Goal: Task Accomplishment & Management: Complete application form

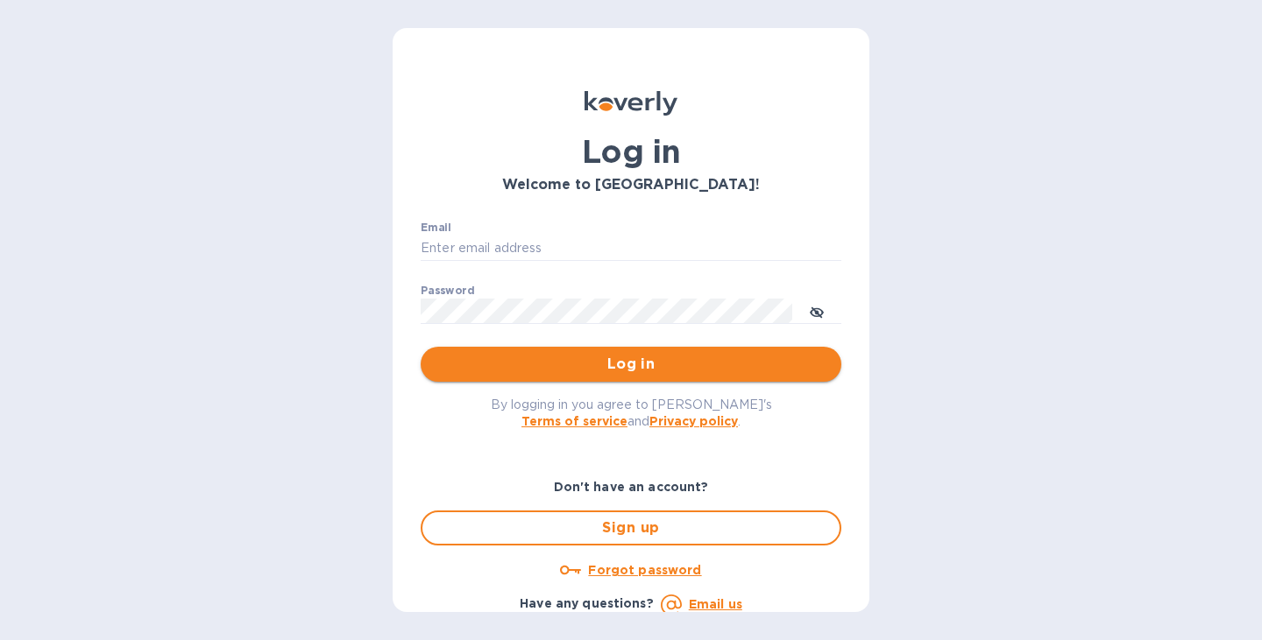
type input "[PERSON_NAME][EMAIL_ADDRESS][DOMAIN_NAME]"
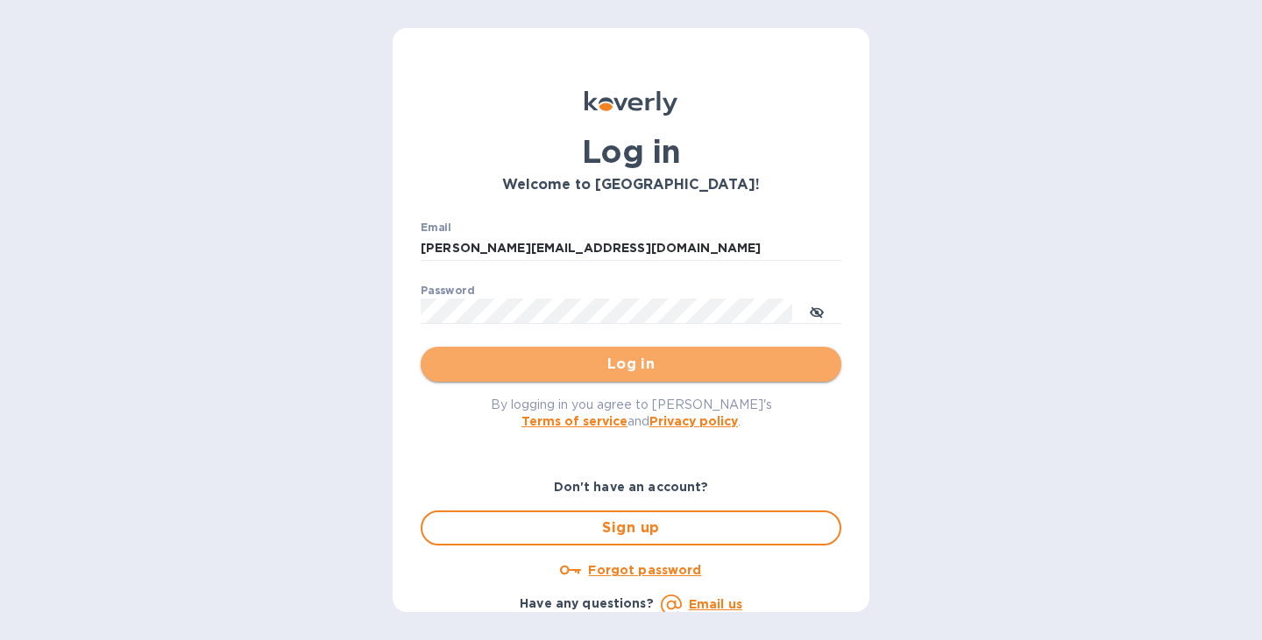
click at [664, 361] on span "Log in" at bounding box center [631, 364] width 392 height 21
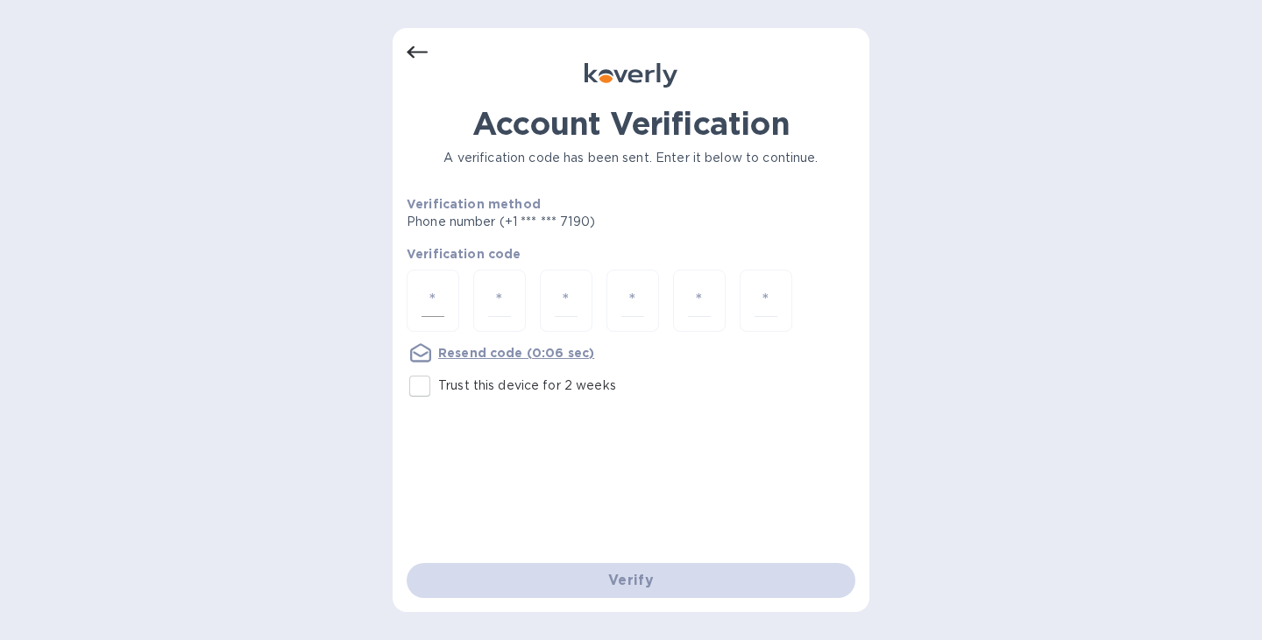
click at [435, 289] on input "number" at bounding box center [432, 301] width 23 height 32
type input "2"
type input "9"
type input "7"
type input "5"
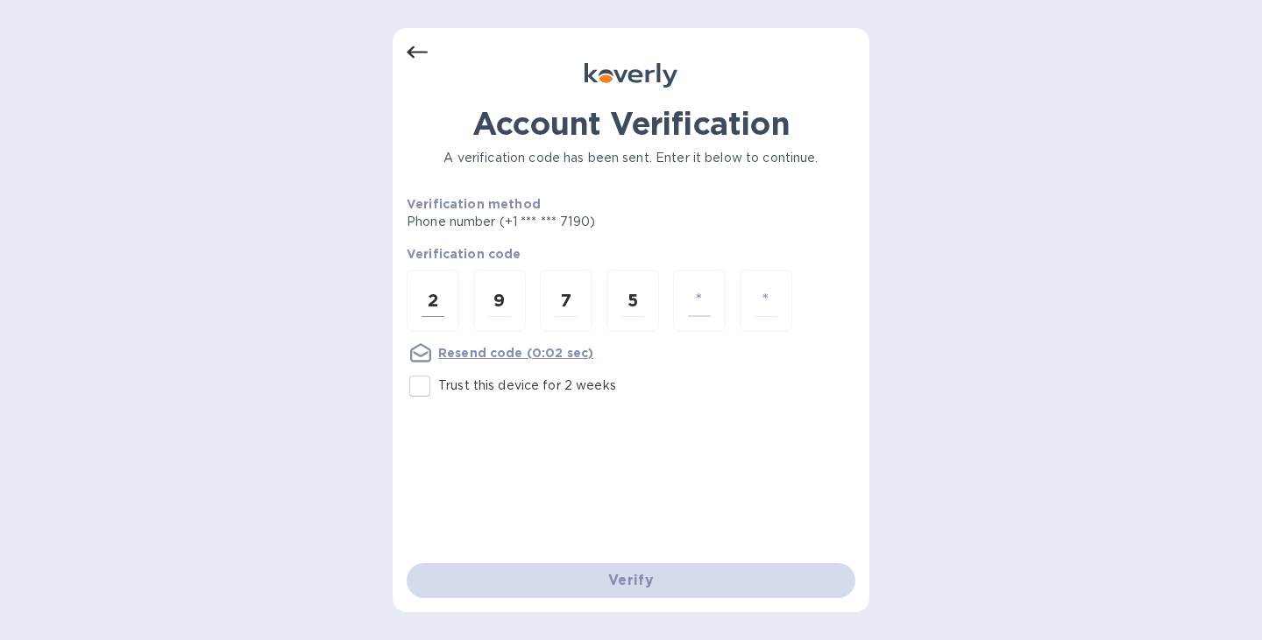
type input "1"
type input "3"
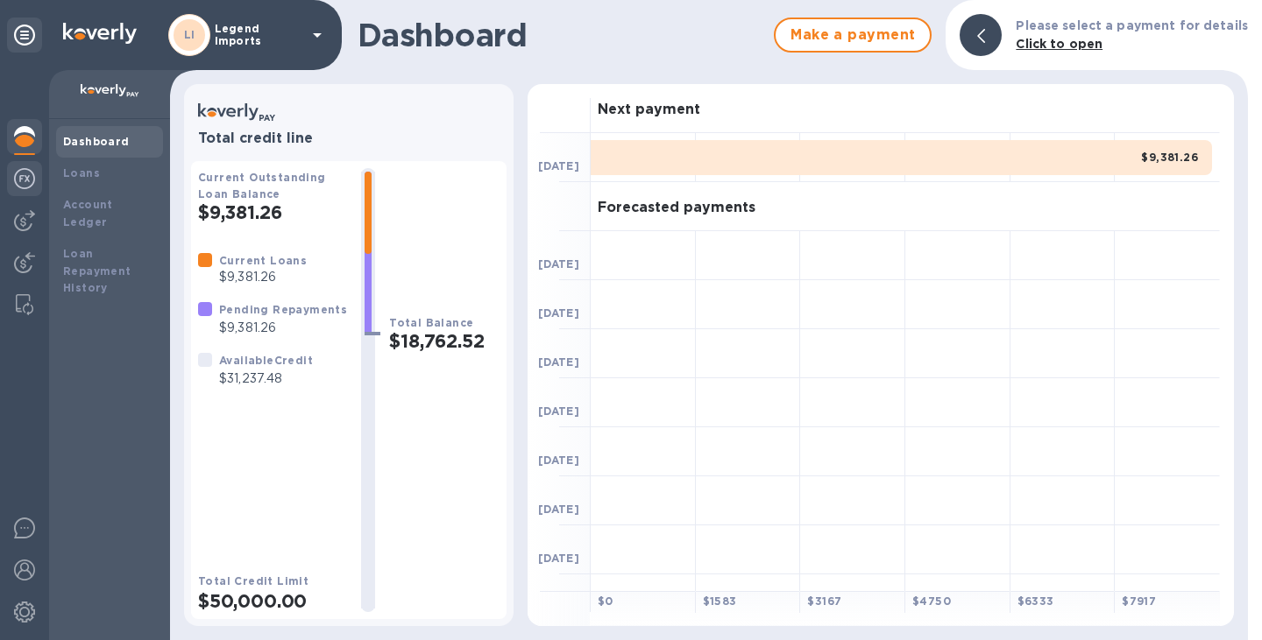
click at [30, 187] on img at bounding box center [24, 178] width 21 height 21
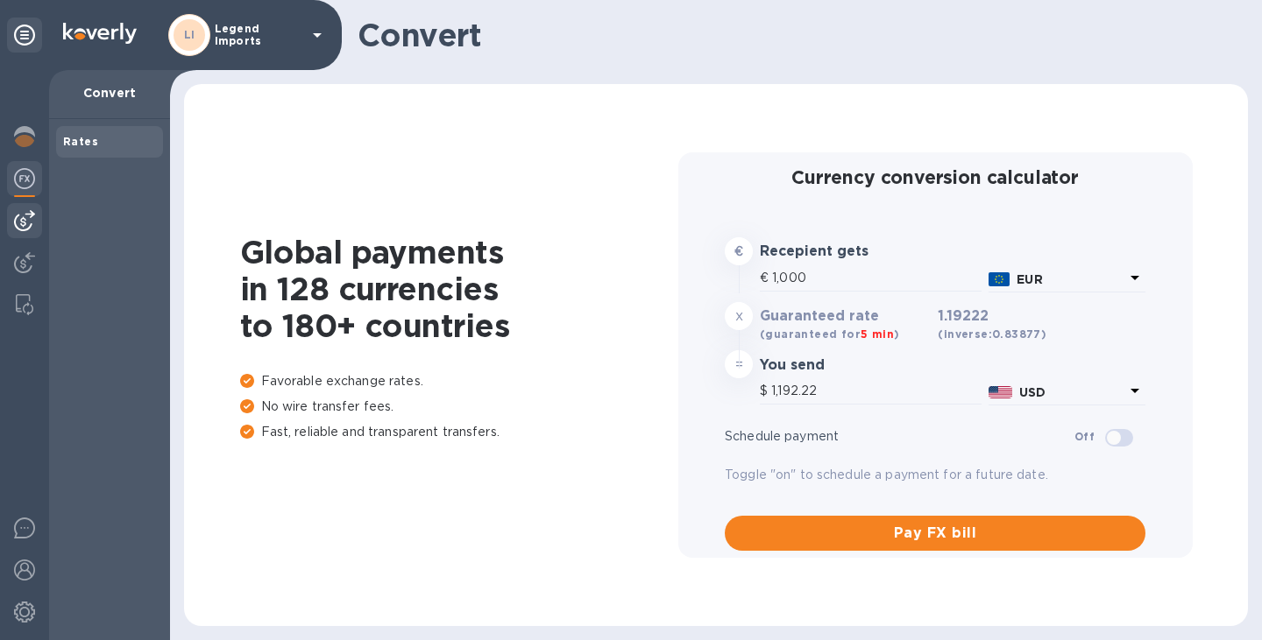
click at [24, 210] on img at bounding box center [24, 220] width 21 height 21
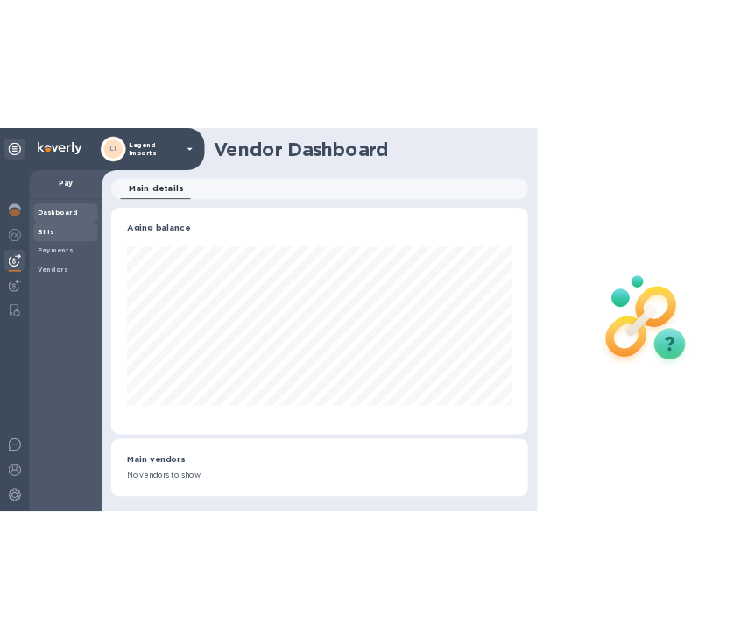
scroll to position [875718, 875407]
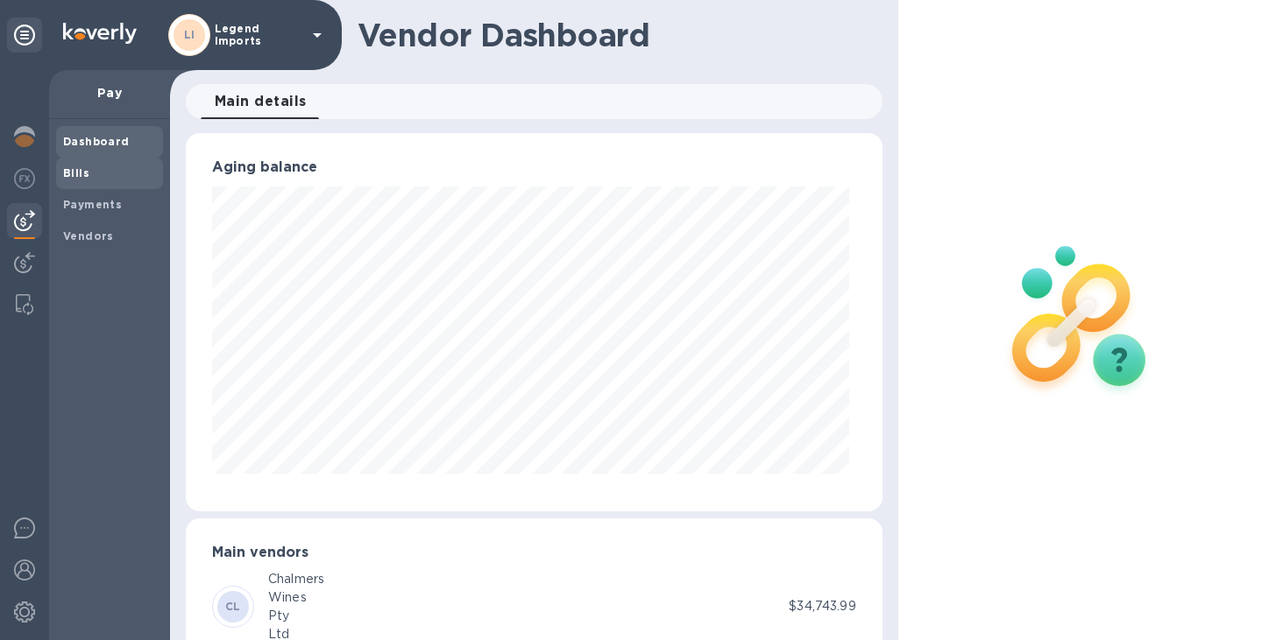
click at [64, 175] on b "Bills" at bounding box center [76, 172] width 26 height 13
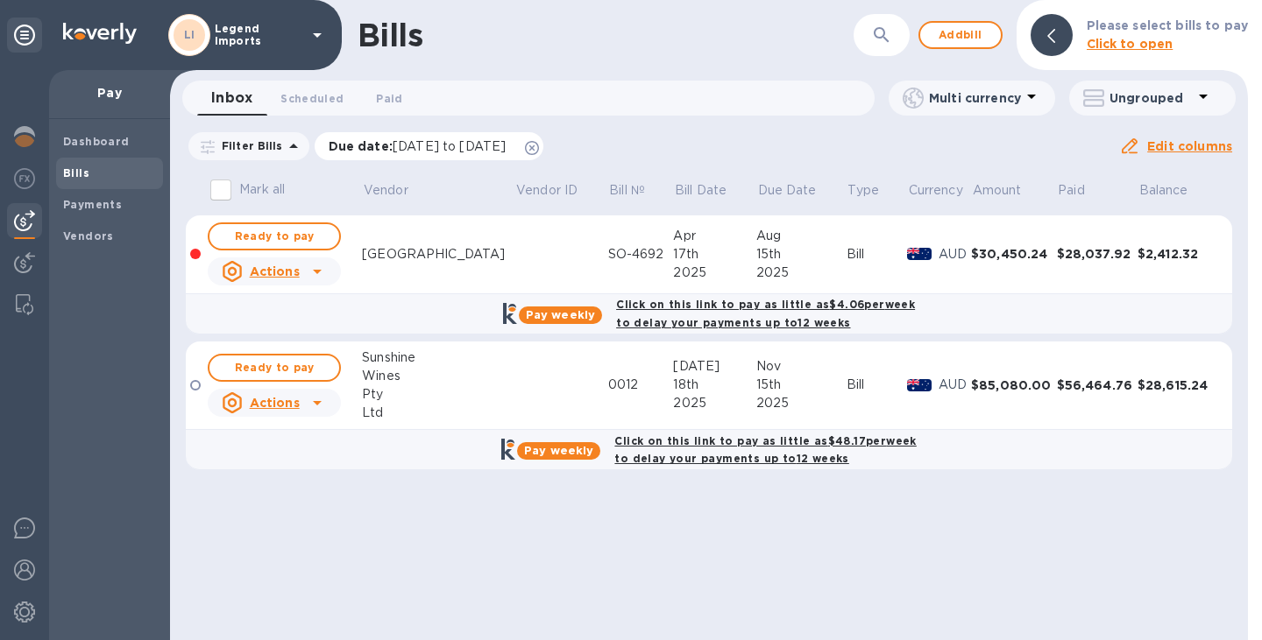
click at [544, 150] on div "Due date : [DATE] to [DATE]" at bounding box center [430, 146] width 230 height 28
click at [539, 148] on icon at bounding box center [532, 148] width 14 height 14
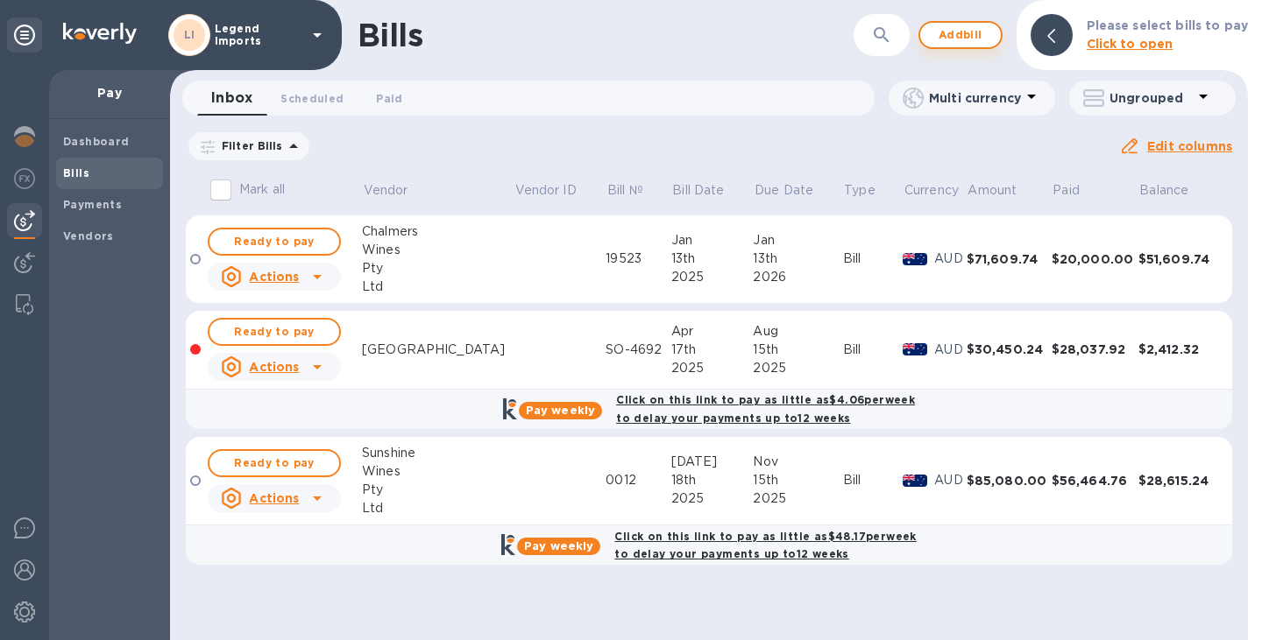
click at [959, 29] on span "Add bill" at bounding box center [960, 35] width 53 height 21
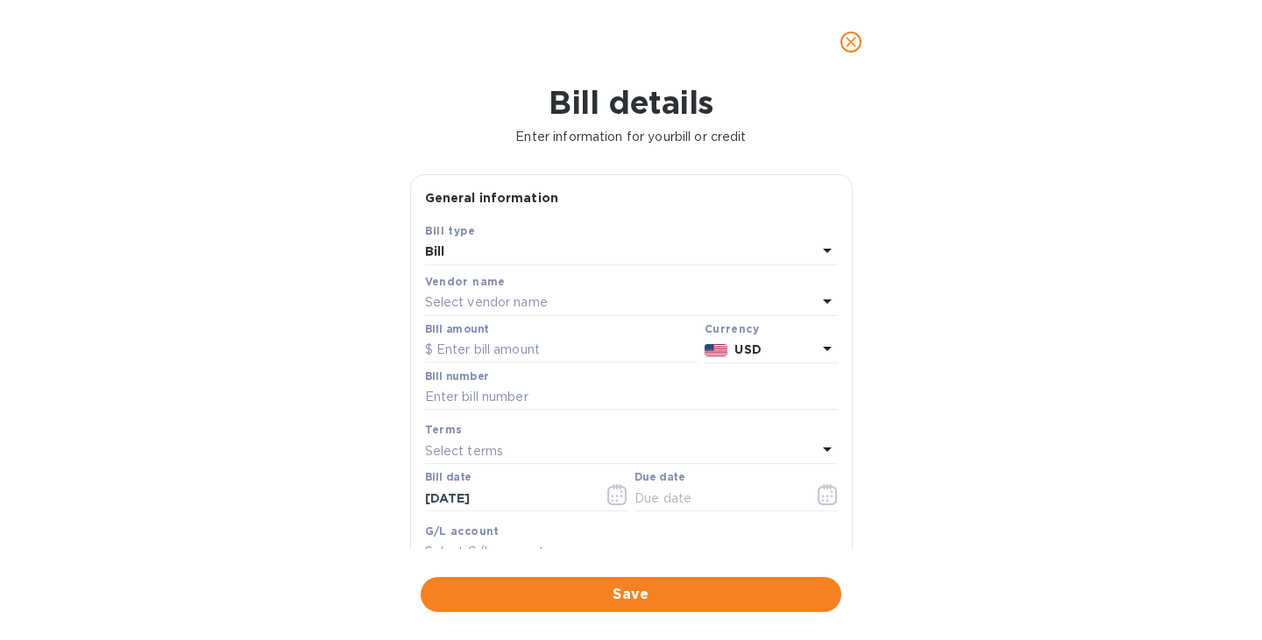
click at [605, 302] on div "Select vendor name" at bounding box center [621, 303] width 392 height 25
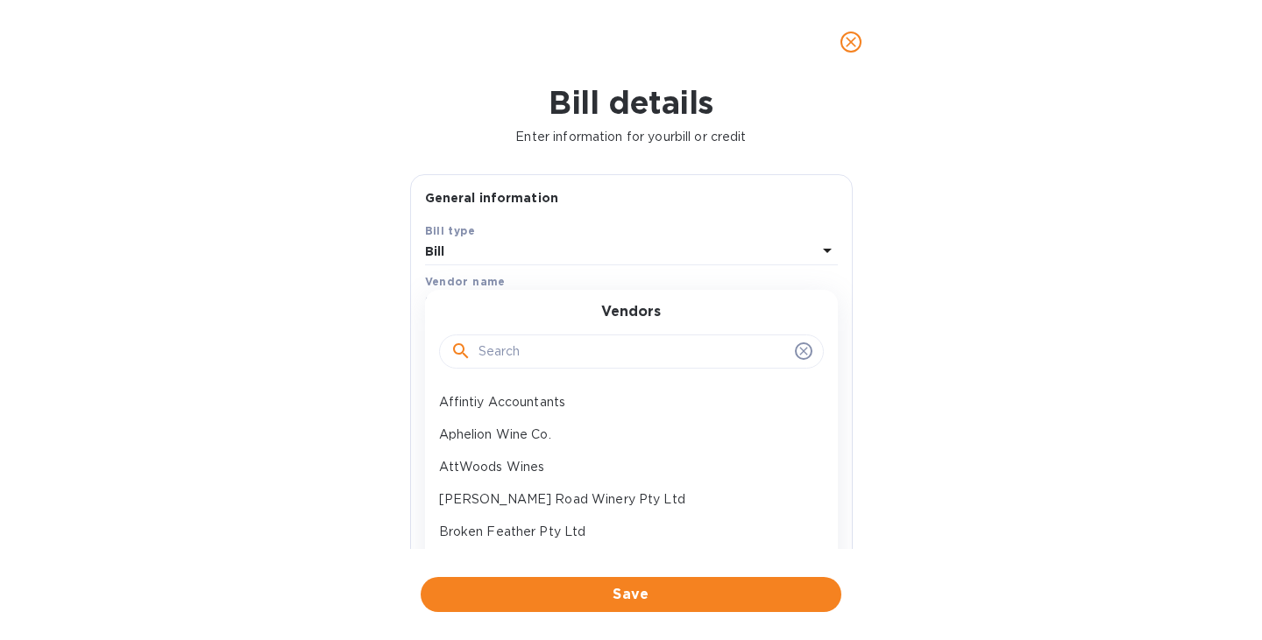
click at [594, 365] on div at bounding box center [631, 352] width 385 height 35
click at [600, 357] on input "text" at bounding box center [632, 352] width 309 height 26
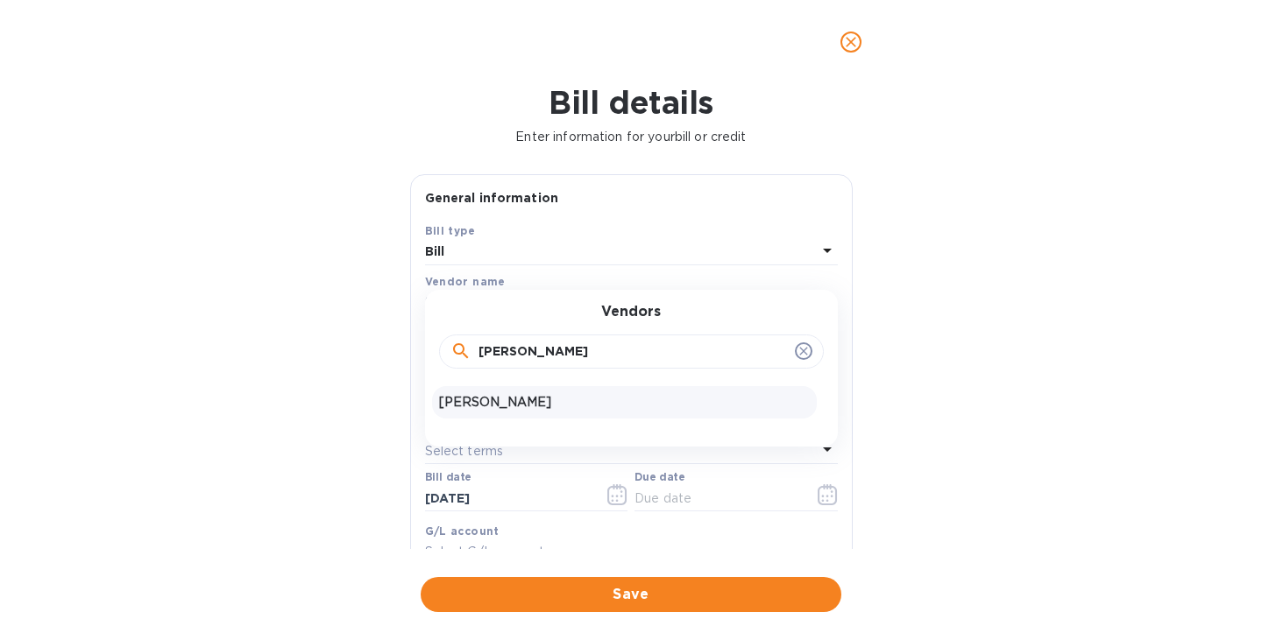
type input "[PERSON_NAME]"
click at [582, 416] on div "[PERSON_NAME]" at bounding box center [624, 402] width 385 height 32
type input "[DATE]"
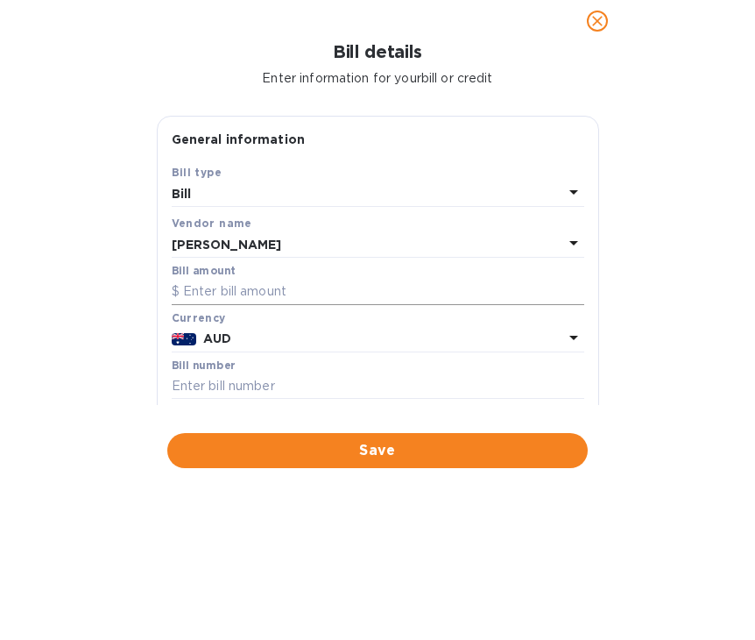
click at [258, 292] on input "text" at bounding box center [378, 292] width 413 height 26
type input "39,971.76"
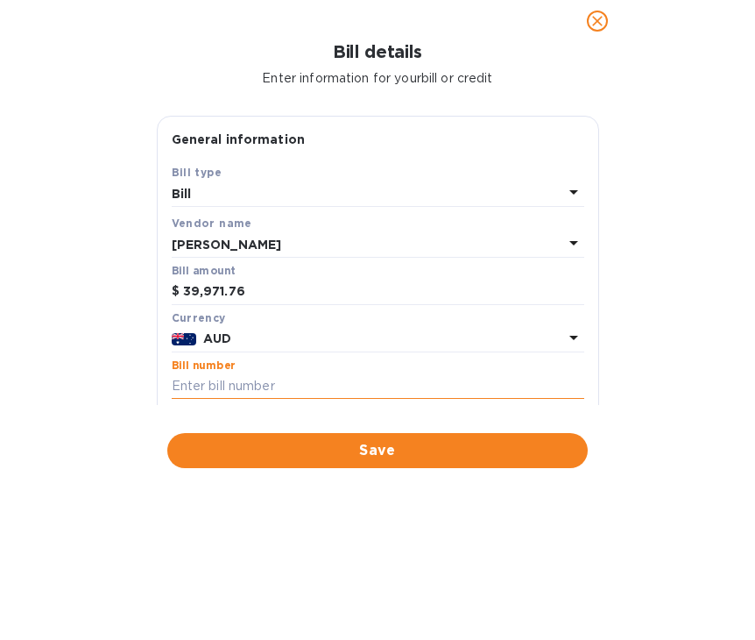
click at [263, 383] on input "text" at bounding box center [378, 386] width 413 height 26
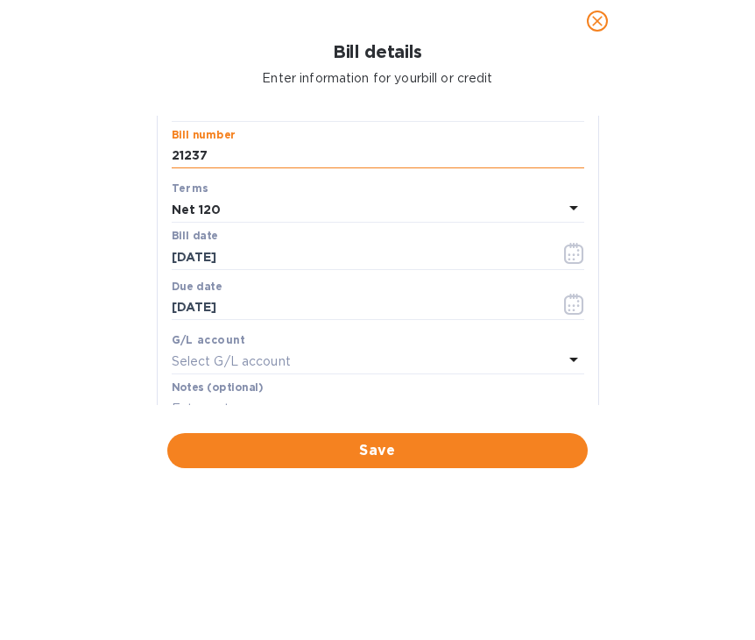
scroll to position [231, 0]
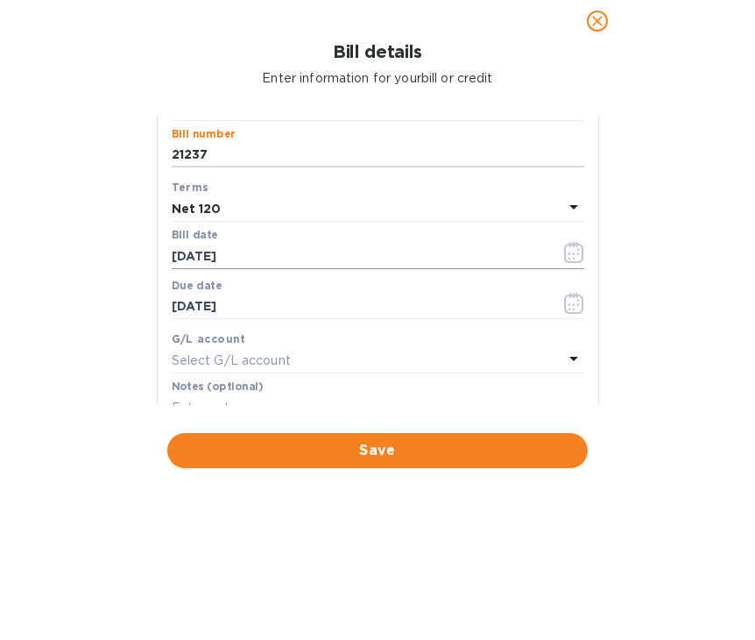
type input "21237"
click at [564, 263] on icon "button" at bounding box center [573, 252] width 19 height 21
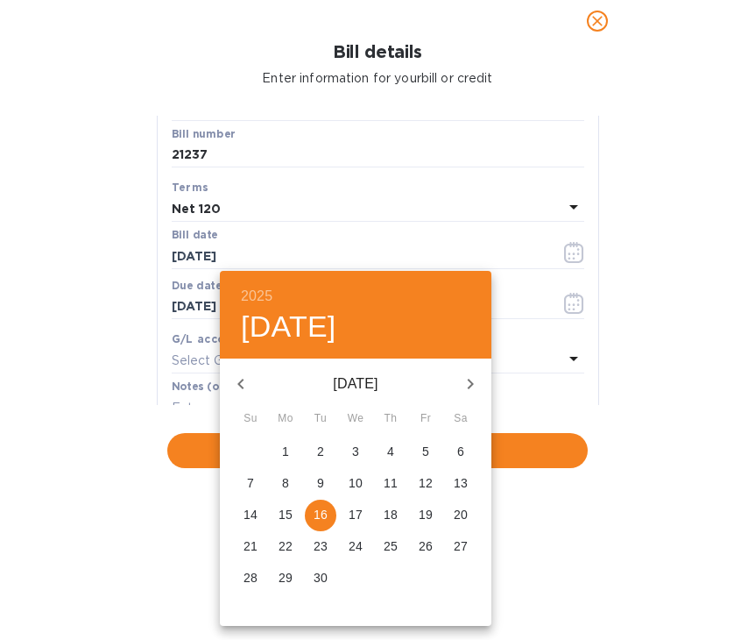
click at [244, 382] on icon "button" at bounding box center [240, 383] width 21 height 21
click at [279, 480] on span "9" at bounding box center [286, 483] width 32 height 18
type input "06/09/2025"
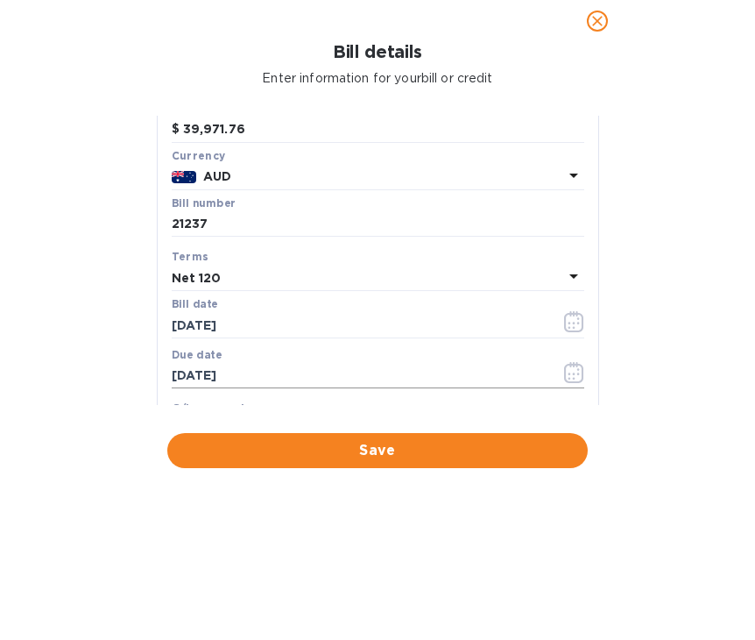
scroll to position [161, 0]
click at [569, 279] on icon at bounding box center [573, 277] width 9 height 4
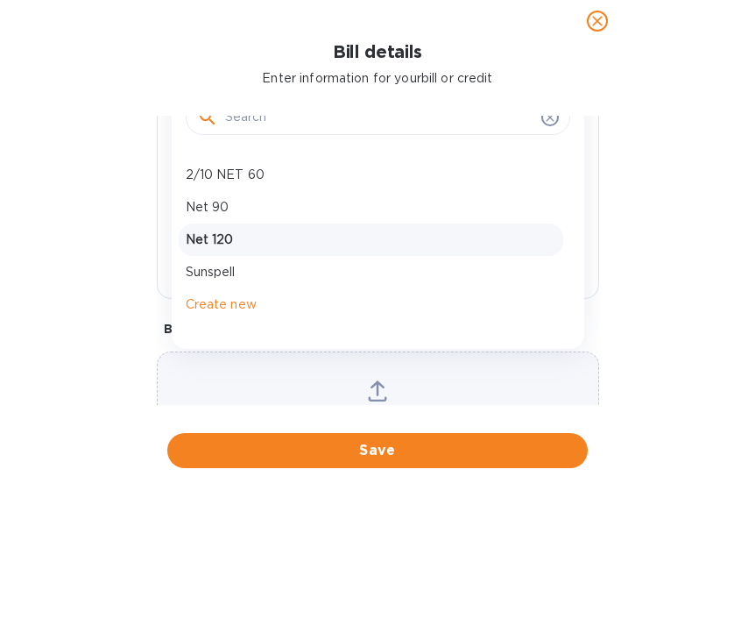
scroll to position [371, 0]
click at [293, 248] on p "Net 120" at bounding box center [371, 239] width 371 height 18
type input "10/07/2025"
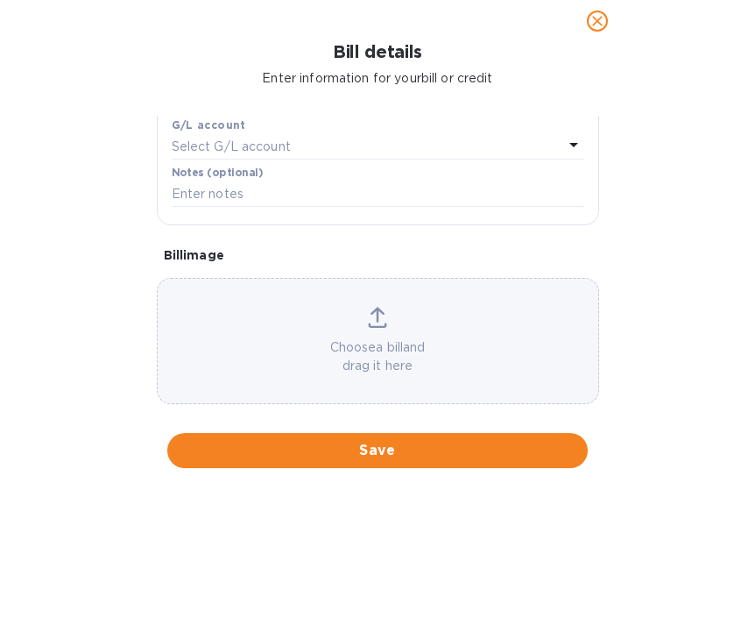
scroll to position [446, 0]
click at [374, 339] on p "Choose a bill and drag it here" at bounding box center [378, 355] width 441 height 37
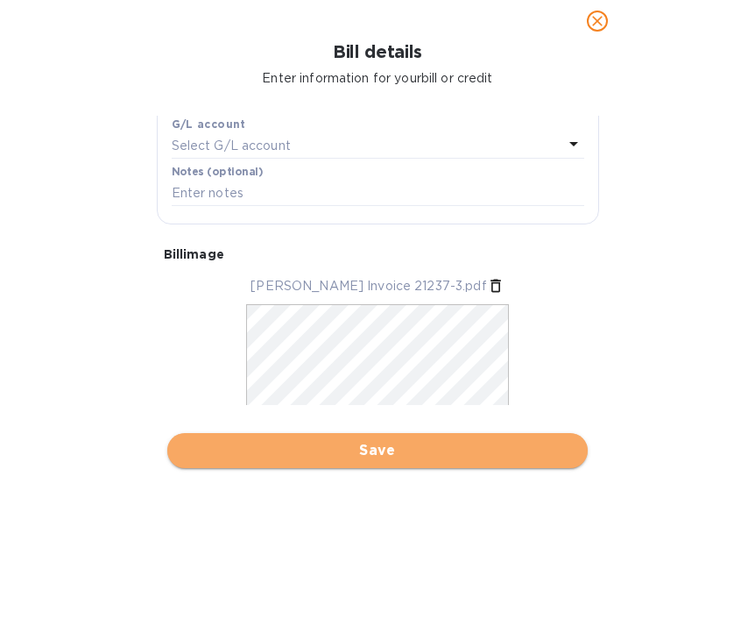
click at [337, 448] on span "Save" at bounding box center [377, 450] width 392 height 21
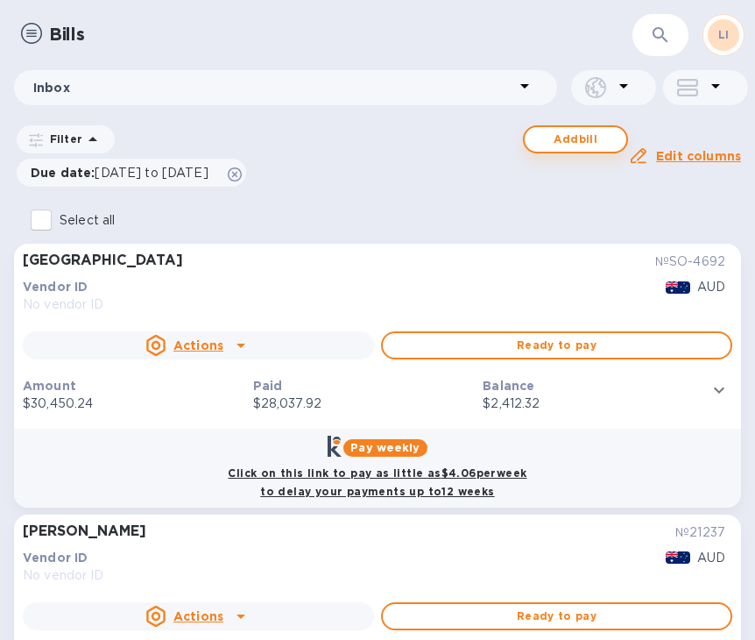
click at [592, 125] on button "Add bill" at bounding box center [575, 139] width 105 height 28
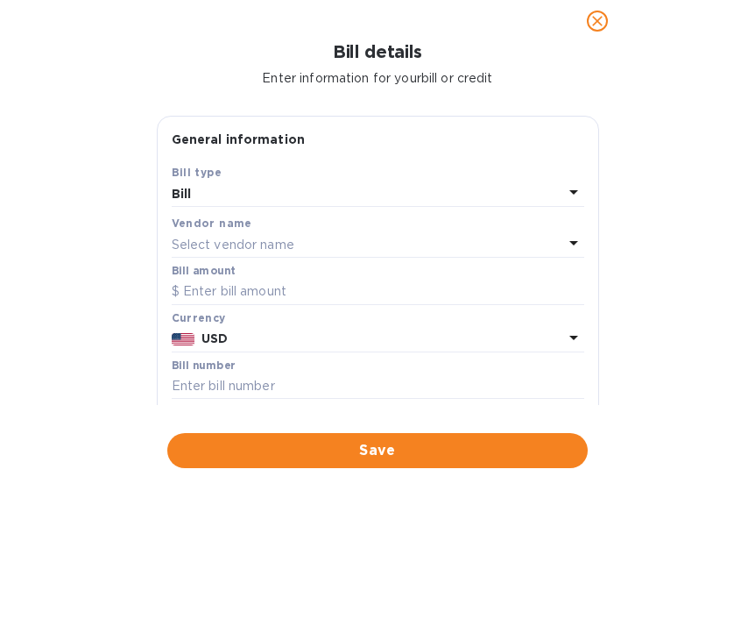
click at [93, 335] on div "Bill details Enter information for your bill or credit General information Save…" at bounding box center [377, 340] width 755 height 597
click at [376, 237] on div "Select vendor name" at bounding box center [368, 244] width 392 height 25
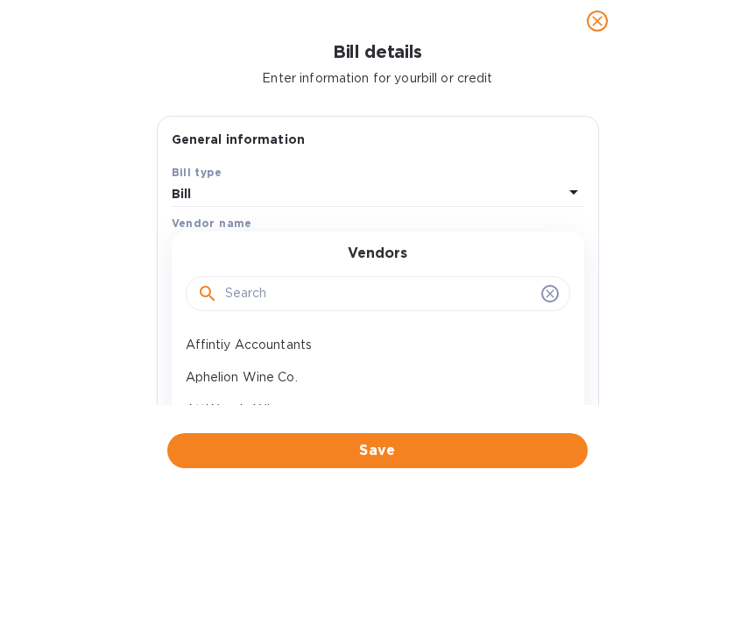
click at [369, 293] on input "text" at bounding box center [379, 293] width 309 height 26
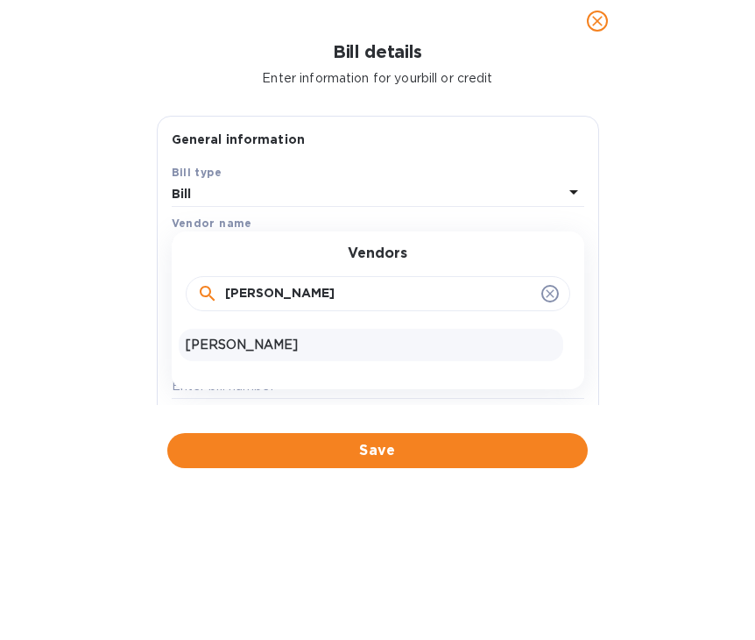
type input "patrick"
click at [342, 347] on p "[PERSON_NAME]" at bounding box center [371, 345] width 371 height 18
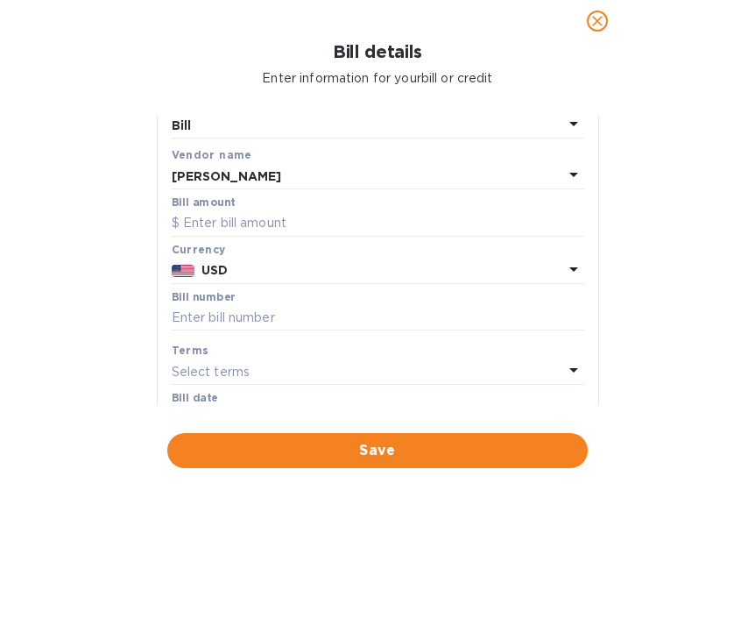
scroll to position [69, 0]
click at [545, 260] on div "USD" at bounding box center [382, 269] width 368 height 25
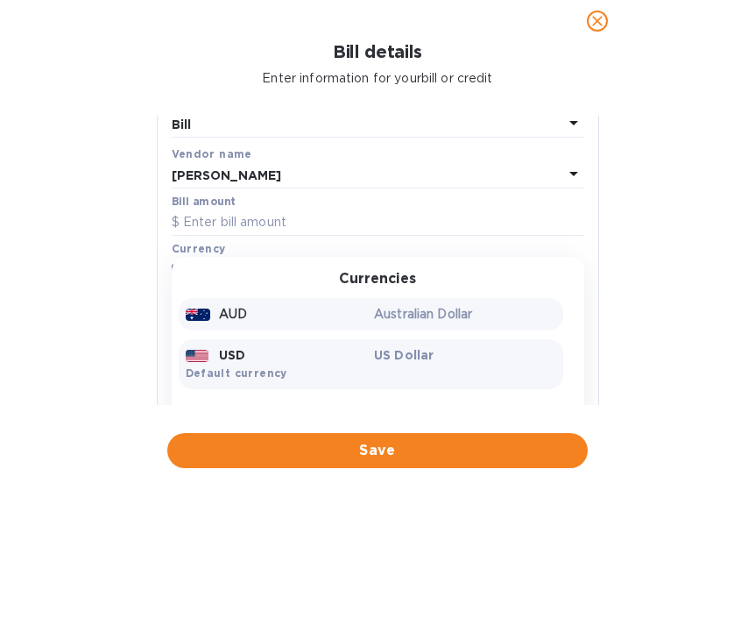
click at [243, 313] on p "AUD" at bounding box center [233, 314] width 28 height 18
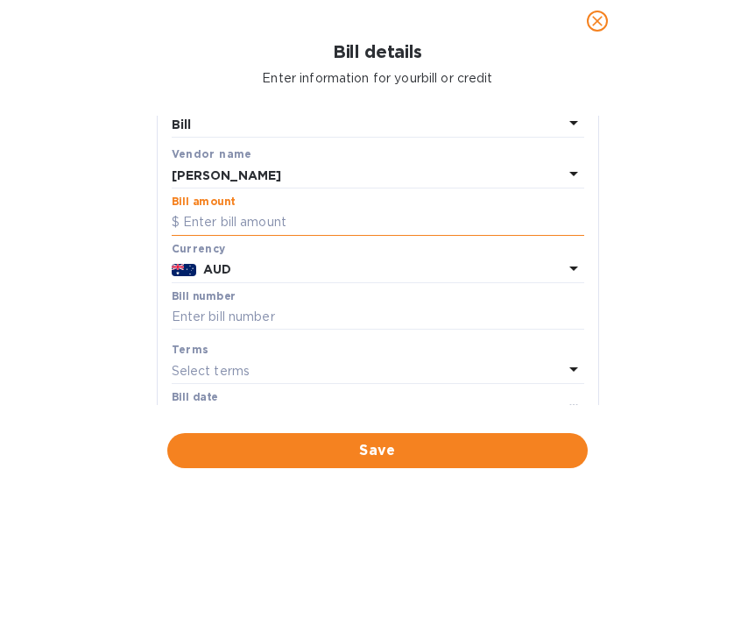
click at [378, 216] on input "text" at bounding box center [378, 222] width 413 height 26
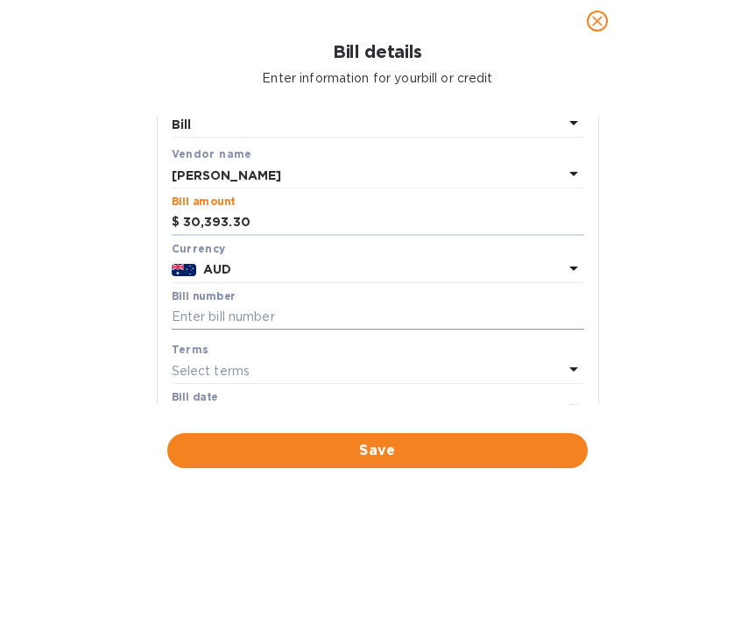
type input "30,393.30"
click at [223, 317] on input "text" at bounding box center [378, 317] width 413 height 26
type input "C"
type input "VSO283"
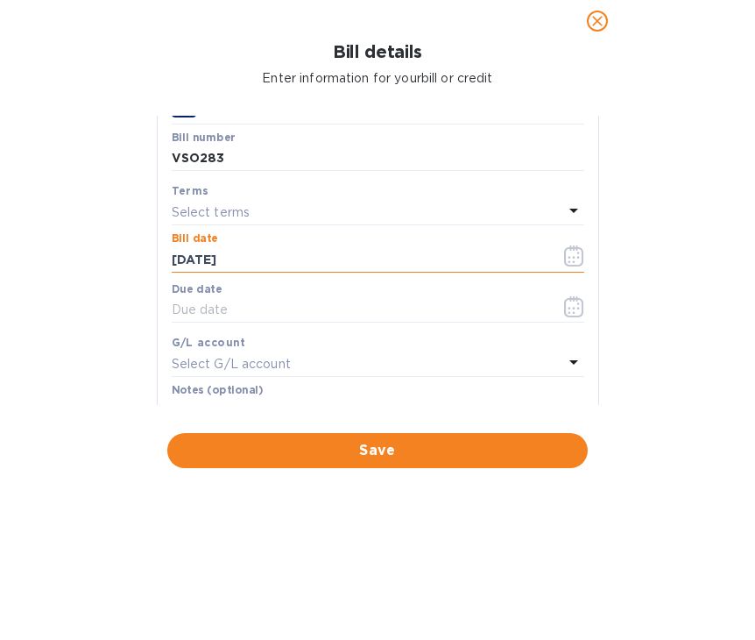
click at [564, 250] on icon "button" at bounding box center [574, 255] width 20 height 21
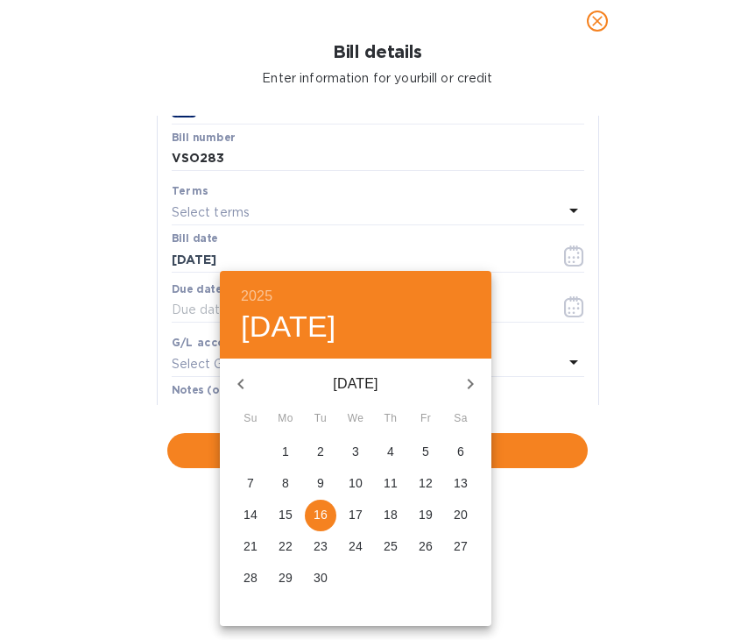
click at [248, 381] on icon "button" at bounding box center [240, 383] width 21 height 21
click at [279, 470] on button "9" at bounding box center [286, 484] width 32 height 32
type input "06/09/2025"
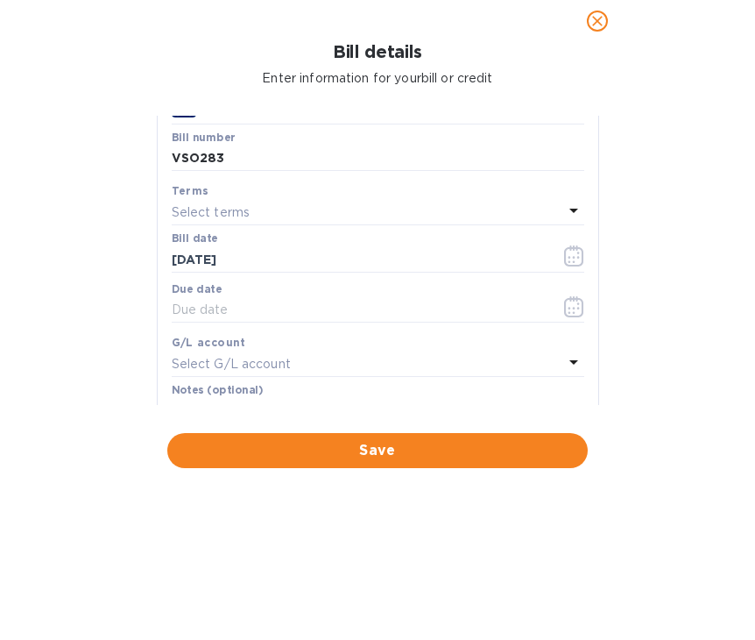
click at [563, 203] on icon at bounding box center [573, 210] width 21 height 21
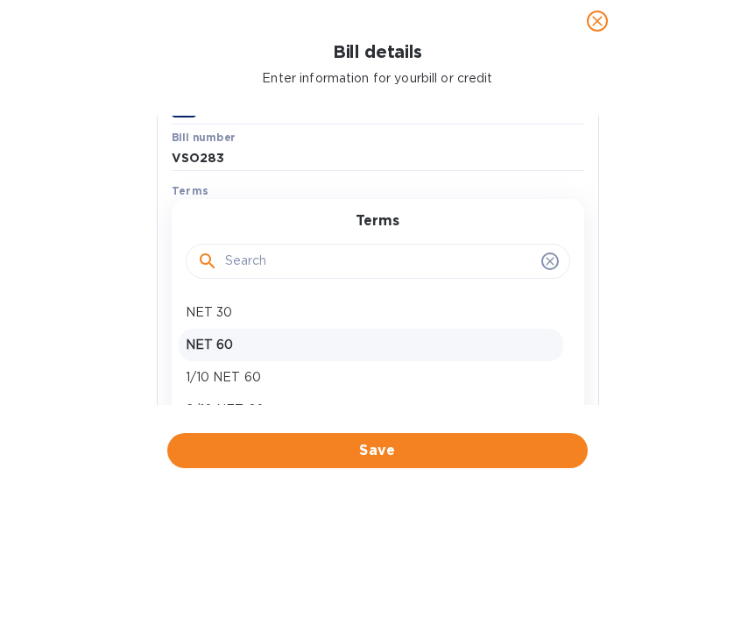
scroll to position [91, 0]
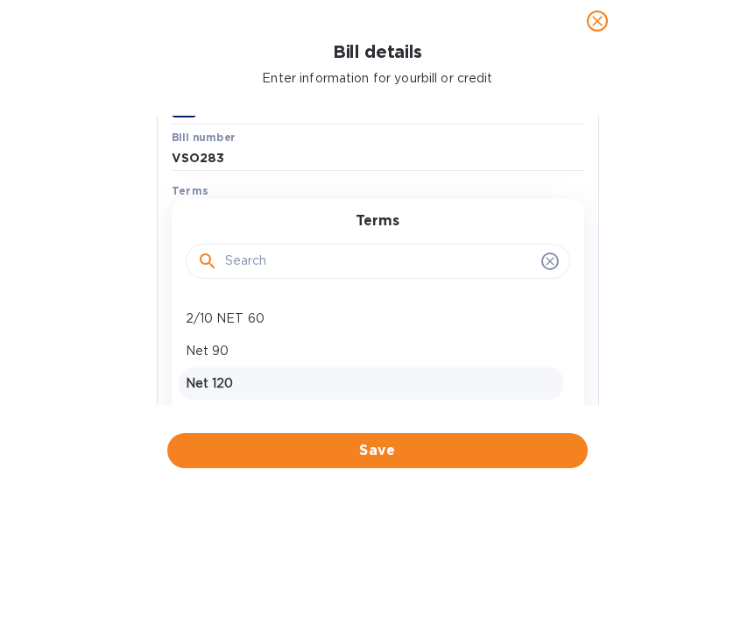
click at [292, 389] on p "Net 120" at bounding box center [371, 383] width 371 height 18
type input "10/07/2025"
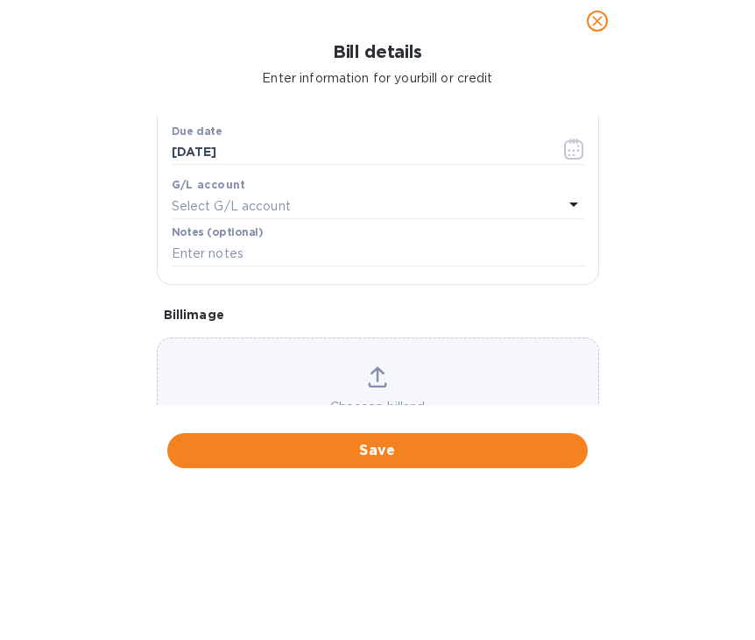
scroll to position [386, 0]
click at [456, 372] on div "Choose a bill and drag it here" at bounding box center [378, 399] width 441 height 68
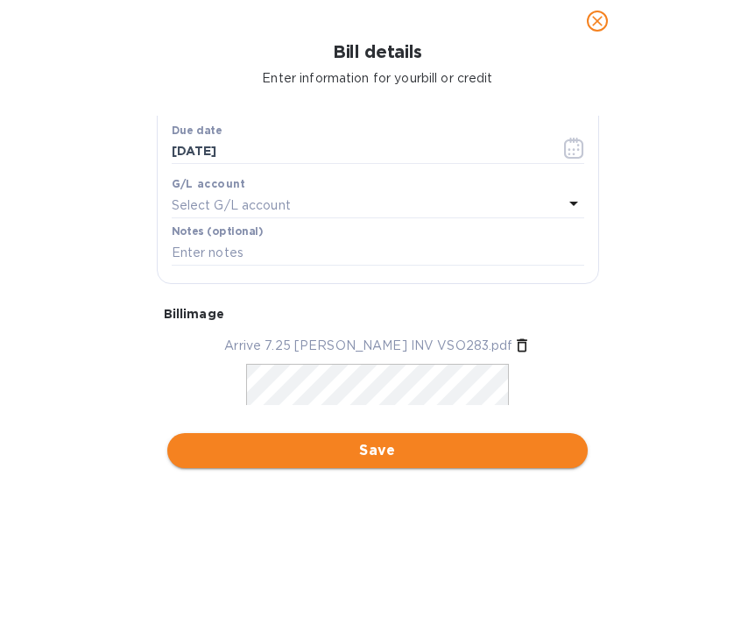
click at [490, 445] on span "Save" at bounding box center [377, 450] width 392 height 21
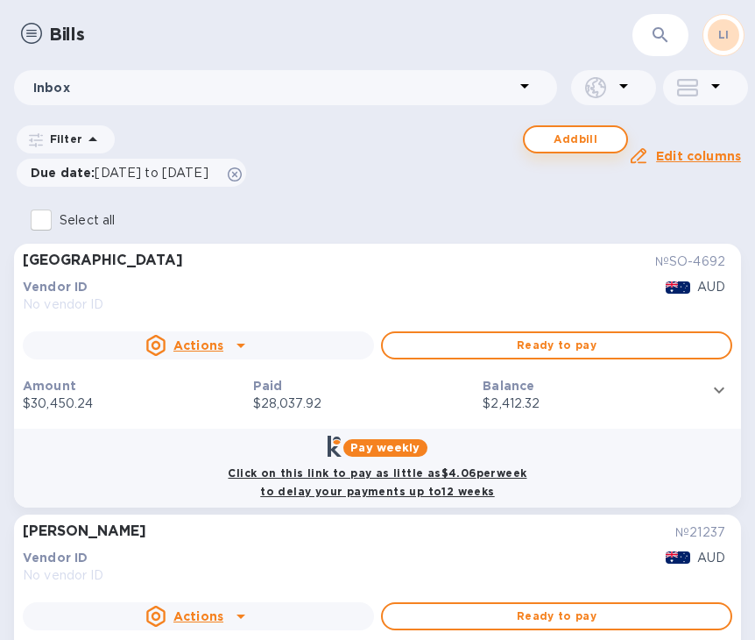
click at [562, 148] on span "Add bill" at bounding box center [576, 139] width 74 height 21
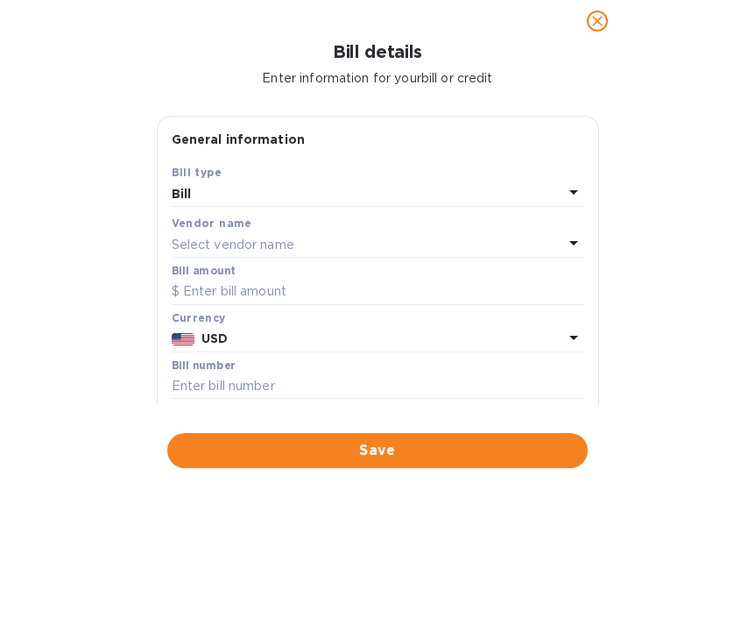
click at [358, 237] on div "Select vendor name" at bounding box center [368, 244] width 392 height 25
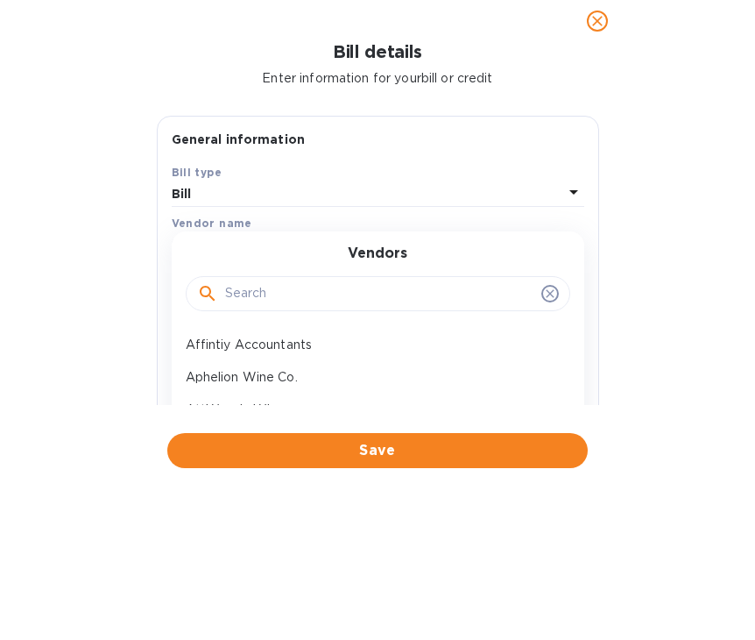
click at [332, 301] on input "text" at bounding box center [379, 293] width 309 height 26
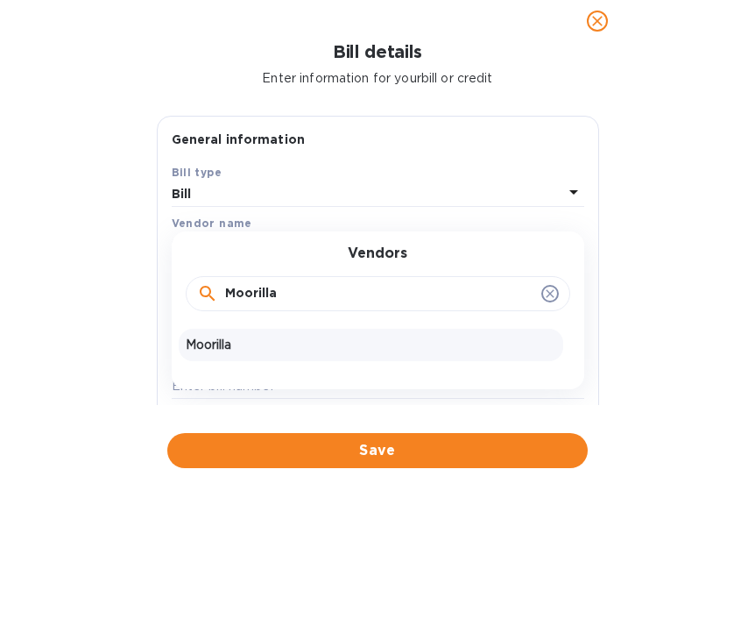
type input "Moorilla"
click at [343, 346] on p "Moorilla" at bounding box center [371, 345] width 371 height 18
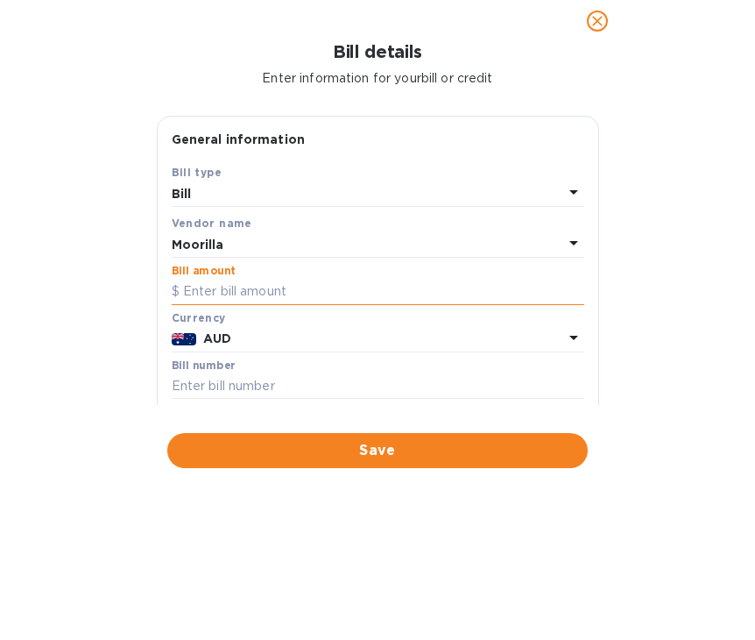
click at [336, 293] on input "text" at bounding box center [378, 292] width 413 height 26
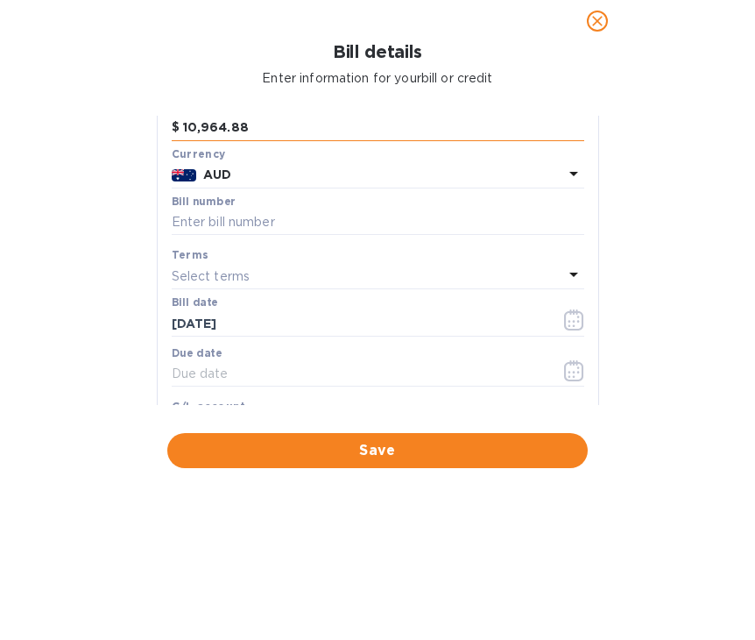
scroll to position [178, 0]
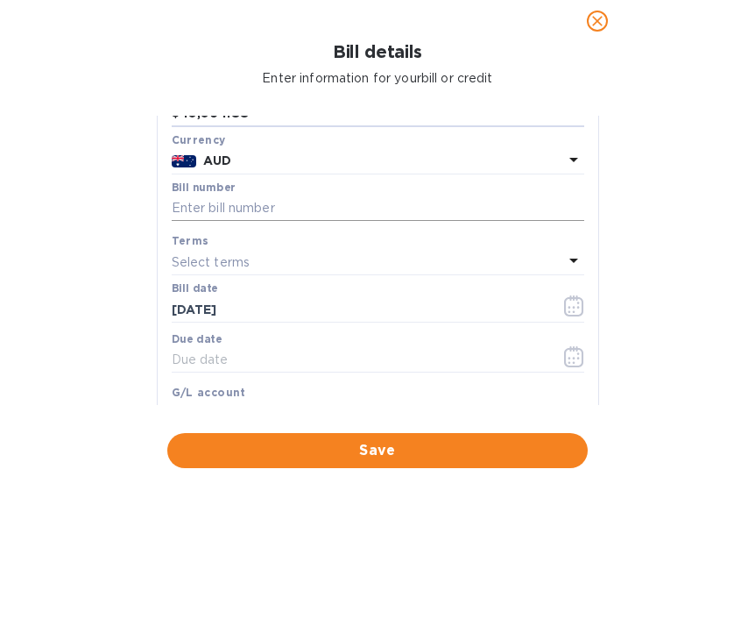
type input "10,964.88"
click at [464, 210] on input "text" at bounding box center [378, 208] width 413 height 26
type input "S101115"
click at [564, 311] on icon "button" at bounding box center [574, 305] width 20 height 21
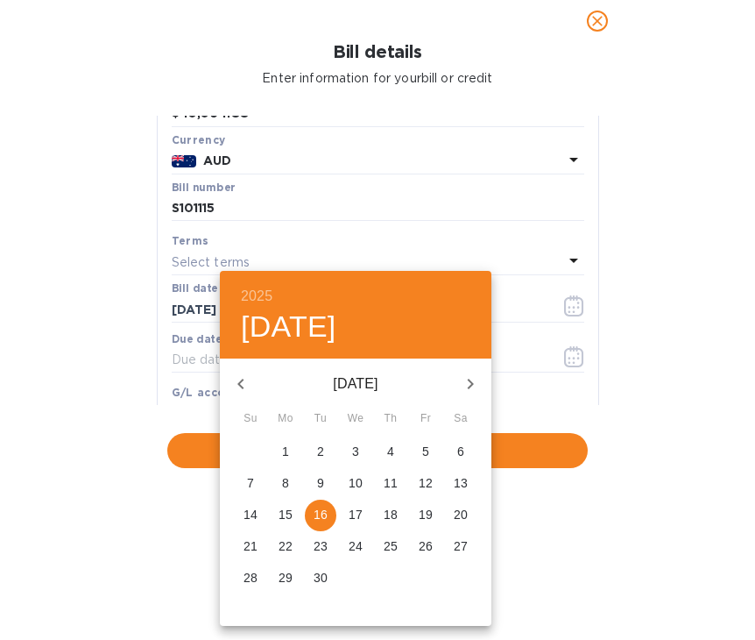
click at [239, 379] on icon "button" at bounding box center [240, 383] width 21 height 21
click at [276, 472] on button "9" at bounding box center [286, 484] width 32 height 32
type input "06/09/2025"
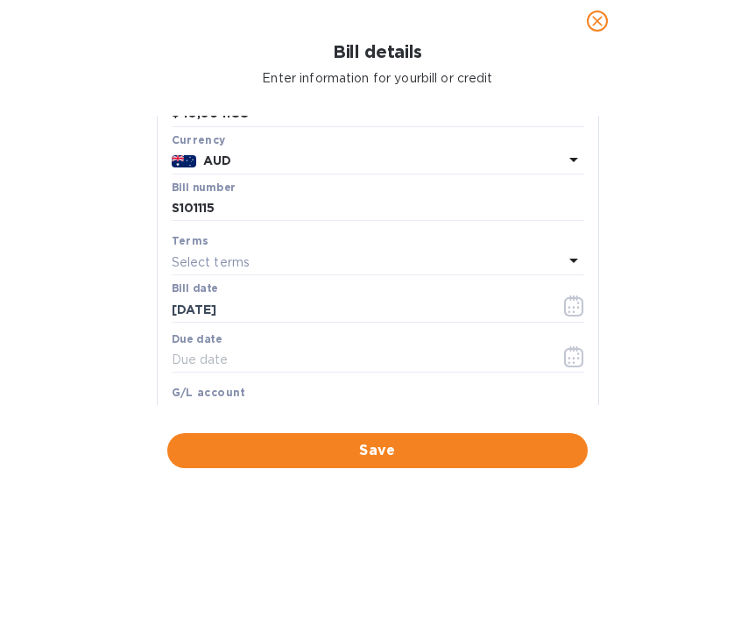
click at [568, 251] on icon at bounding box center [573, 260] width 21 height 21
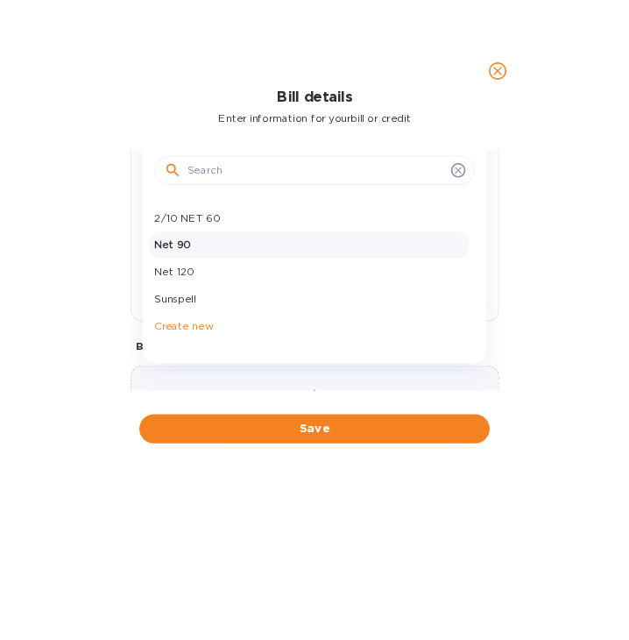
scroll to position [371, 0]
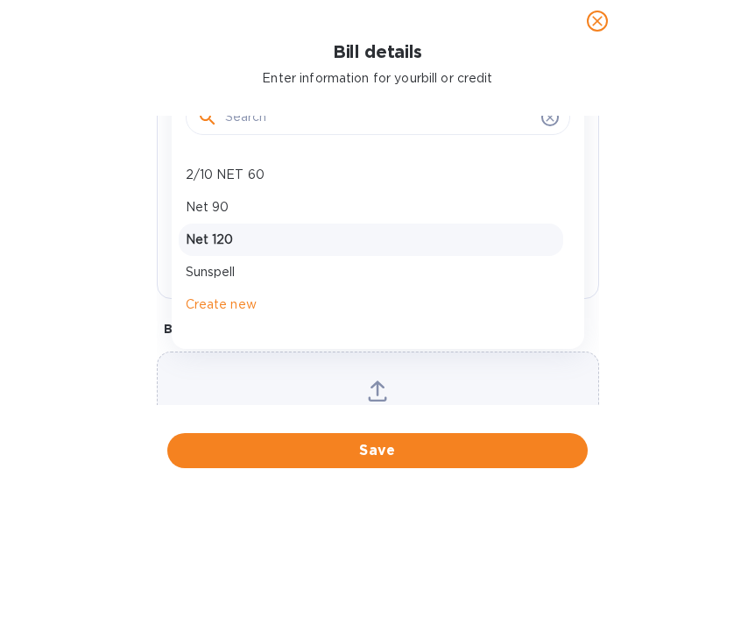
click at [267, 239] on p "Net 120" at bounding box center [371, 239] width 371 height 18
type input "10/07/2025"
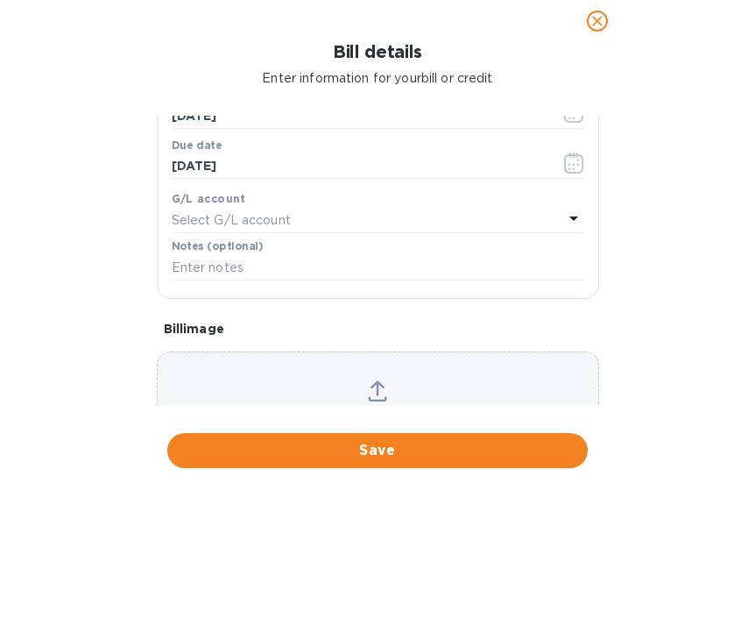
click at [389, 370] on div "Choose a bill and drag it here" at bounding box center [378, 414] width 442 height 126
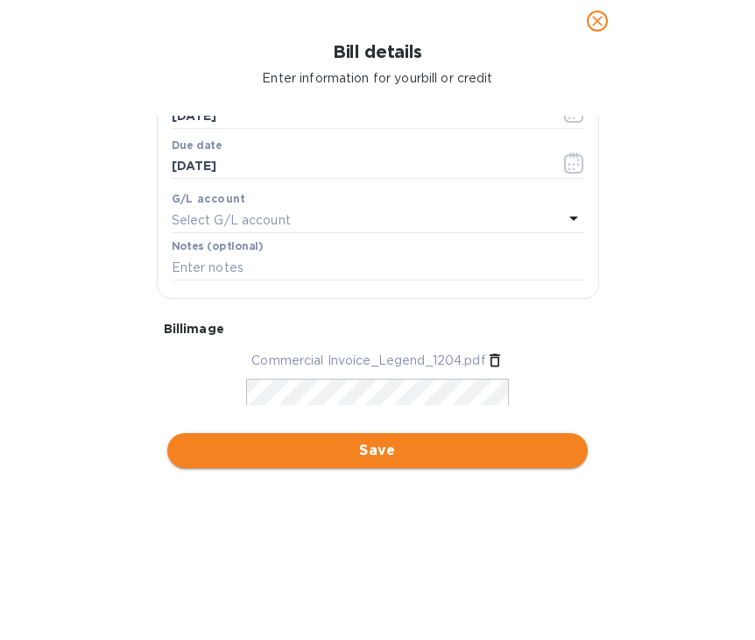
click at [503, 451] on span "Save" at bounding box center [377, 450] width 392 height 21
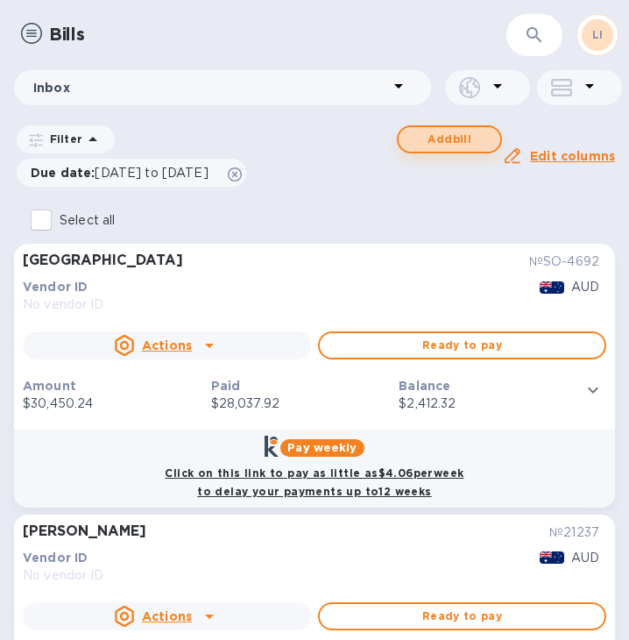
click at [464, 146] on span "Add bill" at bounding box center [450, 139] width 74 height 21
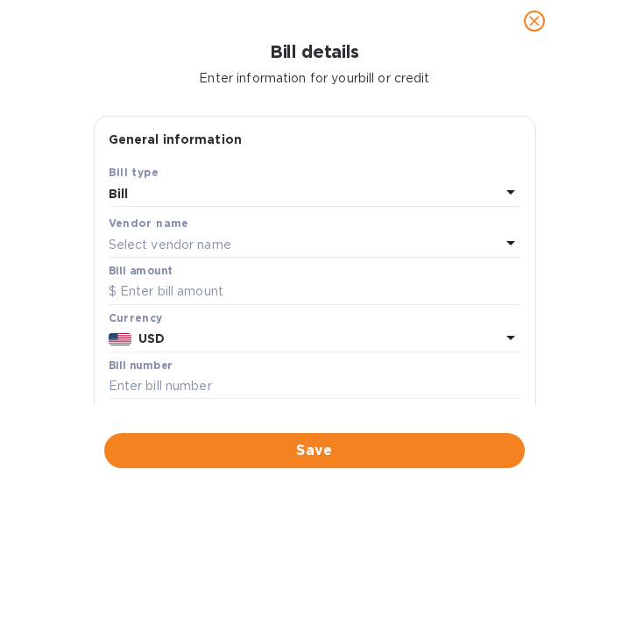
click at [285, 242] on div "Select vendor name" at bounding box center [305, 244] width 392 height 25
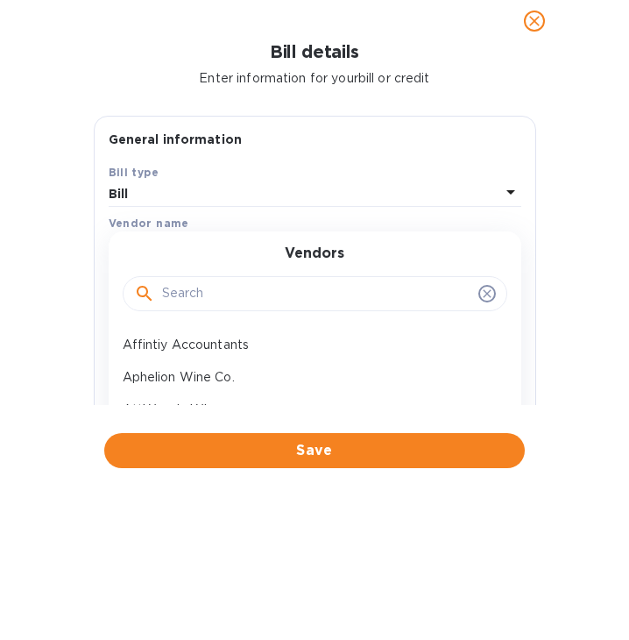
click at [279, 304] on input "text" at bounding box center [316, 293] width 309 height 26
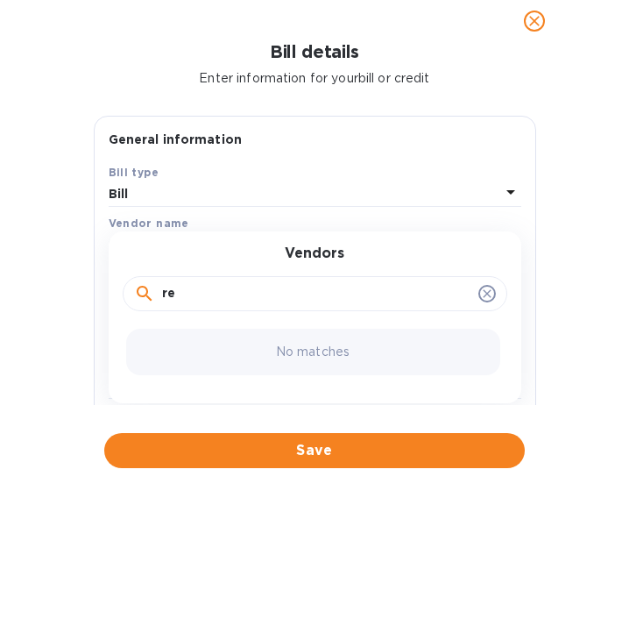
type input "r"
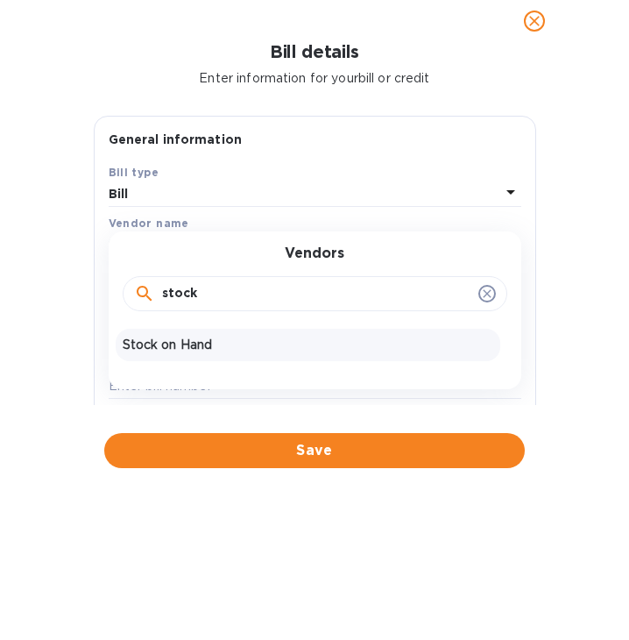
type input "stock"
click at [286, 336] on p "Stock on Hand" at bounding box center [308, 345] width 371 height 18
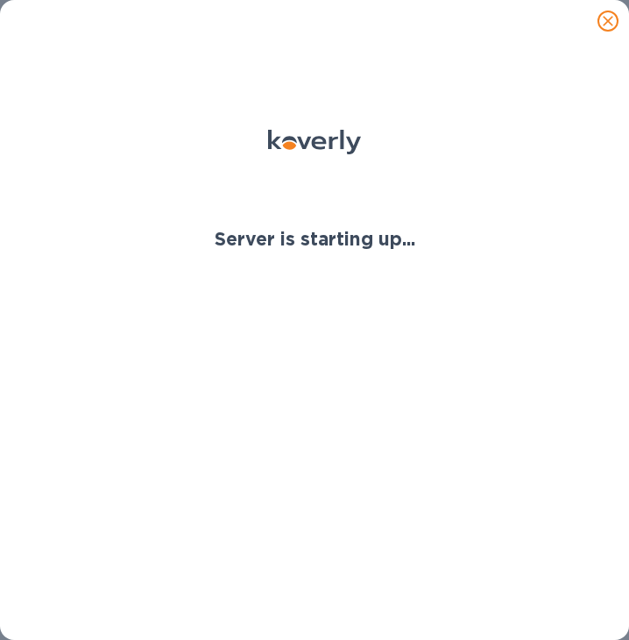
click at [612, 20] on icon "close" at bounding box center [608, 21] width 18 height 18
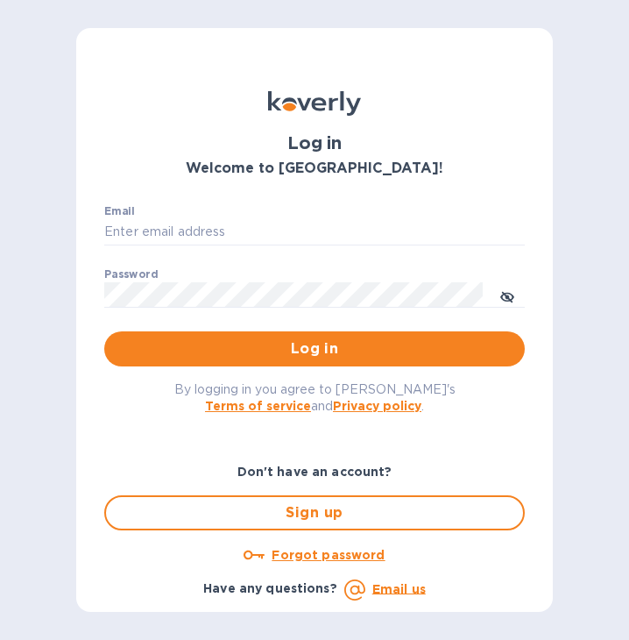
type input "jon@legendaustralia.com"
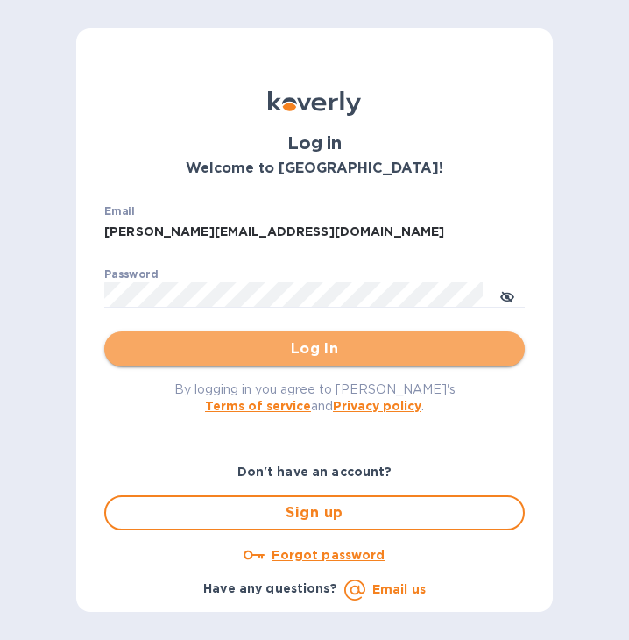
click at [295, 344] on span "Log in" at bounding box center [314, 348] width 392 height 21
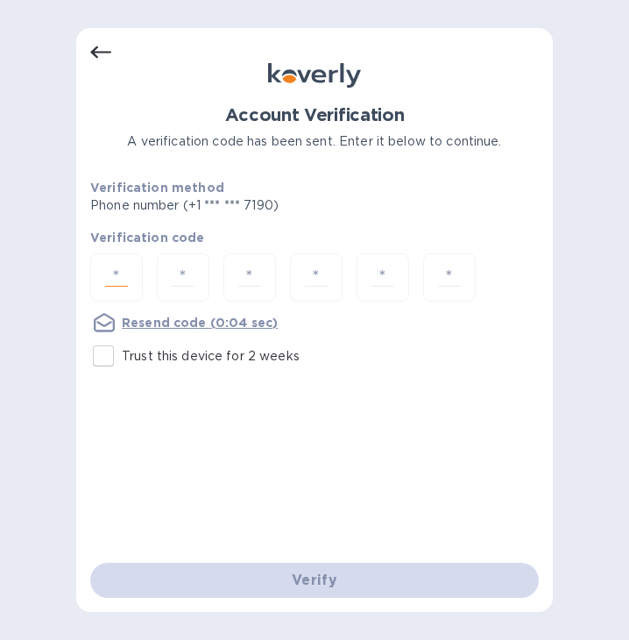
click at [124, 276] on input "number" at bounding box center [116, 277] width 37 height 32
type input "3"
type input "7"
type input "0"
type input "1"
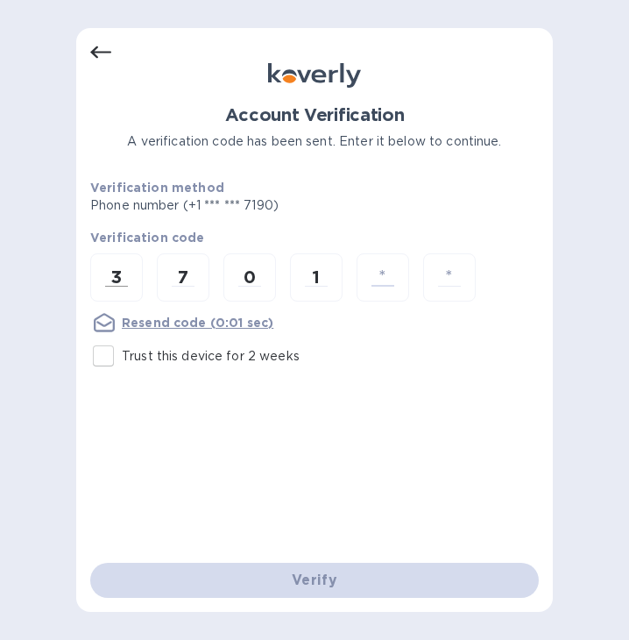
type input "8"
type input "0"
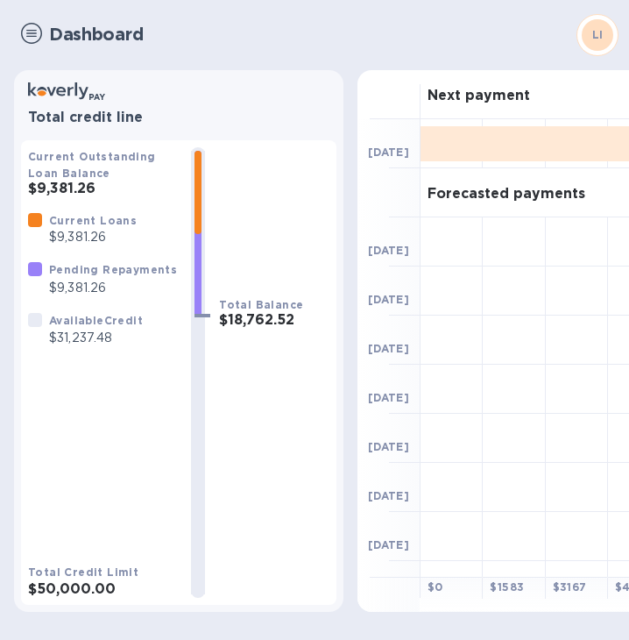
click at [41, 32] on img at bounding box center [31, 33] width 21 height 21
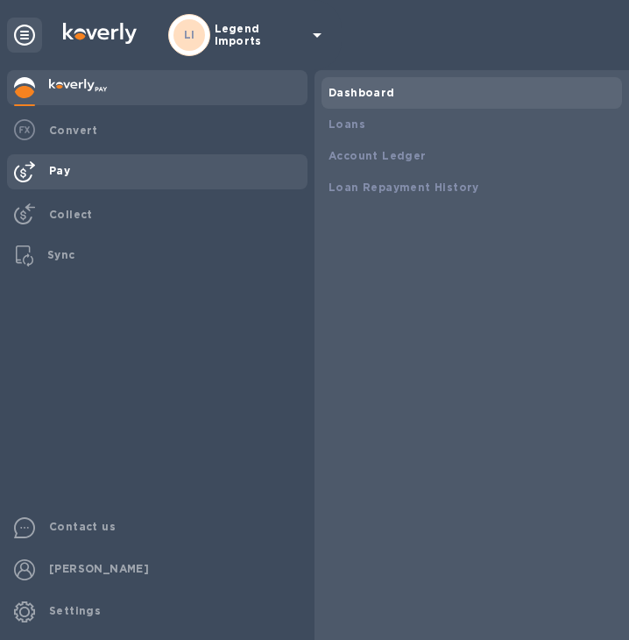
click at [26, 174] on img at bounding box center [24, 171] width 21 height 21
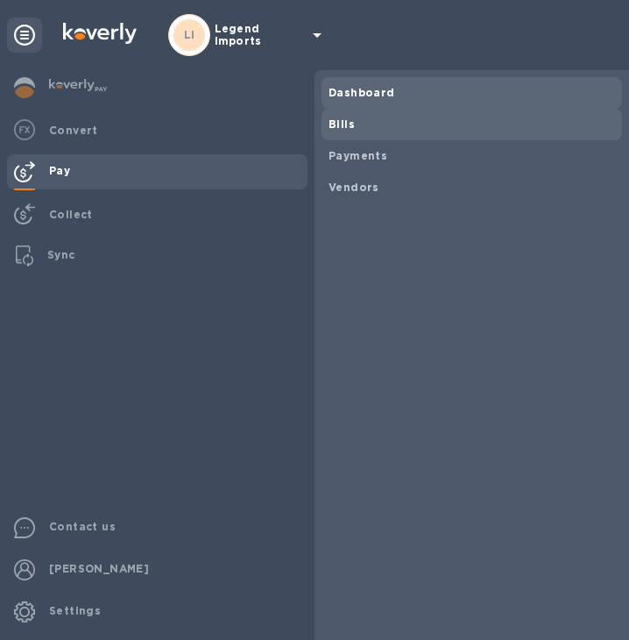
click at [336, 119] on b "Bills" at bounding box center [342, 123] width 26 height 13
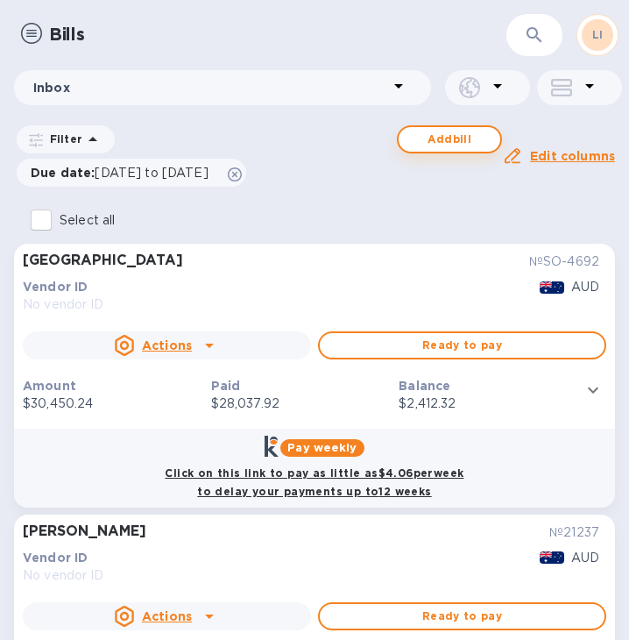
click at [469, 134] on span "Add bill" at bounding box center [450, 139] width 74 height 21
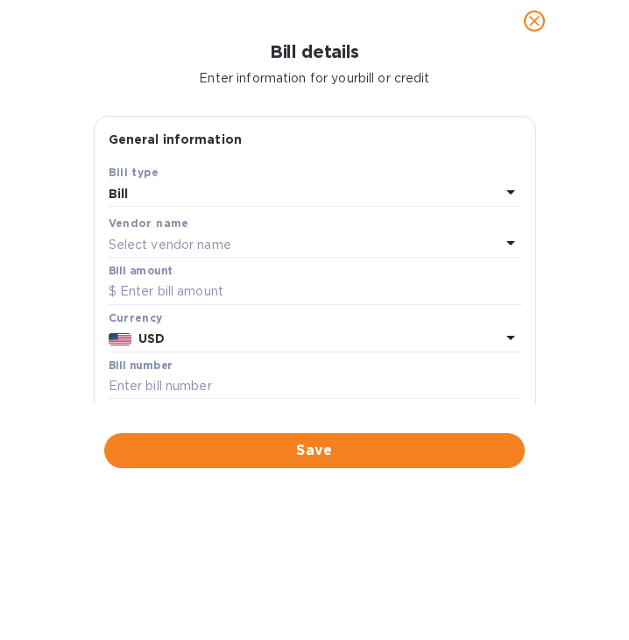
click at [280, 243] on div "Select vendor name" at bounding box center [305, 244] width 392 height 25
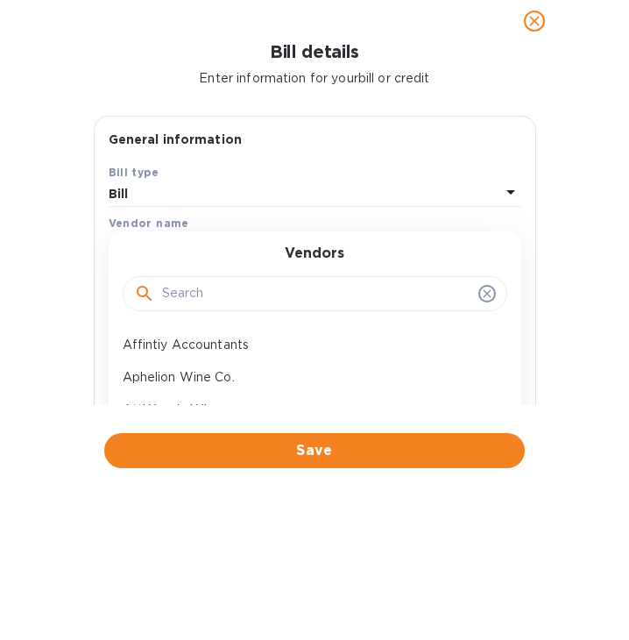
click at [275, 297] on input "text" at bounding box center [316, 293] width 309 height 26
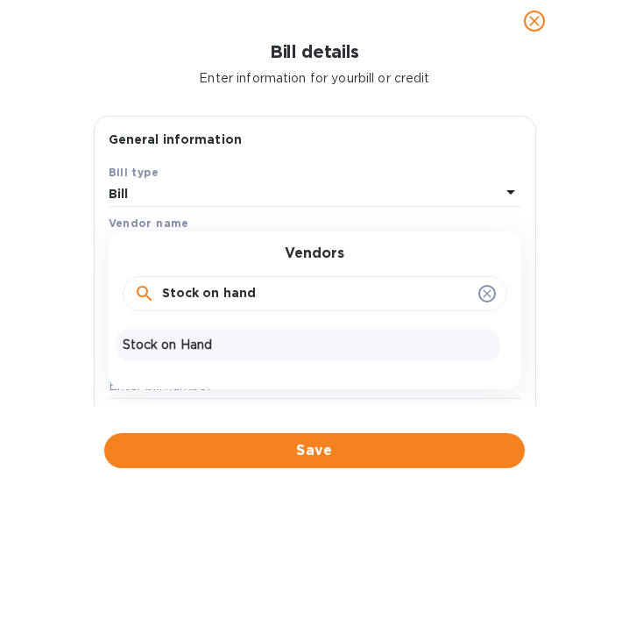
type input "Stock on hand"
click at [267, 340] on p "Stock on Hand" at bounding box center [308, 345] width 371 height 18
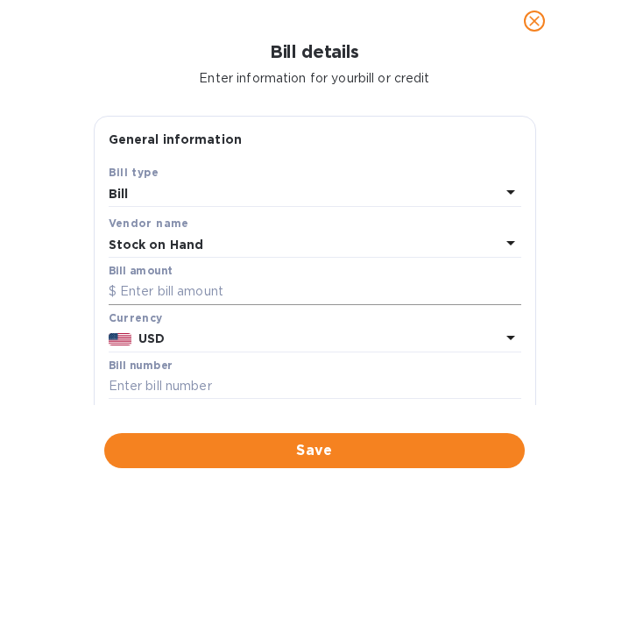
click at [272, 296] on input "text" at bounding box center [315, 292] width 413 height 26
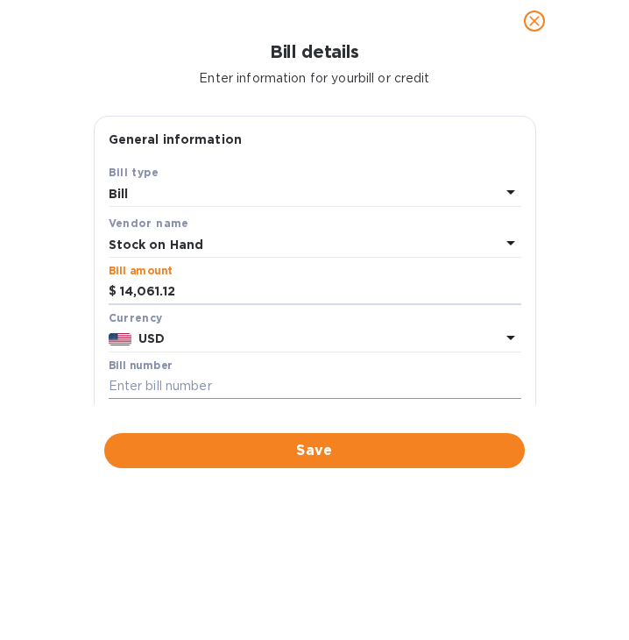
scroll to position [32, 0]
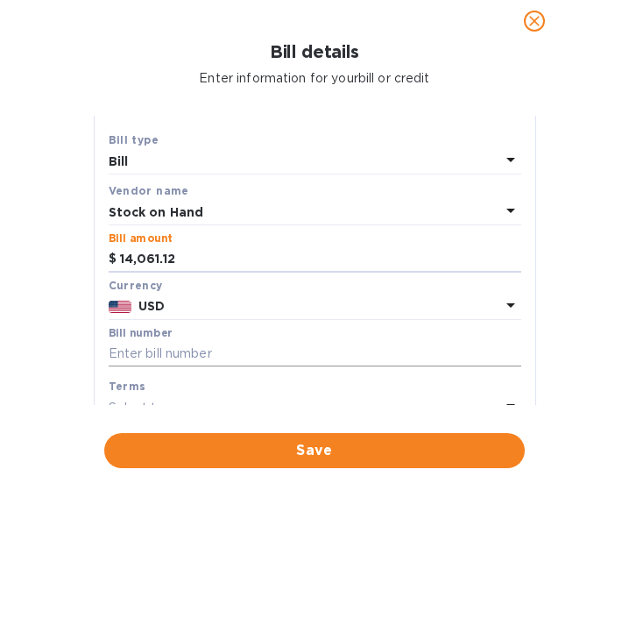
type input "14,061.12"
click at [230, 354] on input "text" at bounding box center [315, 354] width 413 height 26
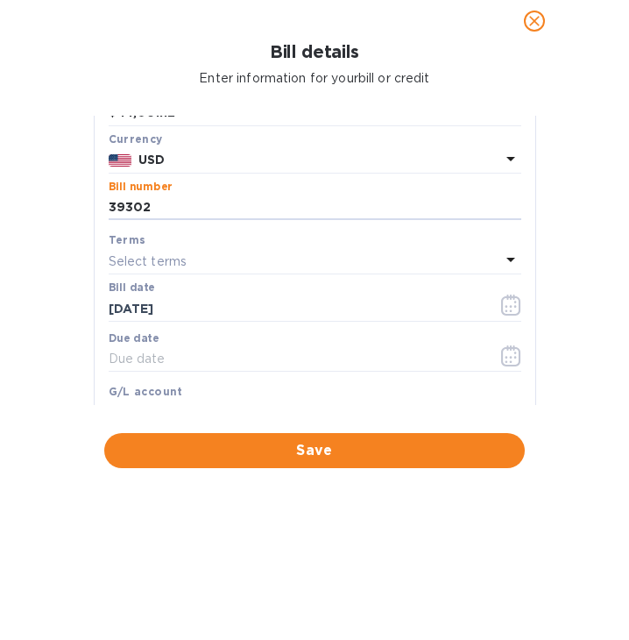
type input "39302"
click at [502, 263] on icon at bounding box center [510, 259] width 21 height 21
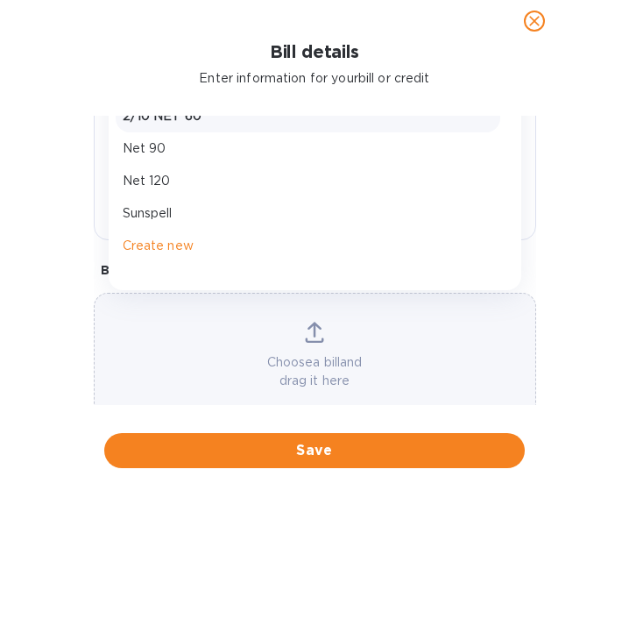
scroll to position [429, 0]
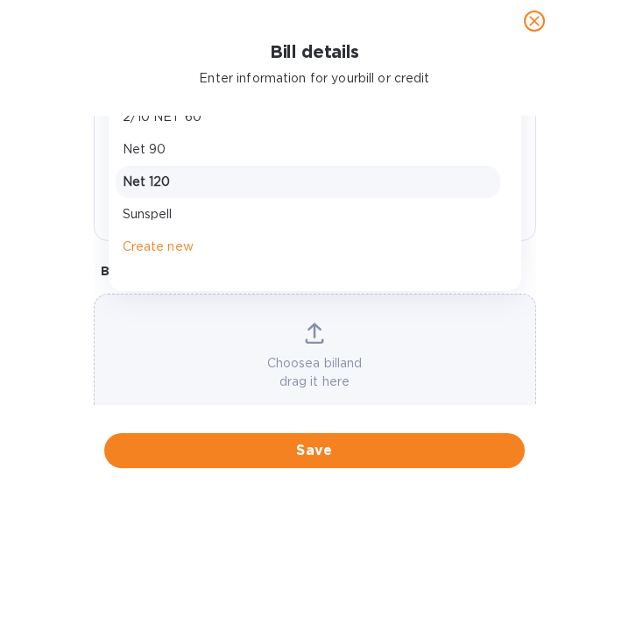
click at [163, 178] on p "Net 120" at bounding box center [308, 182] width 371 height 18
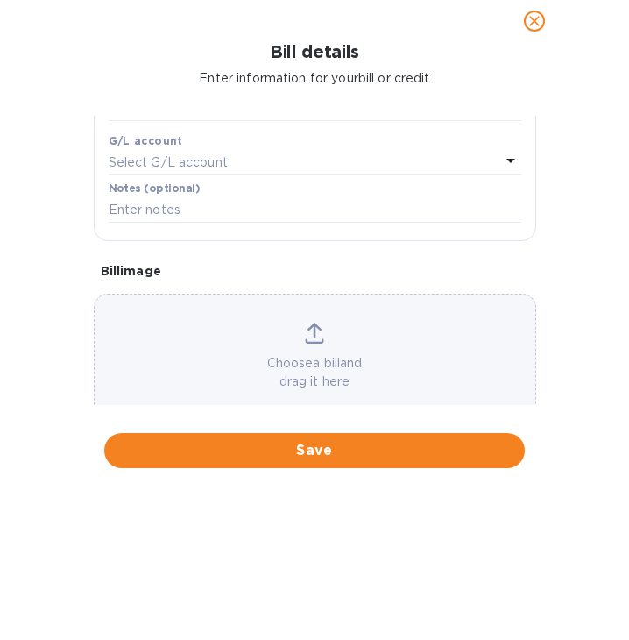
type input "[DATE]"
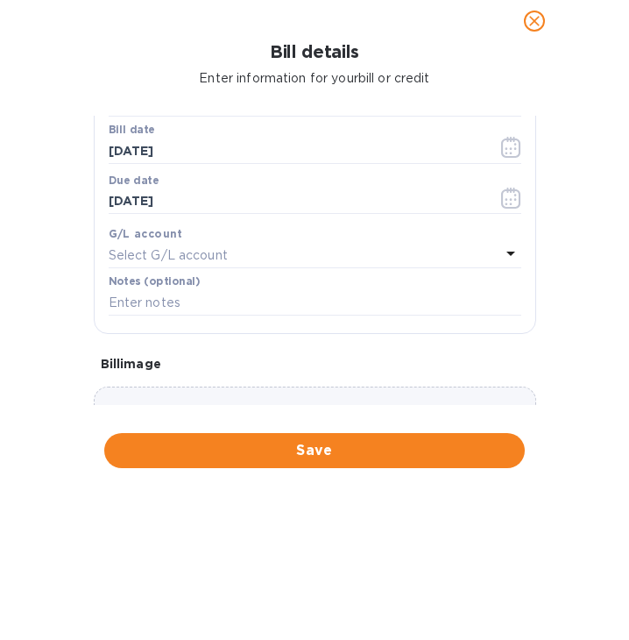
scroll to position [313, 0]
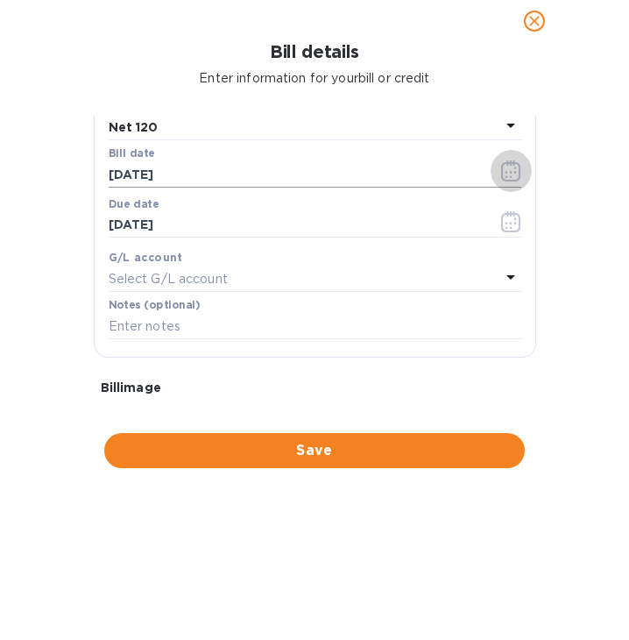
click at [509, 178] on icon "button" at bounding box center [510, 176] width 3 height 3
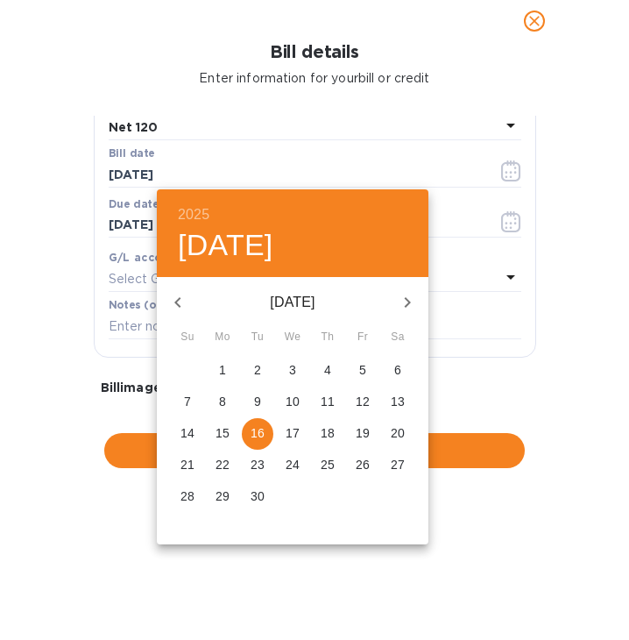
click at [174, 301] on icon "button" at bounding box center [177, 302] width 21 height 21
click at [255, 400] on p "10" at bounding box center [258, 401] width 14 height 18
type input "[DATE]"
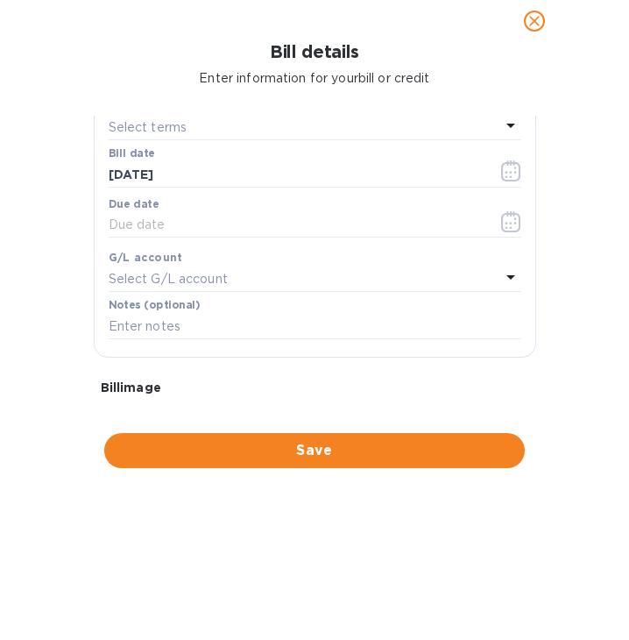
scroll to position [209, 0]
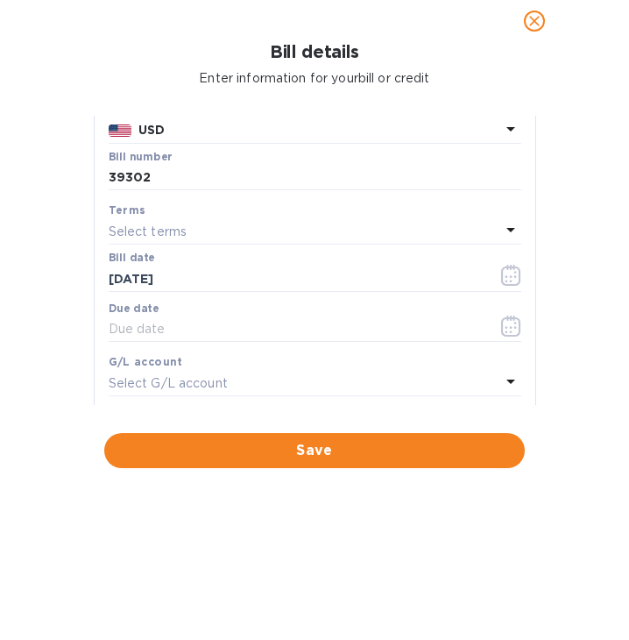
click at [508, 230] on icon at bounding box center [510, 229] width 21 height 21
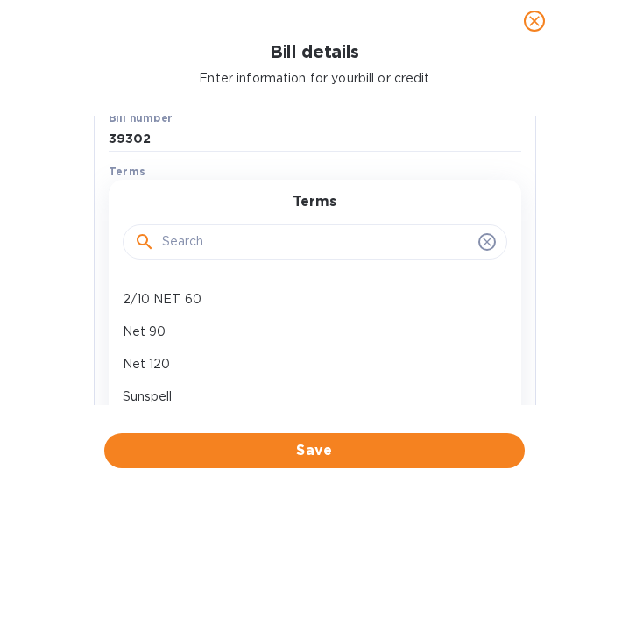
scroll to position [248, 0]
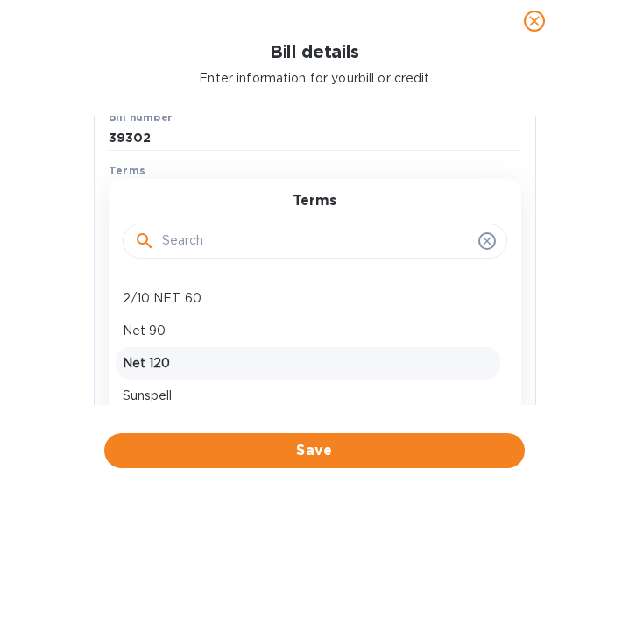
click at [246, 356] on p "Net 120" at bounding box center [308, 363] width 371 height 18
type input "[DATE]"
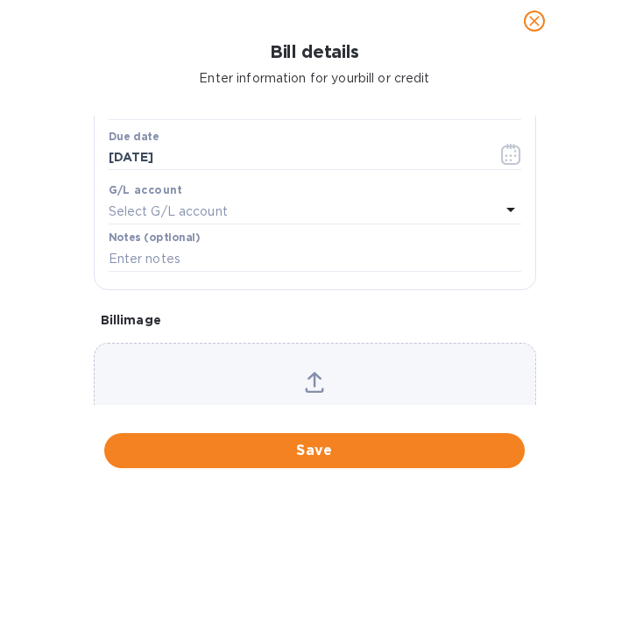
scroll to position [381, 0]
click at [357, 363] on div "Choose a bill and drag it here" at bounding box center [315, 405] width 442 height 126
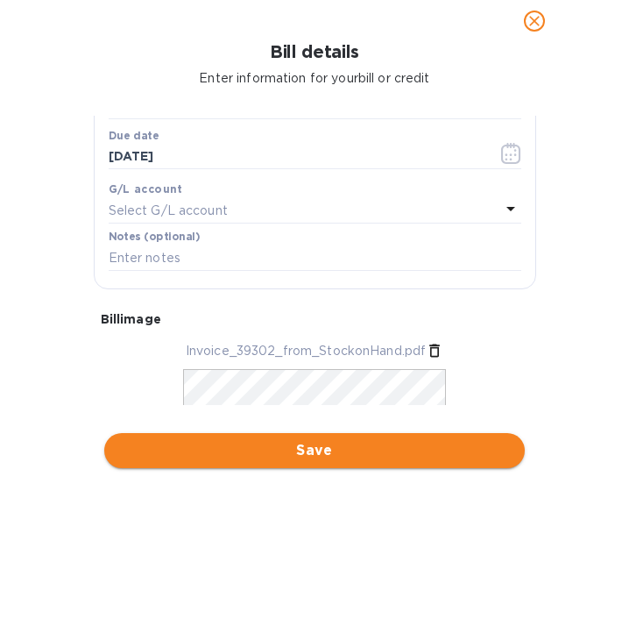
click at [340, 453] on span "Save" at bounding box center [314, 450] width 392 height 21
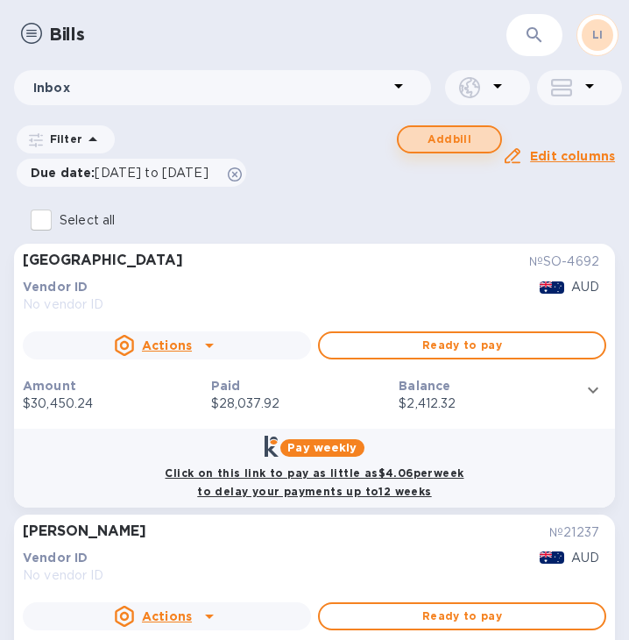
click at [450, 136] on span "Add bill" at bounding box center [450, 139] width 74 height 21
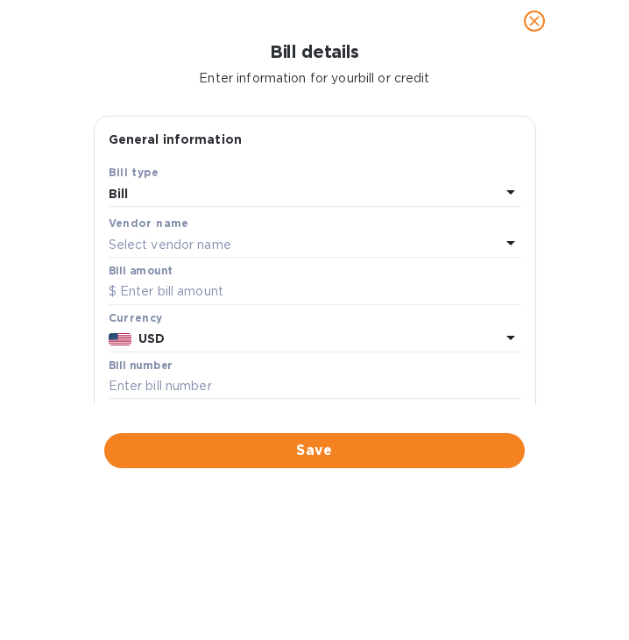
click at [256, 239] on div "Select vendor name" at bounding box center [305, 244] width 392 height 25
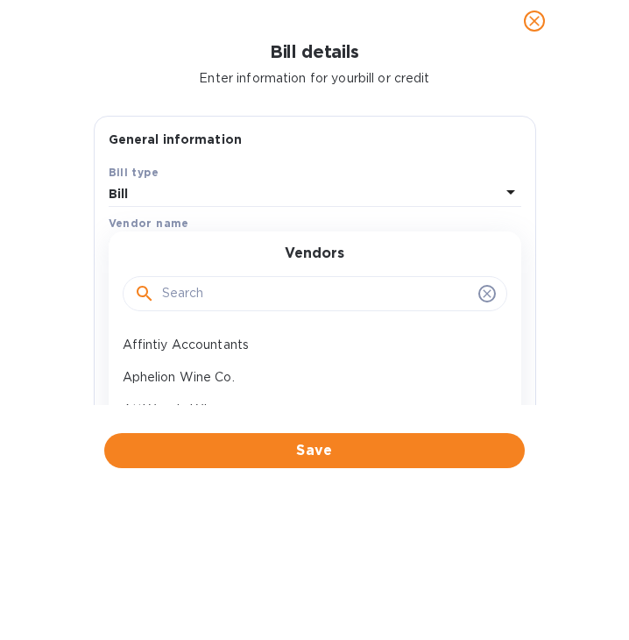
click at [246, 293] on input "text" at bounding box center [316, 293] width 309 height 26
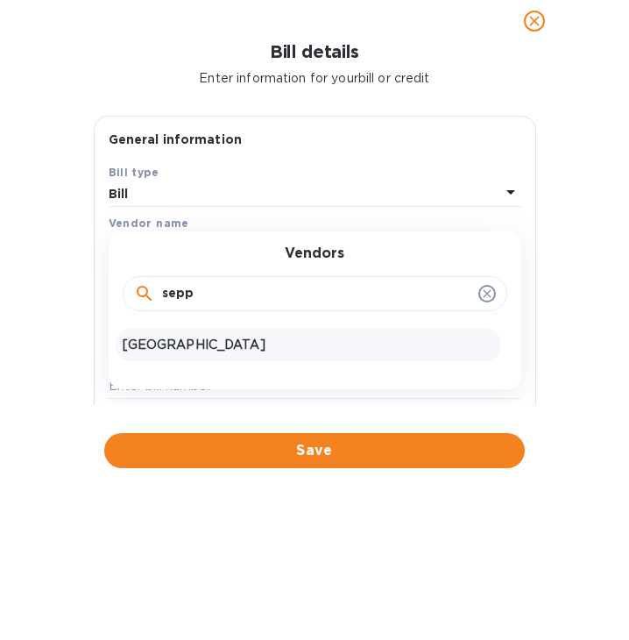
type input "sepp"
click at [251, 354] on p "[GEOGRAPHIC_DATA]" at bounding box center [308, 345] width 371 height 18
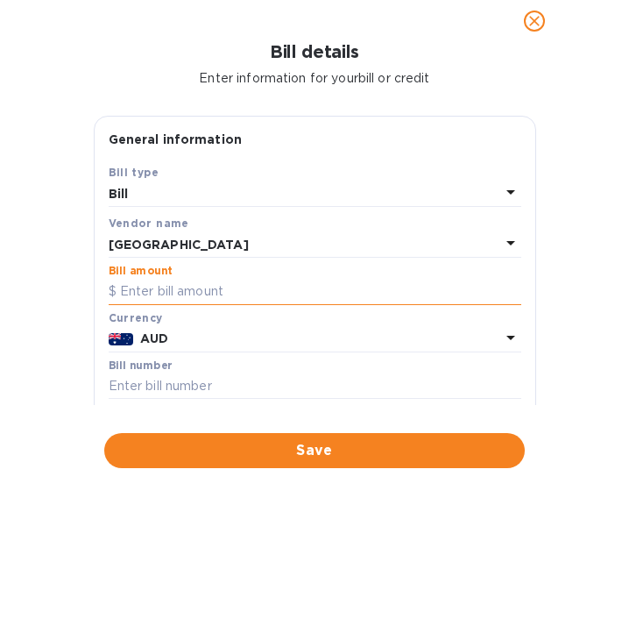
click at [340, 286] on input "text" at bounding box center [315, 292] width 413 height 26
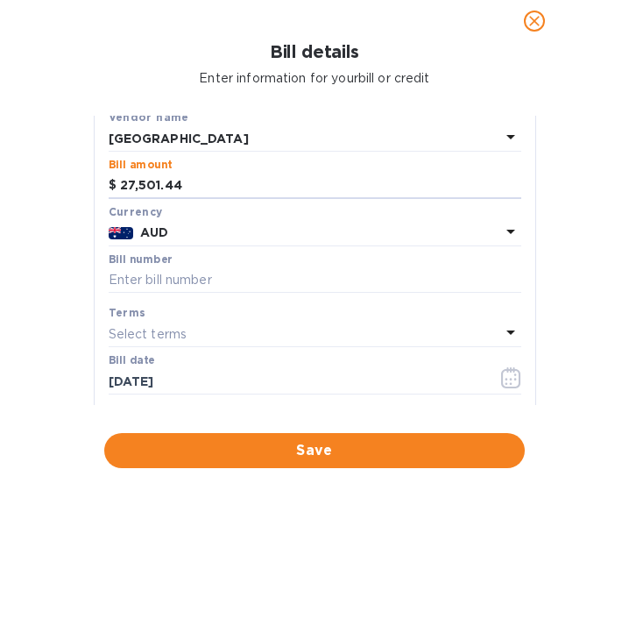
scroll to position [105, 0]
type input "27,501.44"
click at [263, 281] on input "text" at bounding box center [315, 281] width 413 height 26
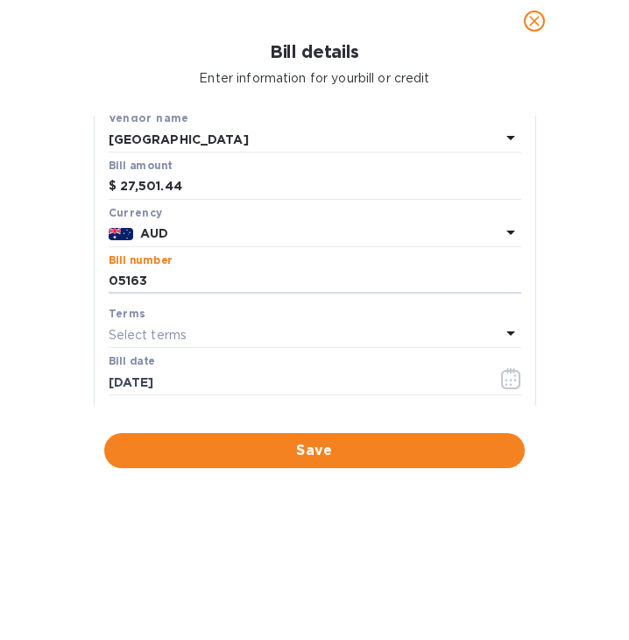
type input "05163"
click at [288, 332] on div "Select terms" at bounding box center [305, 334] width 392 height 25
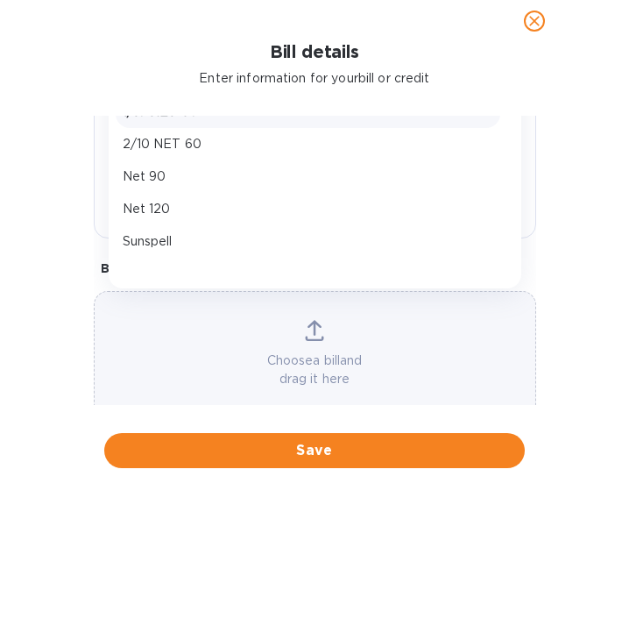
scroll to position [62, 0]
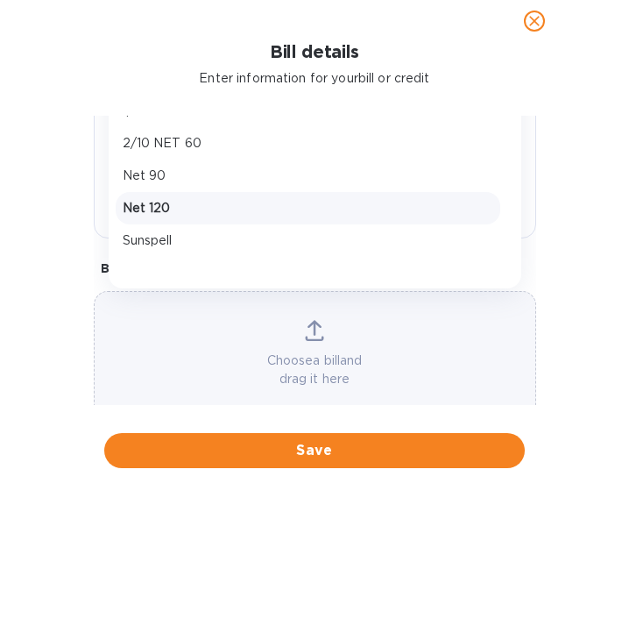
click at [300, 198] on div "Net 120" at bounding box center [308, 208] width 385 height 32
type input "[DATE]"
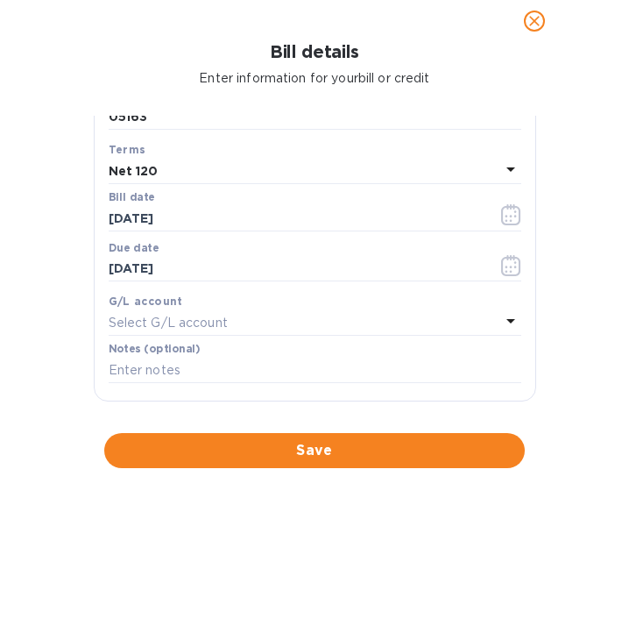
scroll to position [268, 0]
click at [318, 219] on input "[DATE]" at bounding box center [296, 219] width 375 height 26
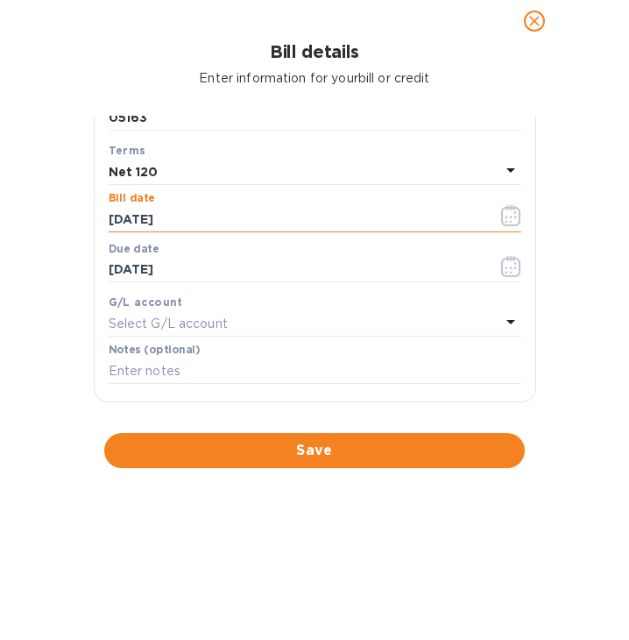
click at [502, 216] on icon "button" at bounding box center [511, 215] width 20 height 21
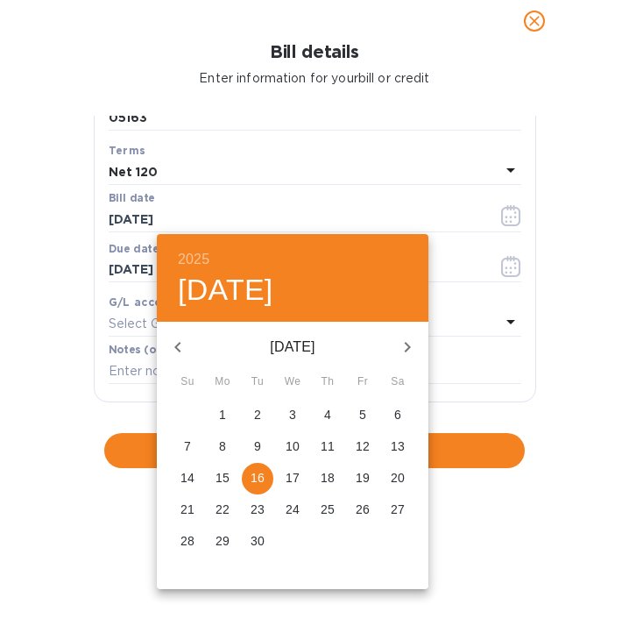
click at [180, 350] on icon "button" at bounding box center [177, 347] width 6 height 11
click at [295, 442] on p "11" at bounding box center [293, 446] width 14 height 18
type input "[DATE]"
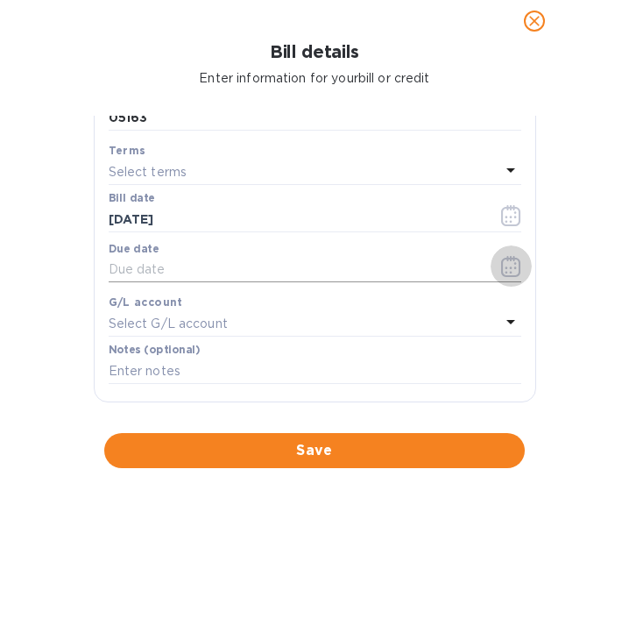
click at [501, 265] on icon "button" at bounding box center [511, 266] width 20 height 21
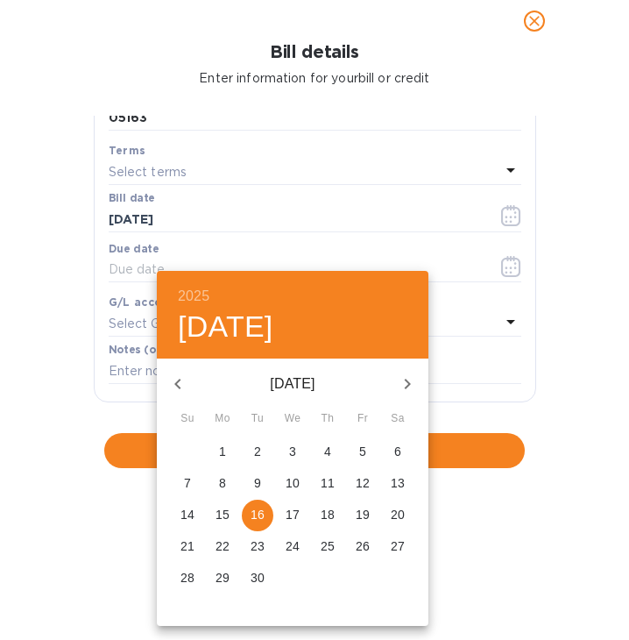
click at [495, 165] on div at bounding box center [314, 320] width 629 height 640
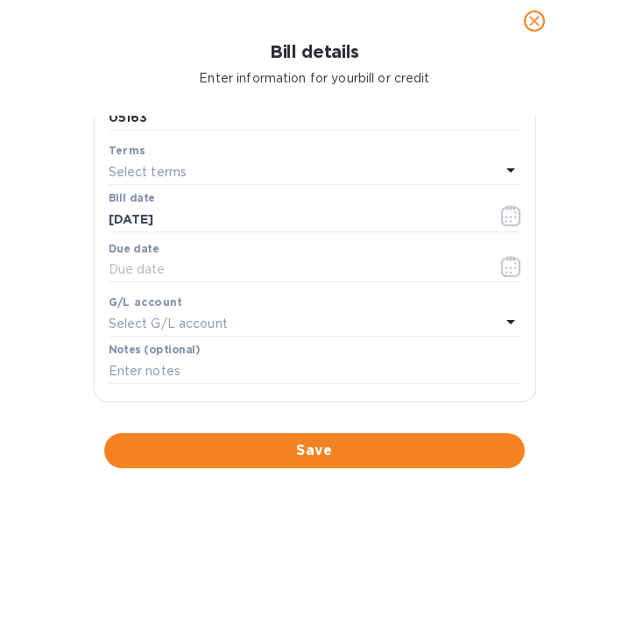
click at [506, 169] on icon at bounding box center [510, 169] width 21 height 21
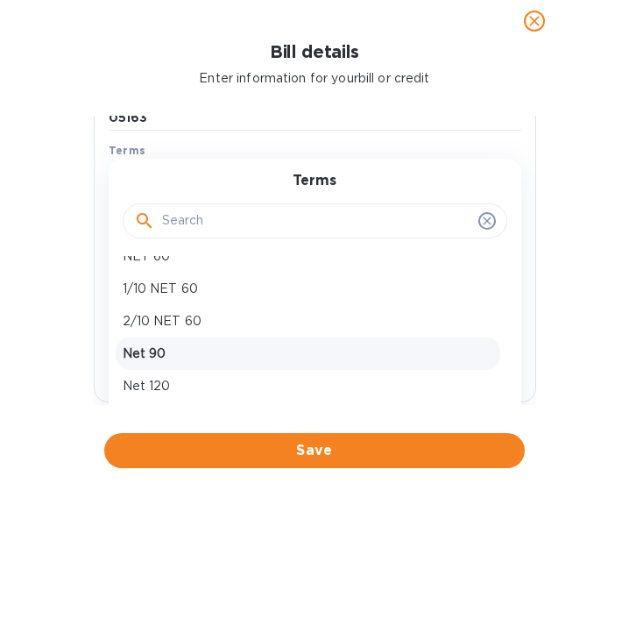
scroll to position [91, 0]
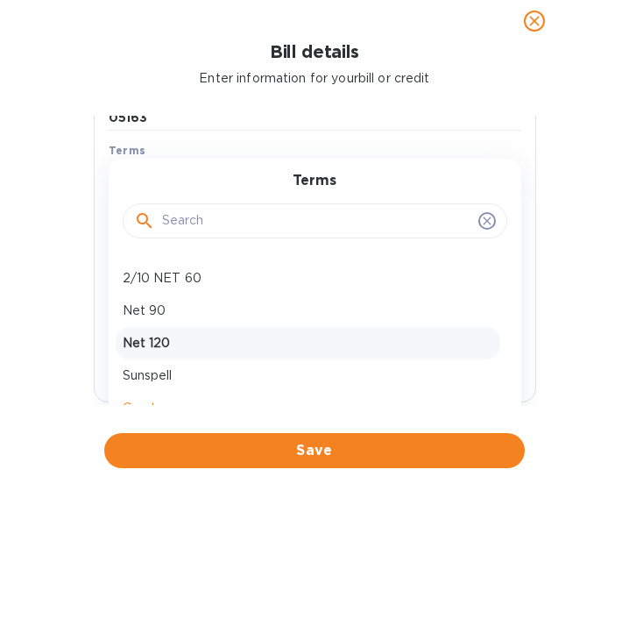
click at [272, 351] on p "Net 120" at bounding box center [308, 343] width 371 height 18
type input "[DATE]"
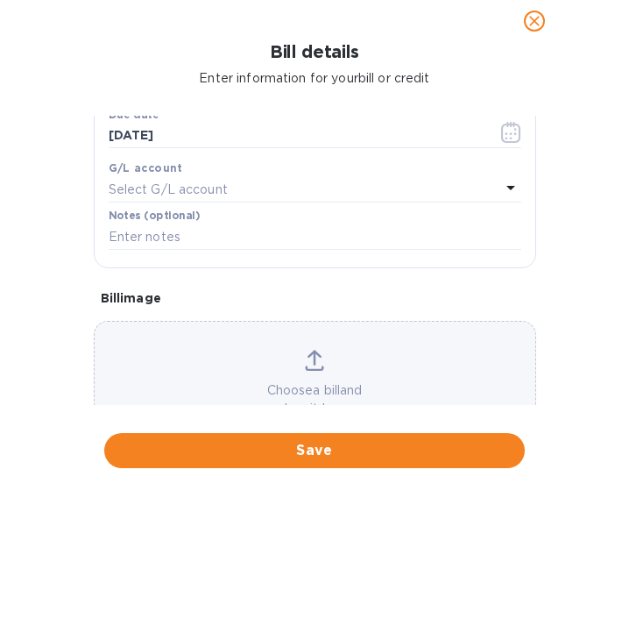
scroll to position [403, 0]
click at [272, 379] on div "Choose a bill and drag it here" at bounding box center [315, 383] width 441 height 68
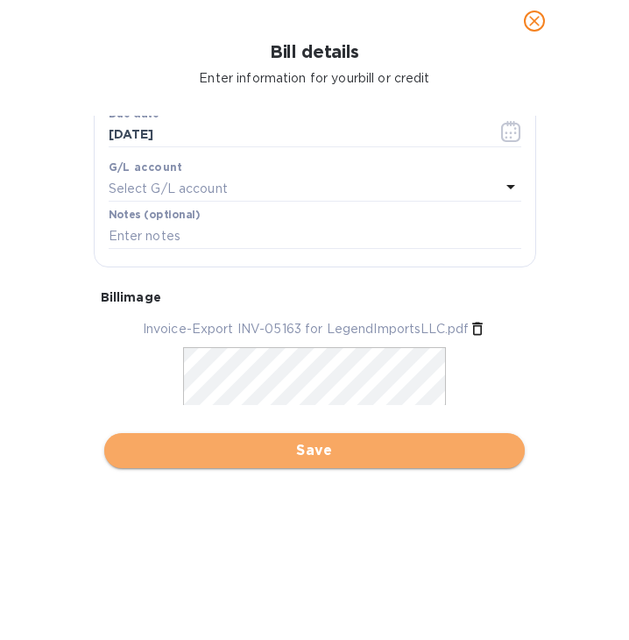
click at [411, 446] on span "Save" at bounding box center [314, 450] width 392 height 21
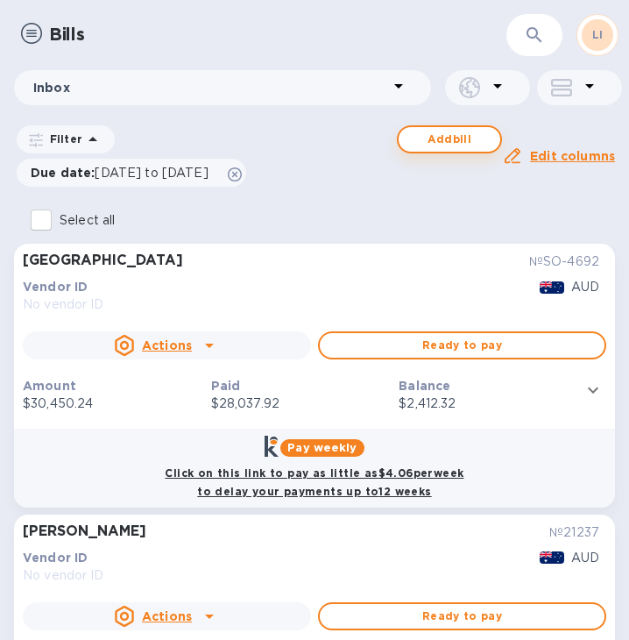
click at [444, 137] on span "Add bill" at bounding box center [450, 139] width 74 height 21
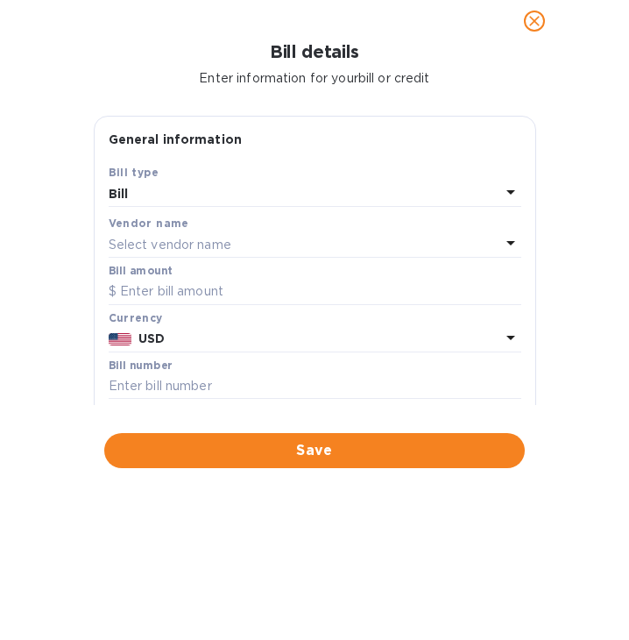
click at [279, 251] on div "Select vendor name" at bounding box center [305, 244] width 392 height 25
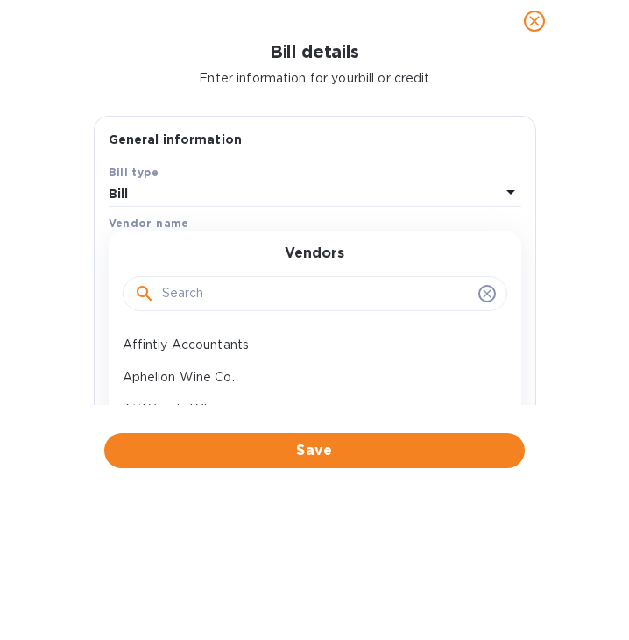
click at [290, 293] on input "text" at bounding box center [316, 293] width 309 height 26
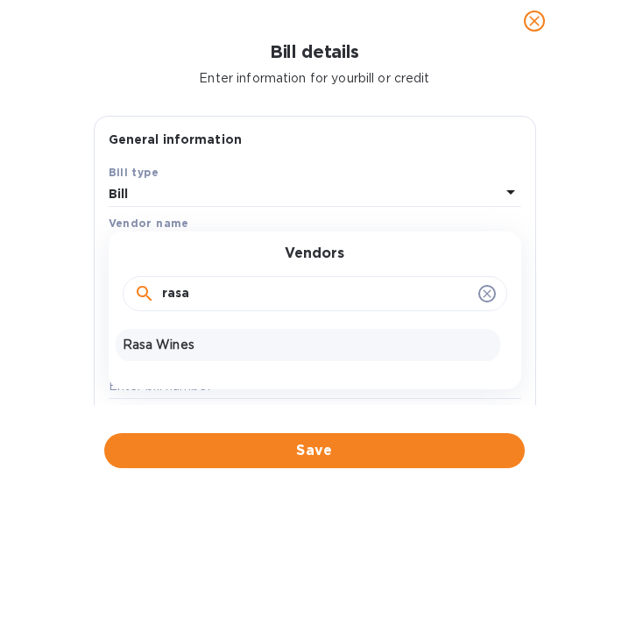
type input "rasa"
click at [275, 344] on p "Rasa Wines" at bounding box center [308, 345] width 371 height 18
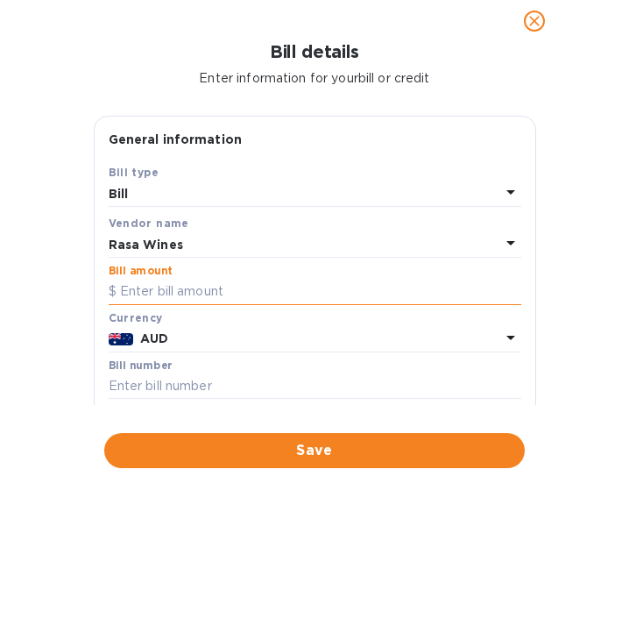
click at [266, 286] on input "text" at bounding box center [315, 292] width 413 height 26
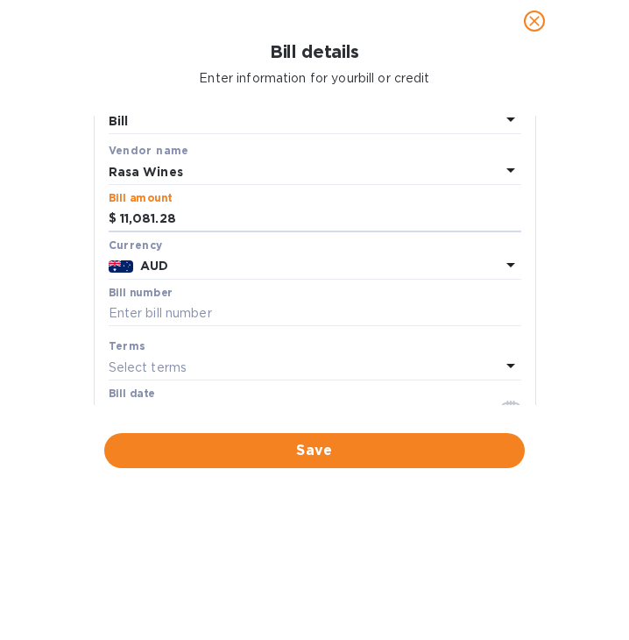
scroll to position [74, 0]
type input "11,081.28"
click at [443, 306] on input "text" at bounding box center [315, 313] width 413 height 26
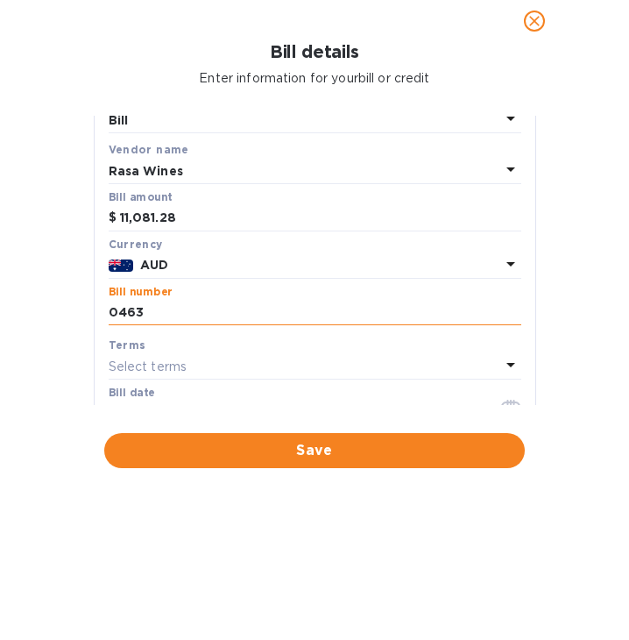
scroll to position [175, 0]
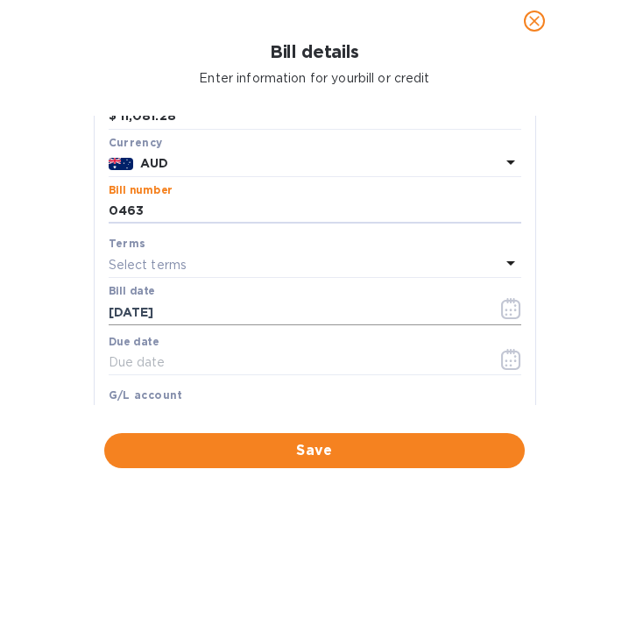
type input "0463"
click at [505, 307] on icon "button" at bounding box center [511, 308] width 20 height 21
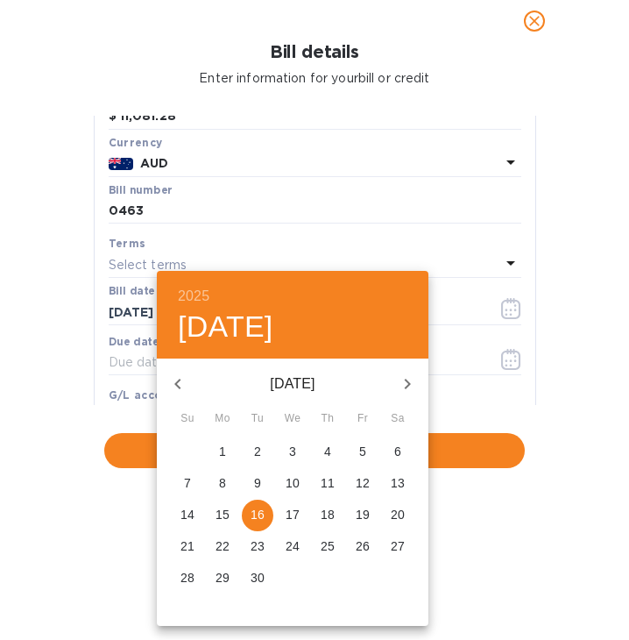
click at [177, 378] on icon "button" at bounding box center [177, 383] width 21 height 21
click at [287, 482] on p "11" at bounding box center [293, 483] width 14 height 18
type input "[DATE]"
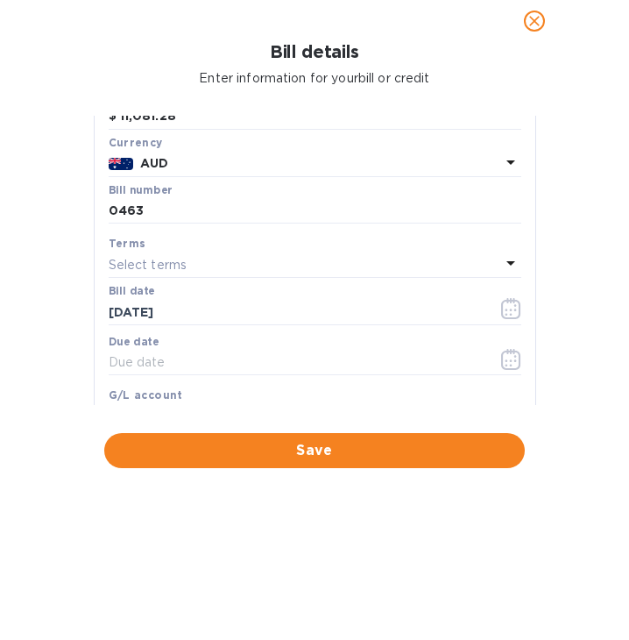
click at [500, 275] on div at bounding box center [510, 264] width 21 height 25
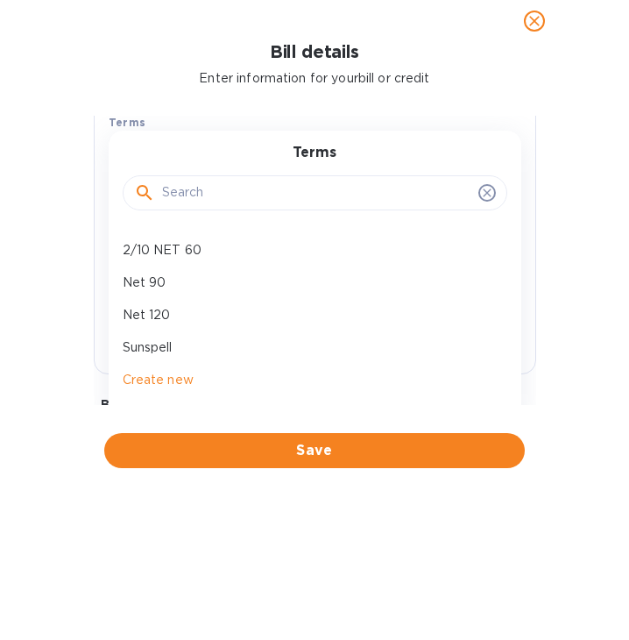
scroll to position [297, 0]
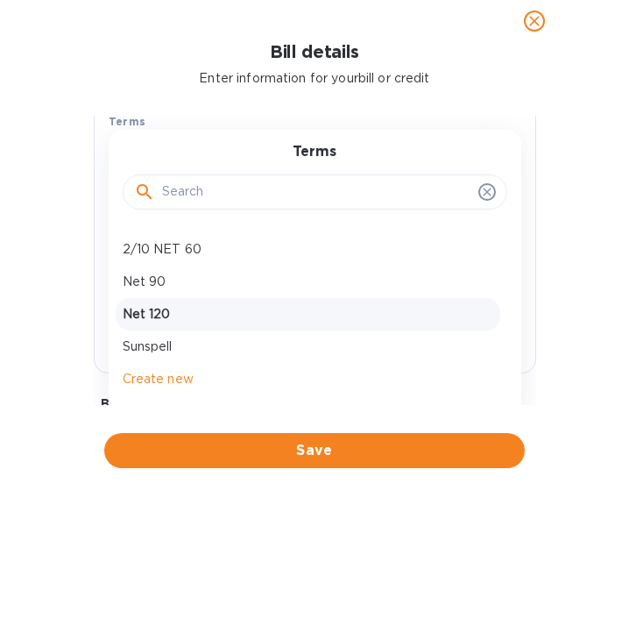
click at [262, 310] on p "Net 120" at bounding box center [308, 314] width 371 height 18
type input "[DATE]"
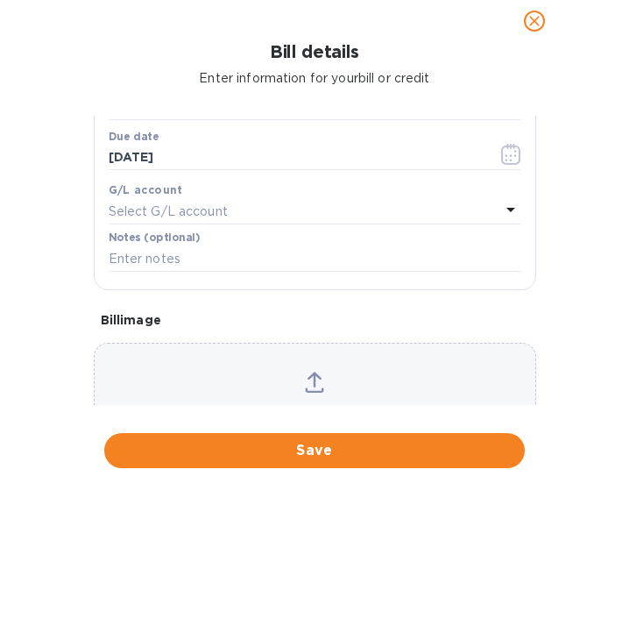
scroll to position [388, 0]
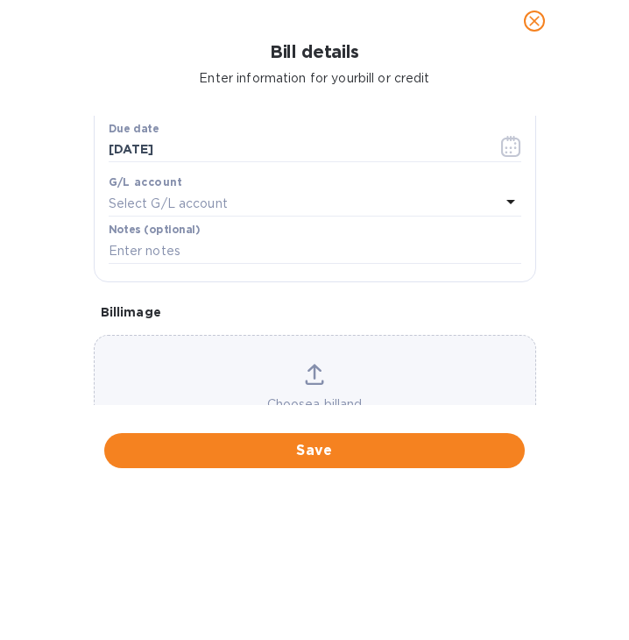
click at [229, 373] on div "Choose a bill and drag it here" at bounding box center [315, 398] width 441 height 68
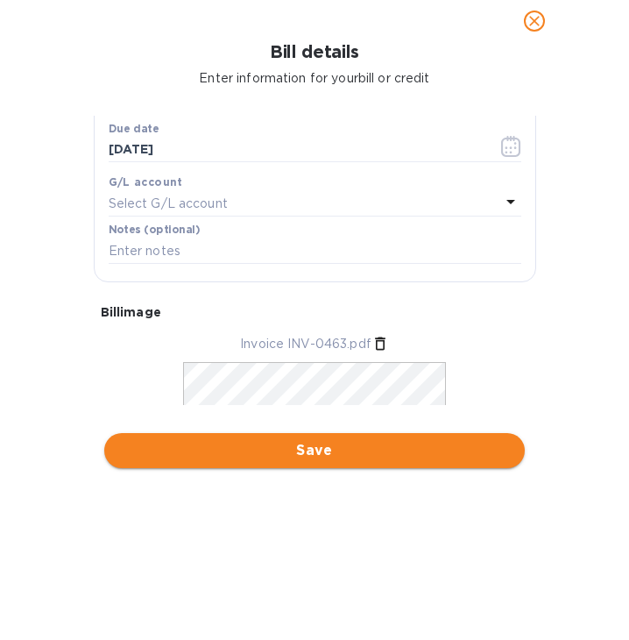
click at [408, 437] on button "Save" at bounding box center [314, 450] width 421 height 35
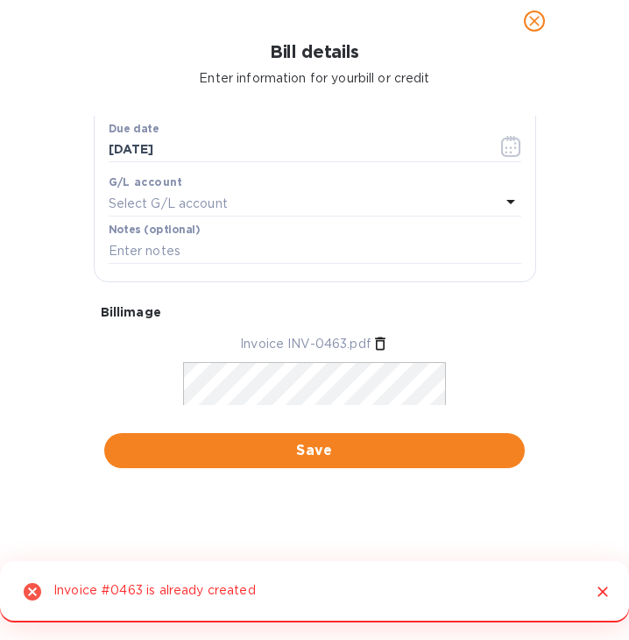
click at [468, 504] on div "Bill details Enter information for your bill or credit General information Save…" at bounding box center [314, 340] width 629 height 597
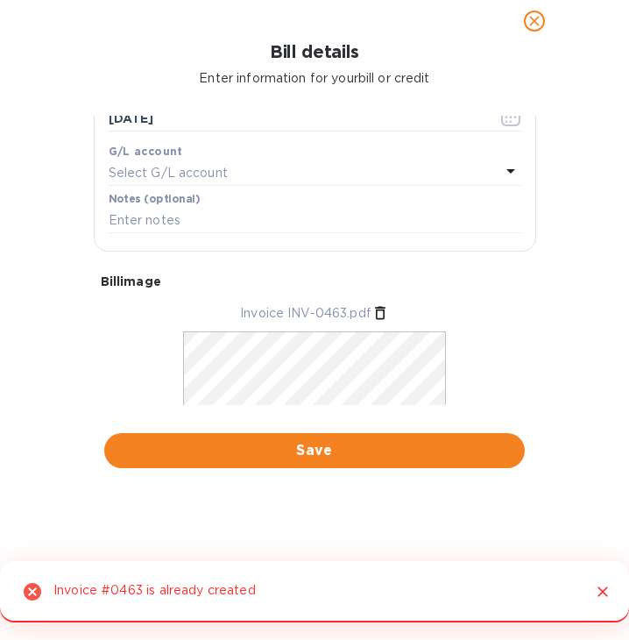
scroll to position [423, 0]
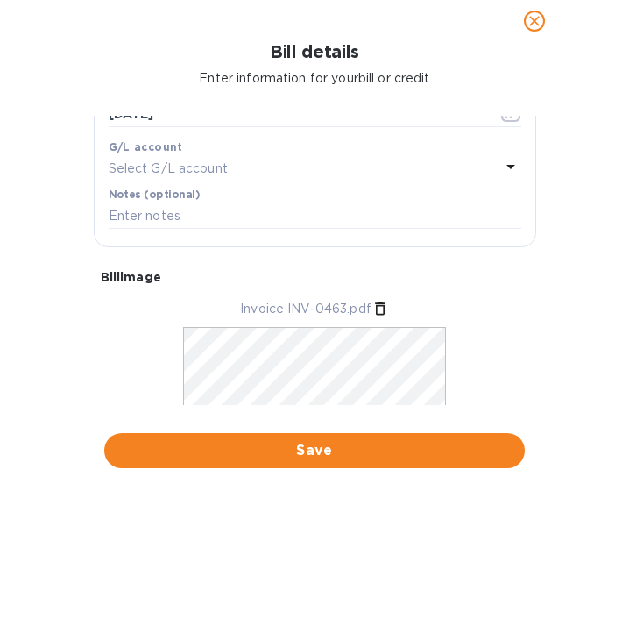
click at [542, 23] on icon "close" at bounding box center [535, 21] width 18 height 18
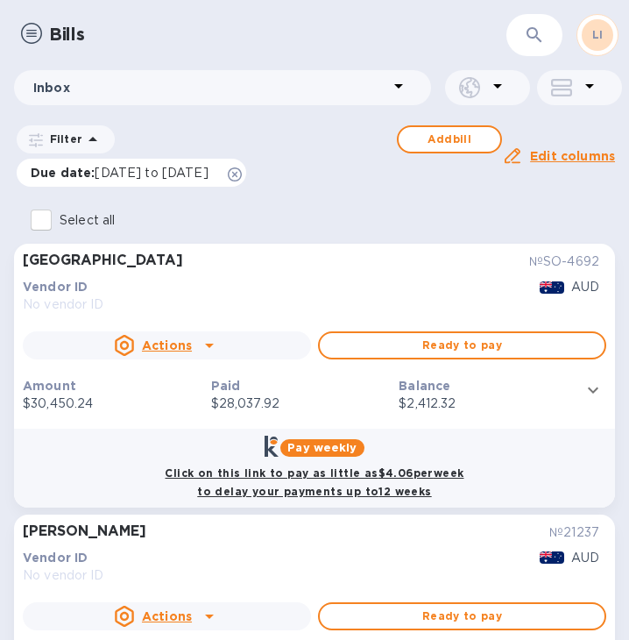
click at [246, 171] on div "Due date : [DATE] to [DATE]" at bounding box center [132, 173] width 230 height 28
click at [242, 173] on icon at bounding box center [235, 174] width 14 height 14
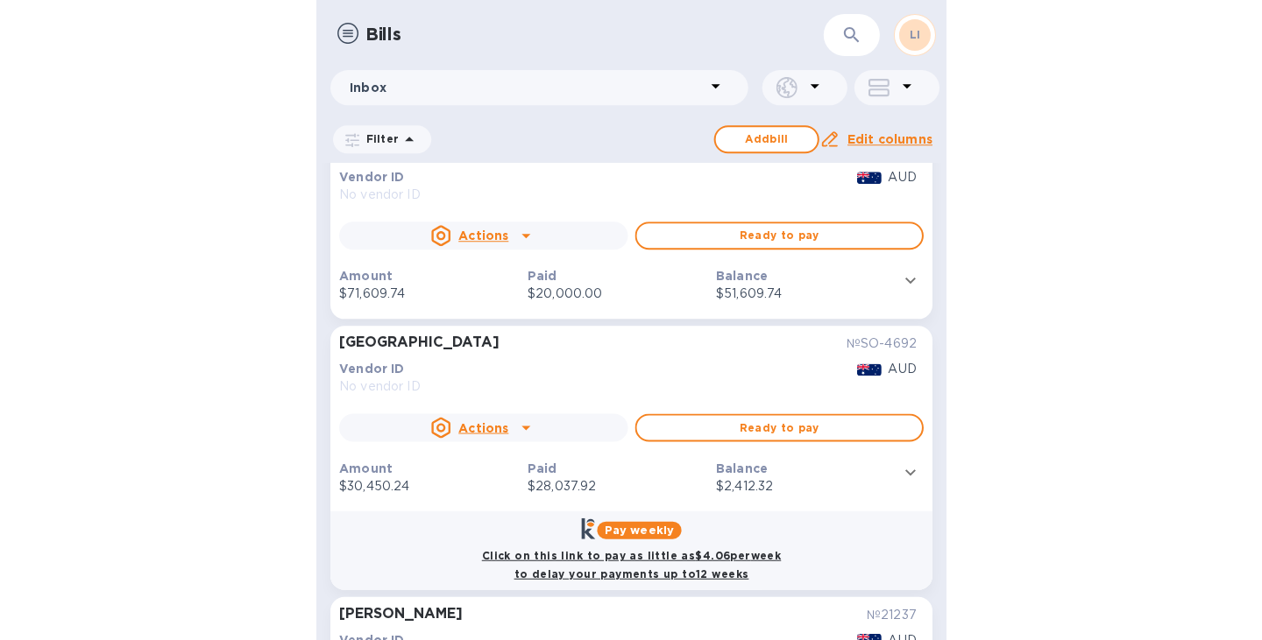
scroll to position [0, 0]
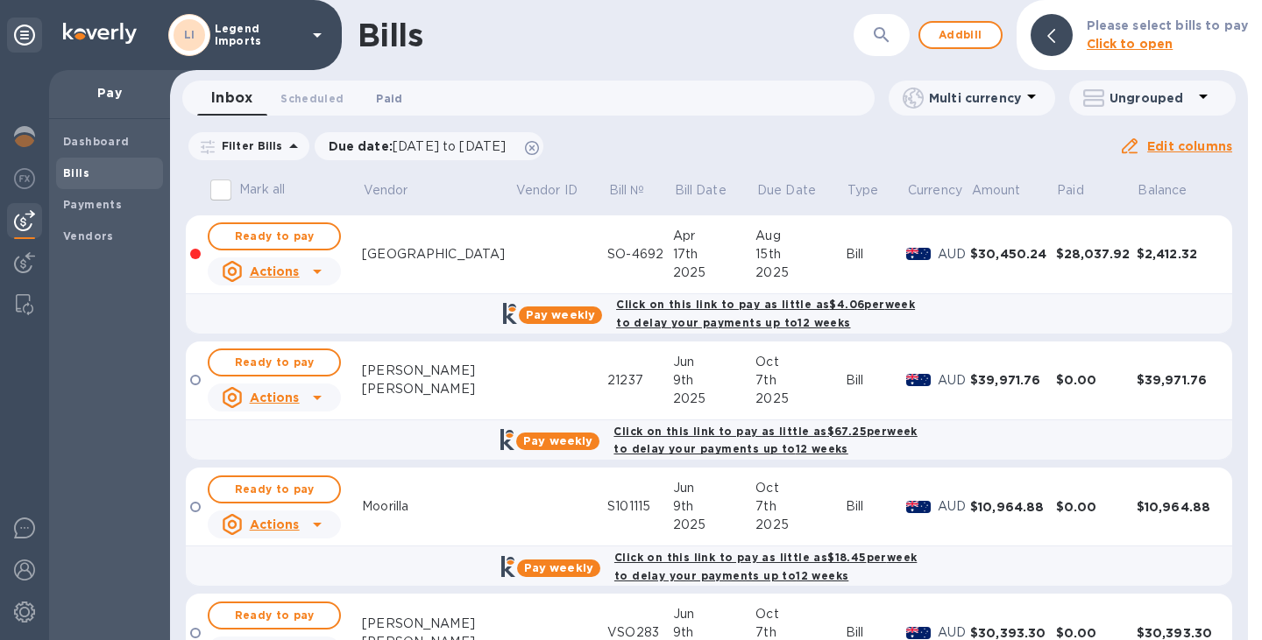
click at [391, 95] on span "Paid 0" at bounding box center [389, 98] width 26 height 18
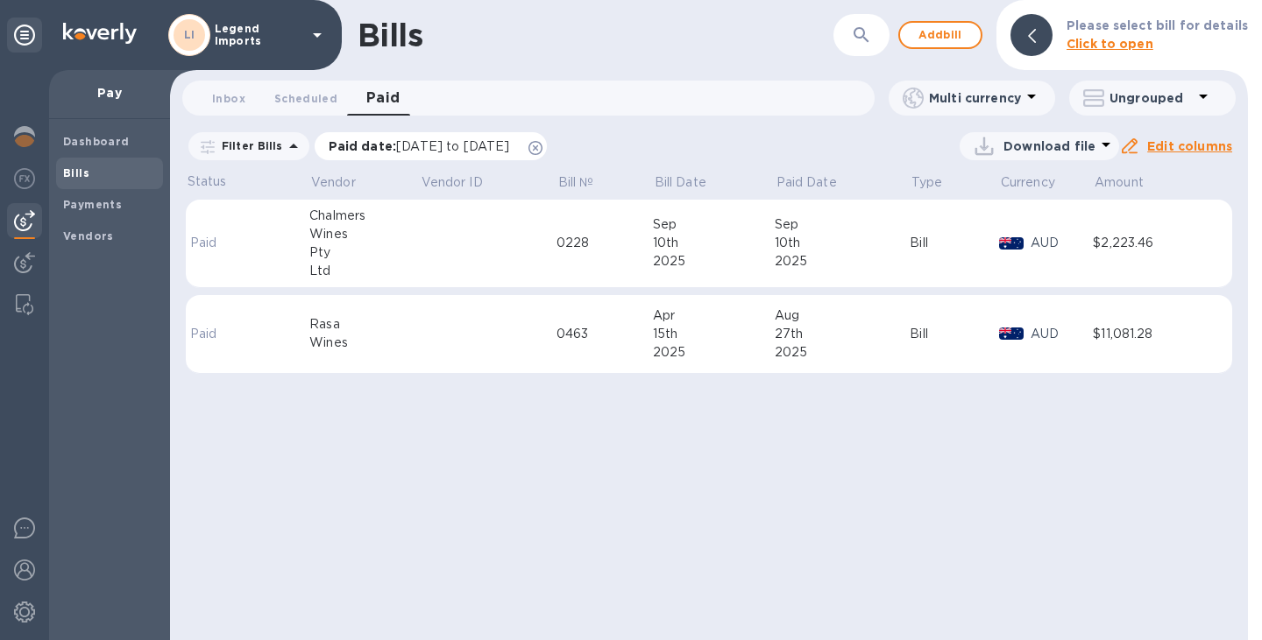
click at [542, 150] on icon at bounding box center [535, 148] width 14 height 14
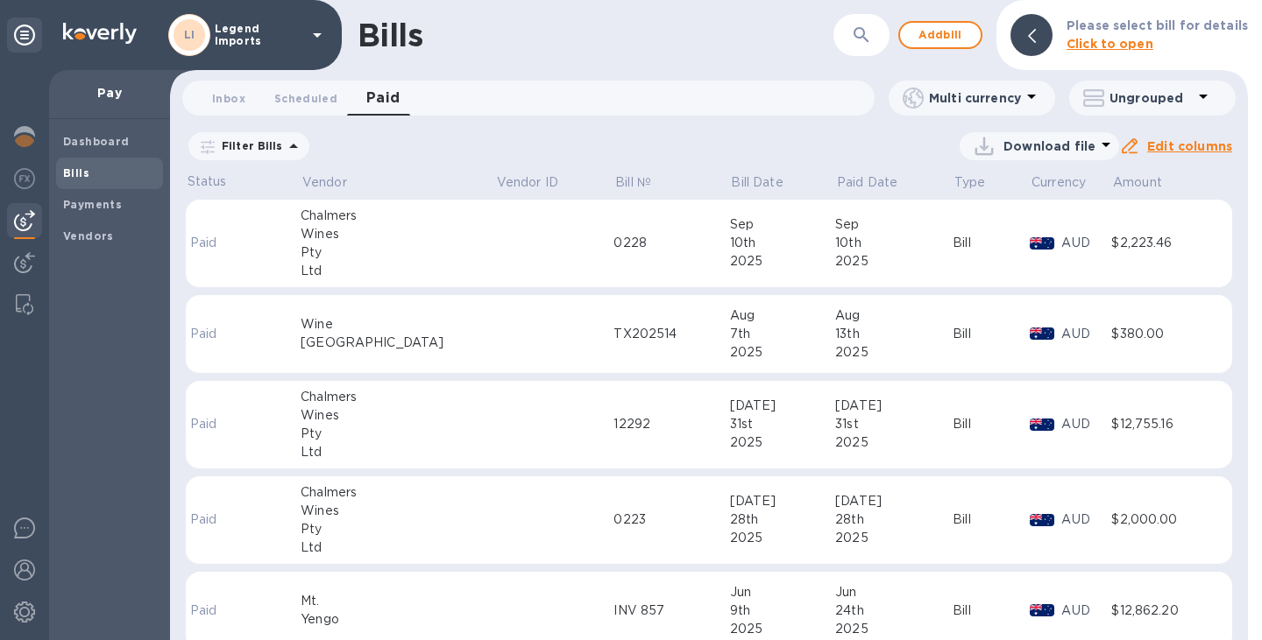
click at [289, 144] on icon at bounding box center [293, 146] width 21 height 21
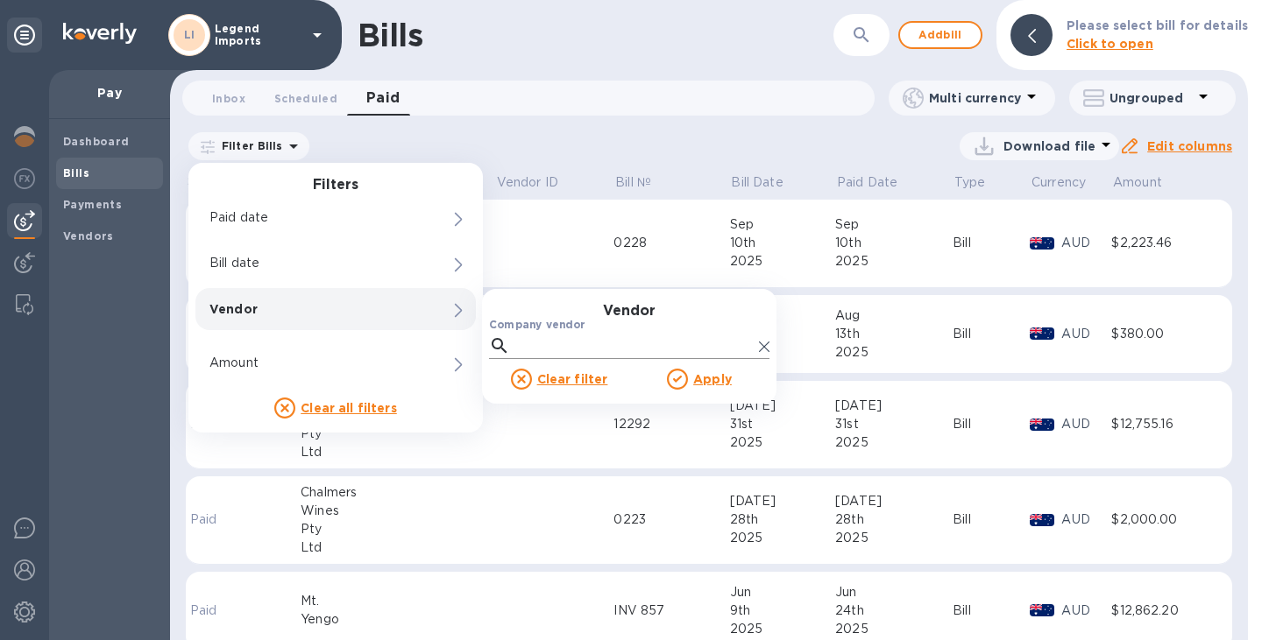
click at [521, 343] on input "Company vendor" at bounding box center [634, 346] width 235 height 26
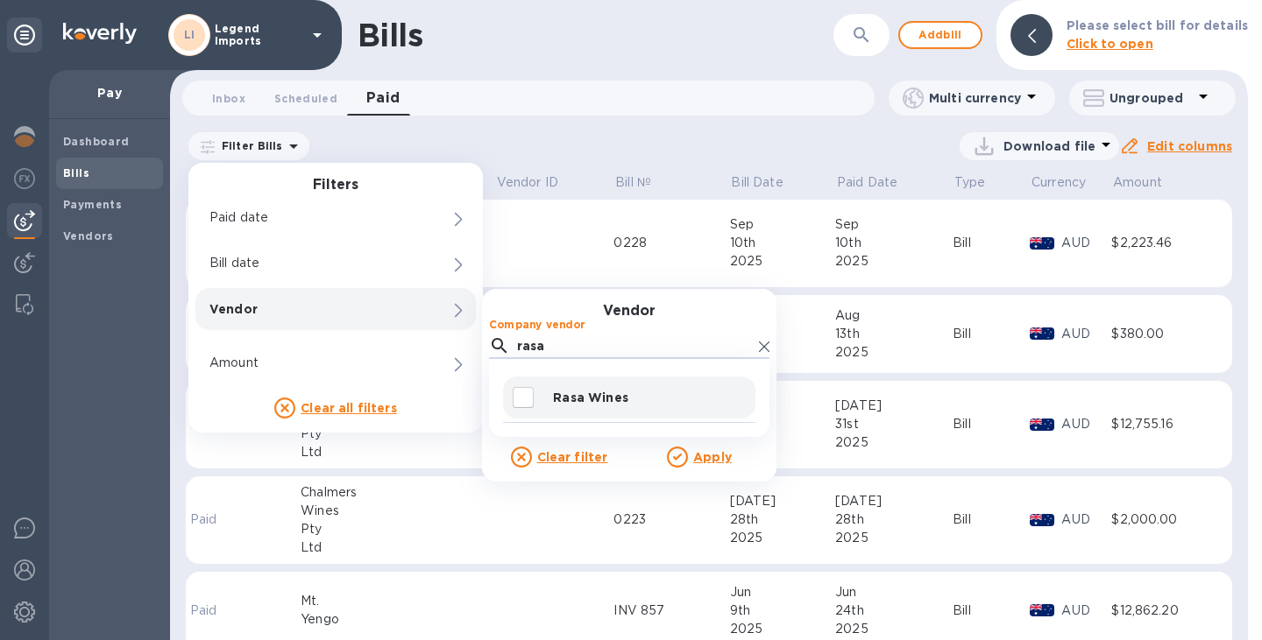
type input "rasa"
click at [578, 389] on p "Rasa Wines" at bounding box center [650, 398] width 195 height 18
checkbox input "true"
click at [628, 459] on u "Apply" at bounding box center [712, 457] width 39 height 14
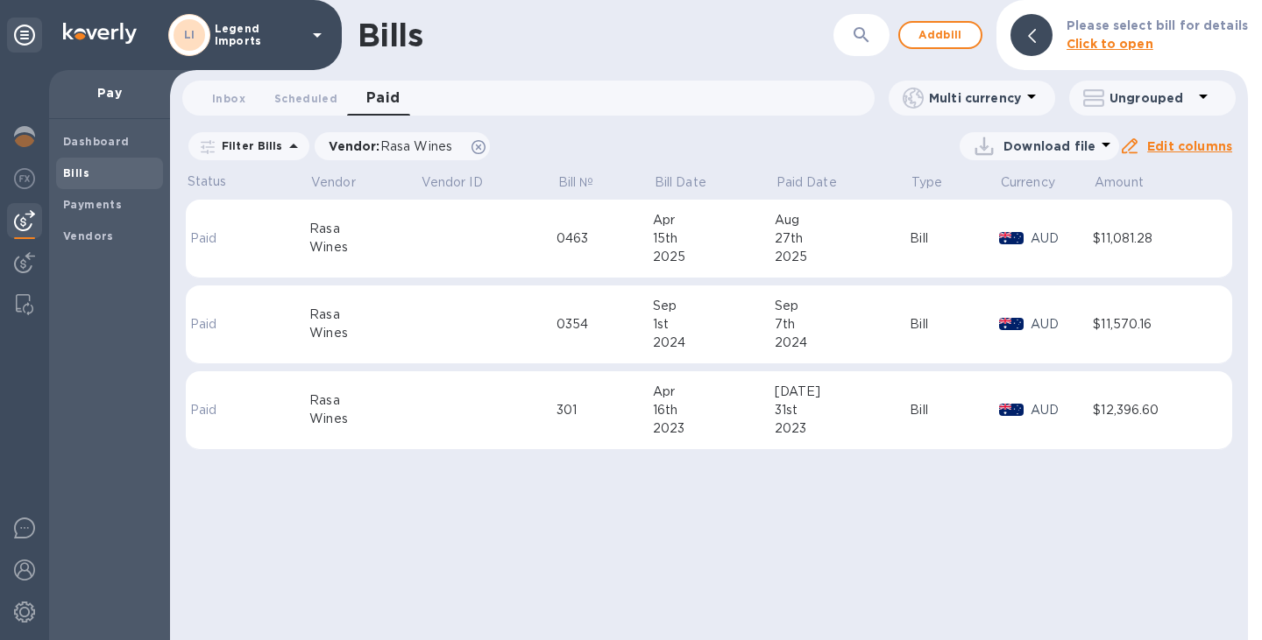
click at [628, 244] on div "15th" at bounding box center [714, 239] width 122 height 18
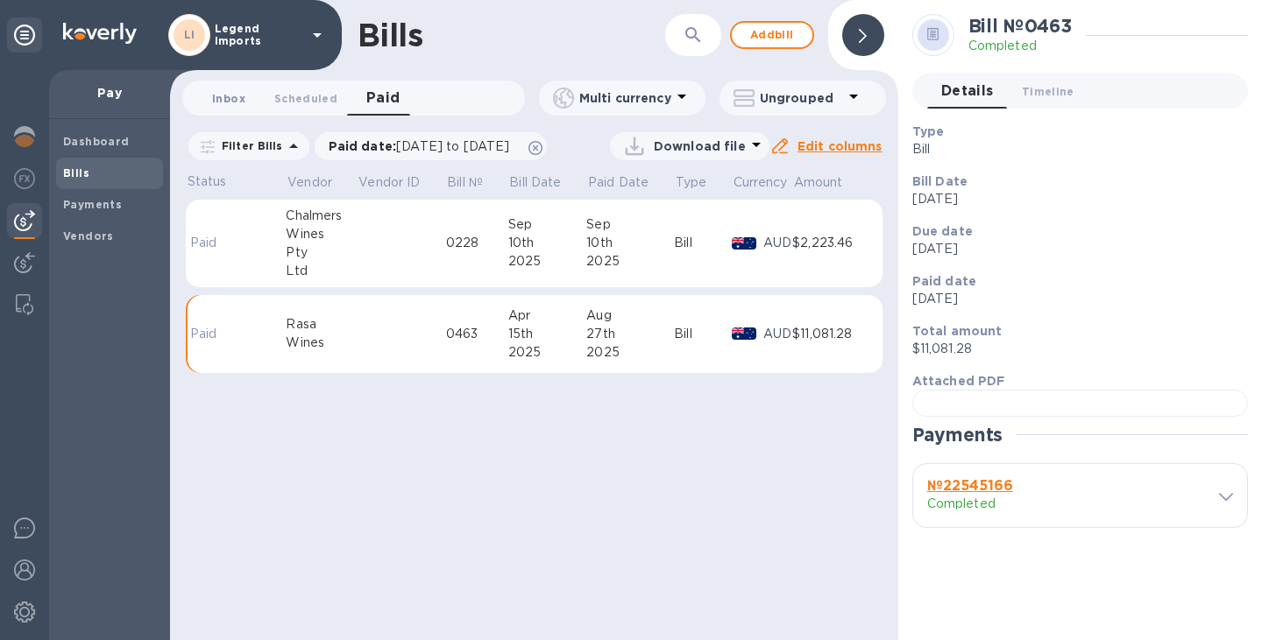
click at [233, 103] on span "Inbox 0" at bounding box center [228, 98] width 33 height 18
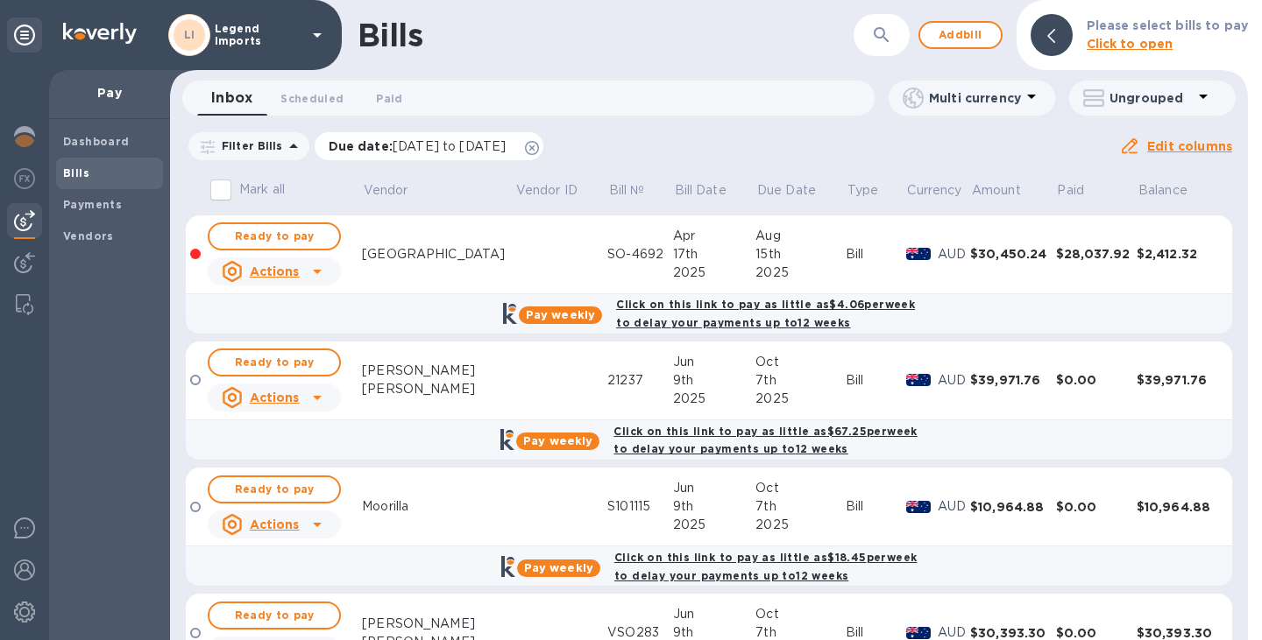
click at [539, 150] on icon at bounding box center [532, 148] width 14 height 14
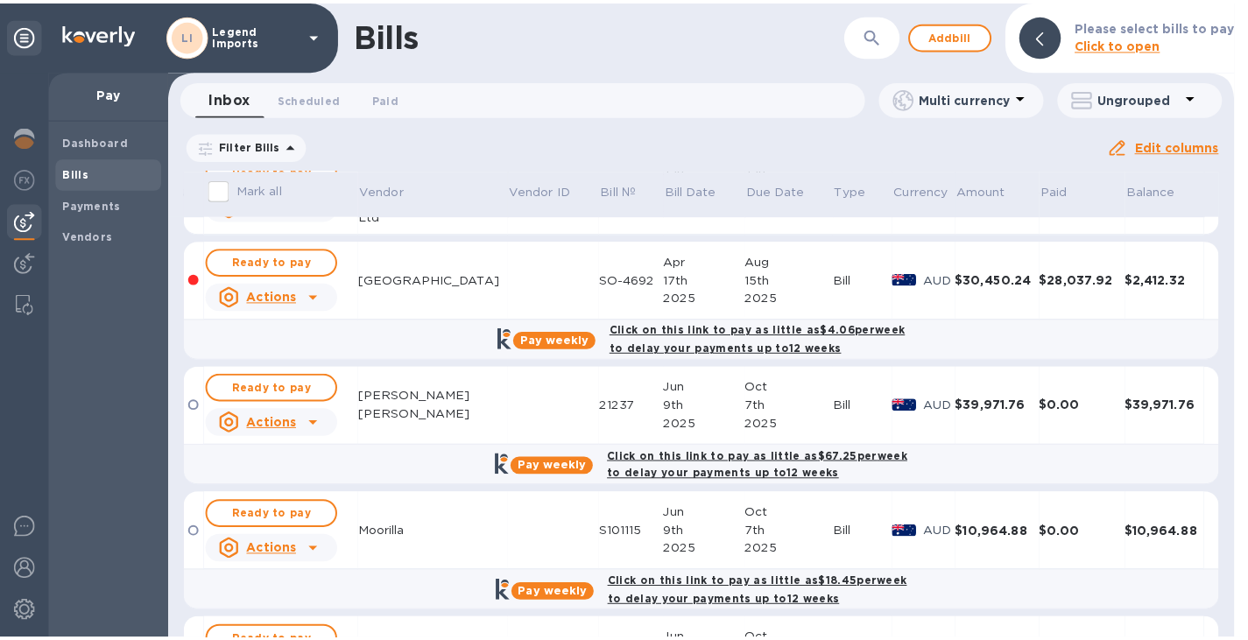
scroll to position [89, 0]
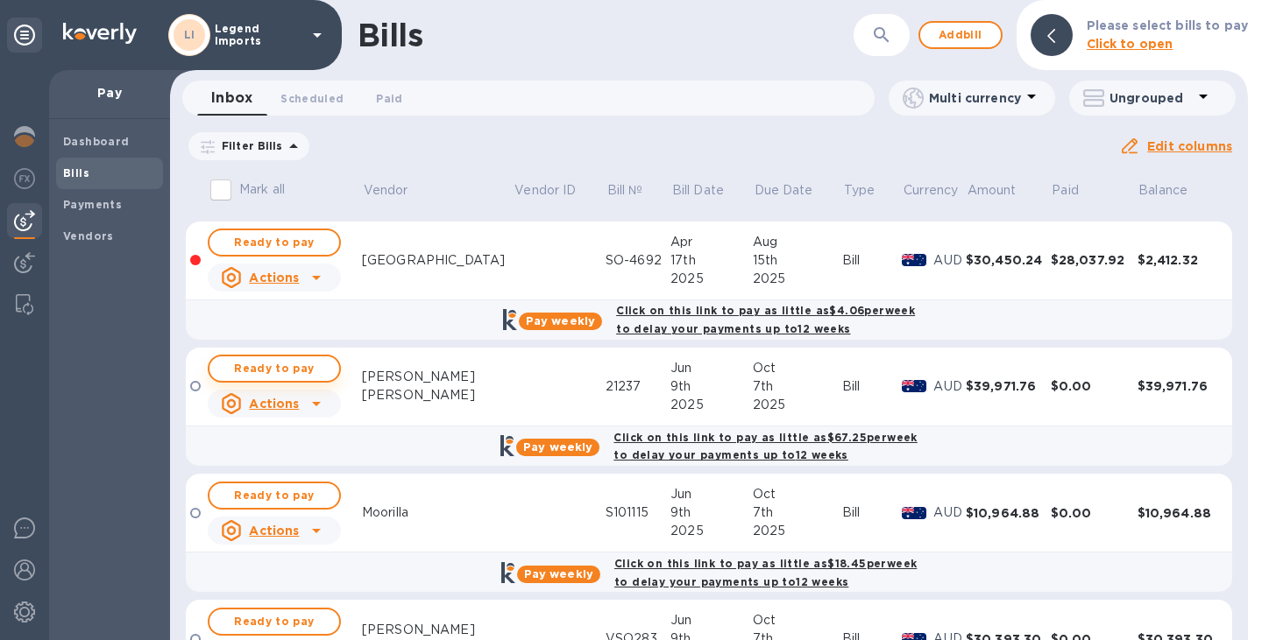
click at [288, 373] on span "Ready to pay" at bounding box center [274, 368] width 102 height 21
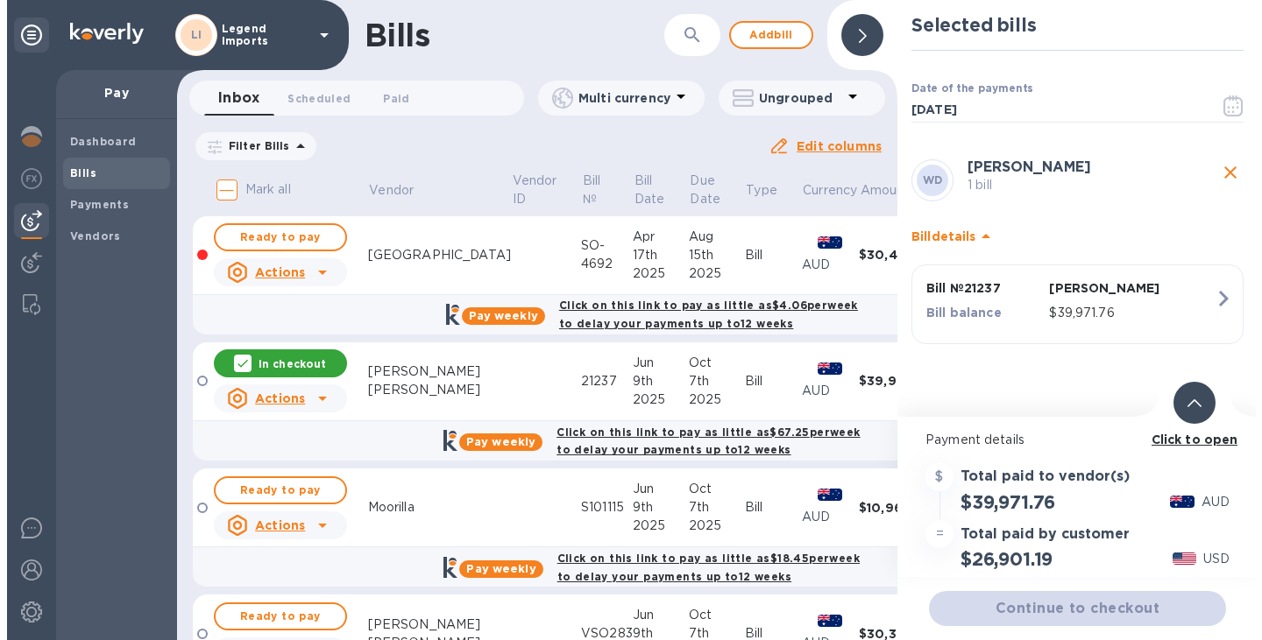
scroll to position [96, 0]
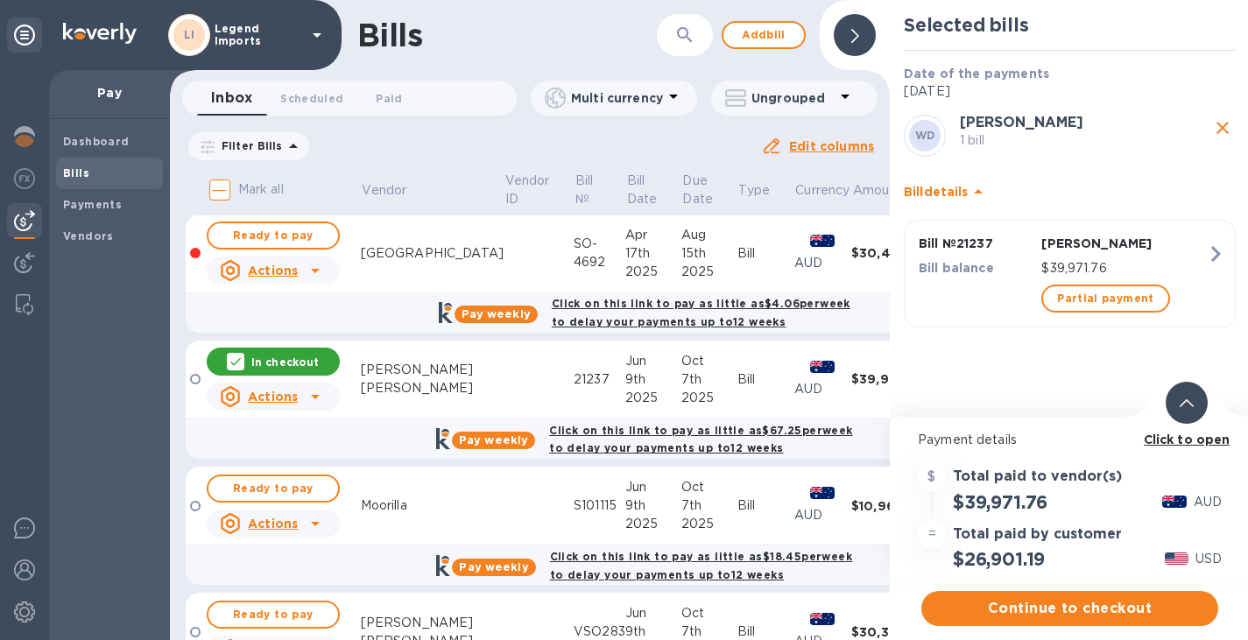
click at [628, 442] on div "Click to open" at bounding box center [1188, 440] width 94 height 25
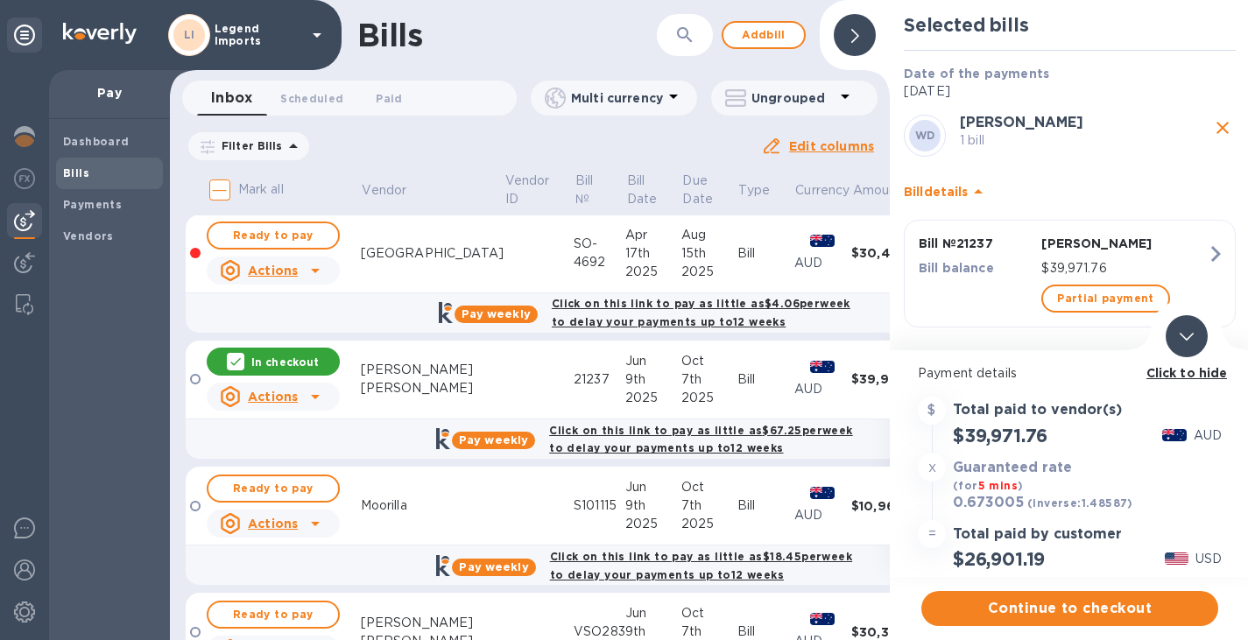
click at [628, 129] on icon "close" at bounding box center [1223, 127] width 21 height 21
